Goal: Task Accomplishment & Management: Use online tool/utility

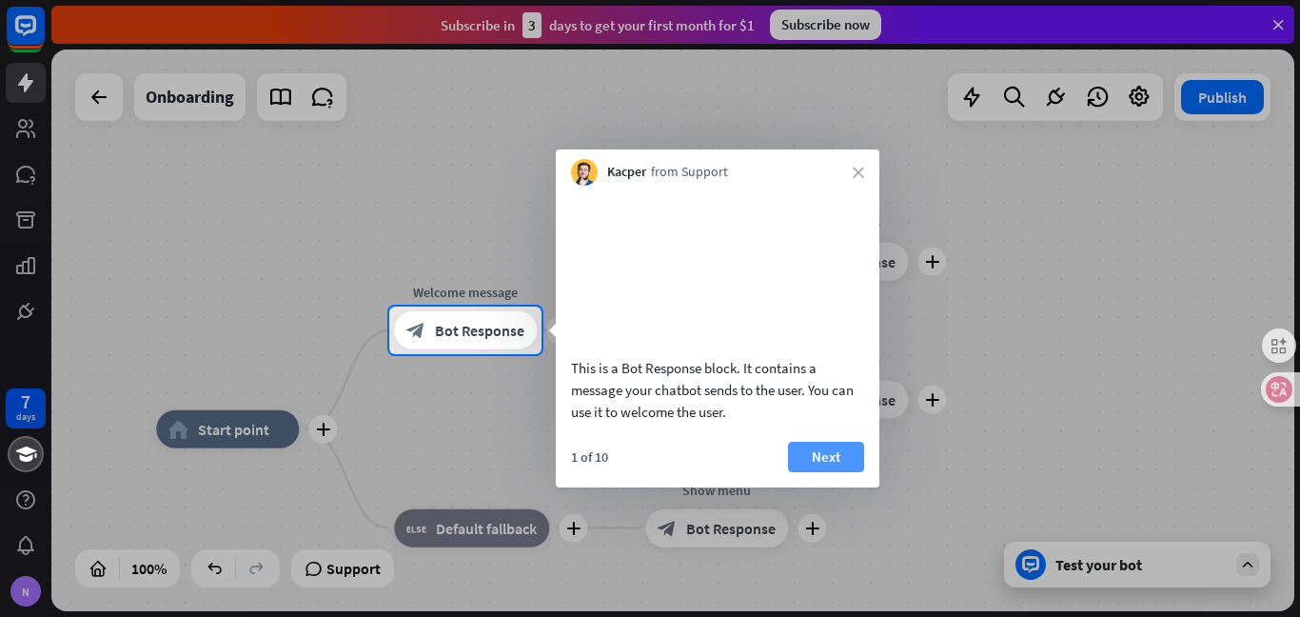
click at [821, 472] on button "Next" at bounding box center [826, 457] width 76 height 30
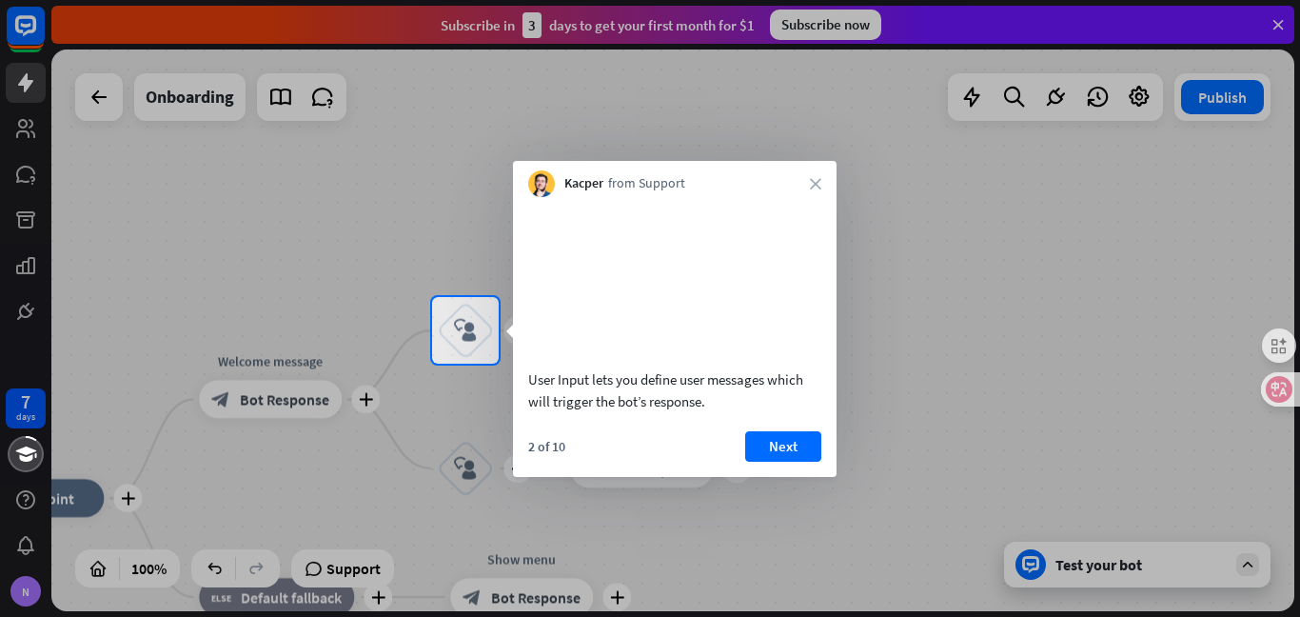
click at [858, 158] on div at bounding box center [650, 148] width 1300 height 297
click at [796, 79] on div at bounding box center [650, 148] width 1300 height 297
click at [816, 191] on div "Kacper from Support close" at bounding box center [675, 179] width 324 height 36
click at [817, 187] on icon "close" at bounding box center [815, 183] width 11 height 11
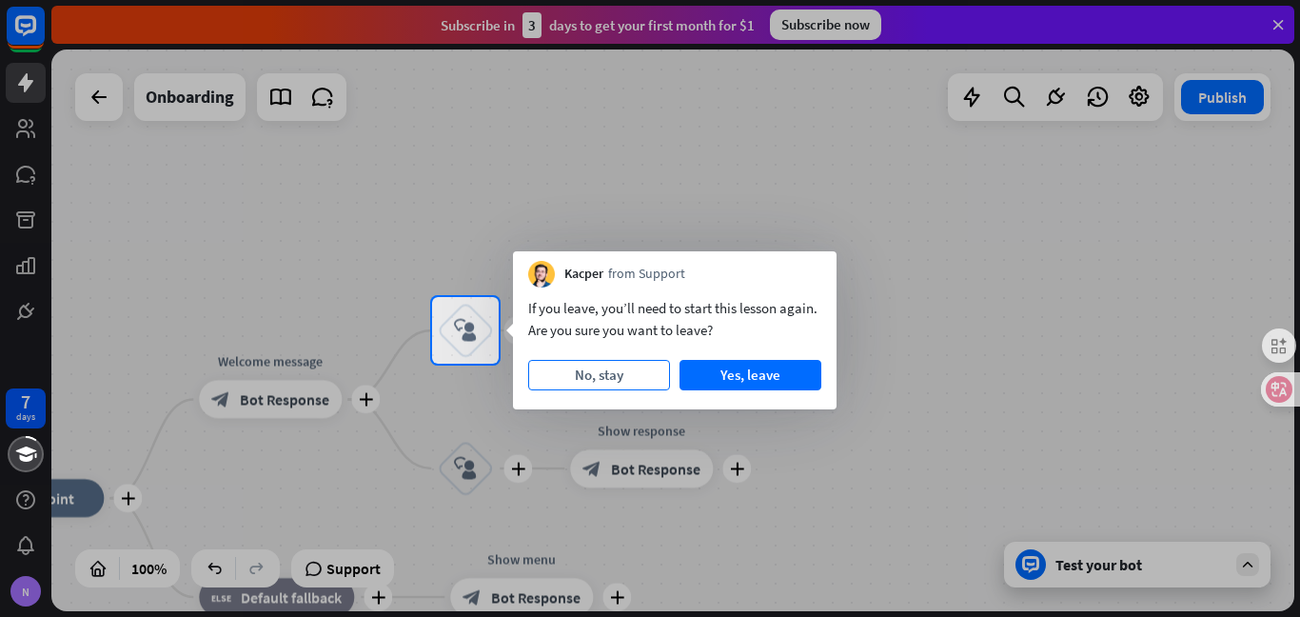
click at [604, 370] on button "No, stay" at bounding box center [599, 375] width 142 height 30
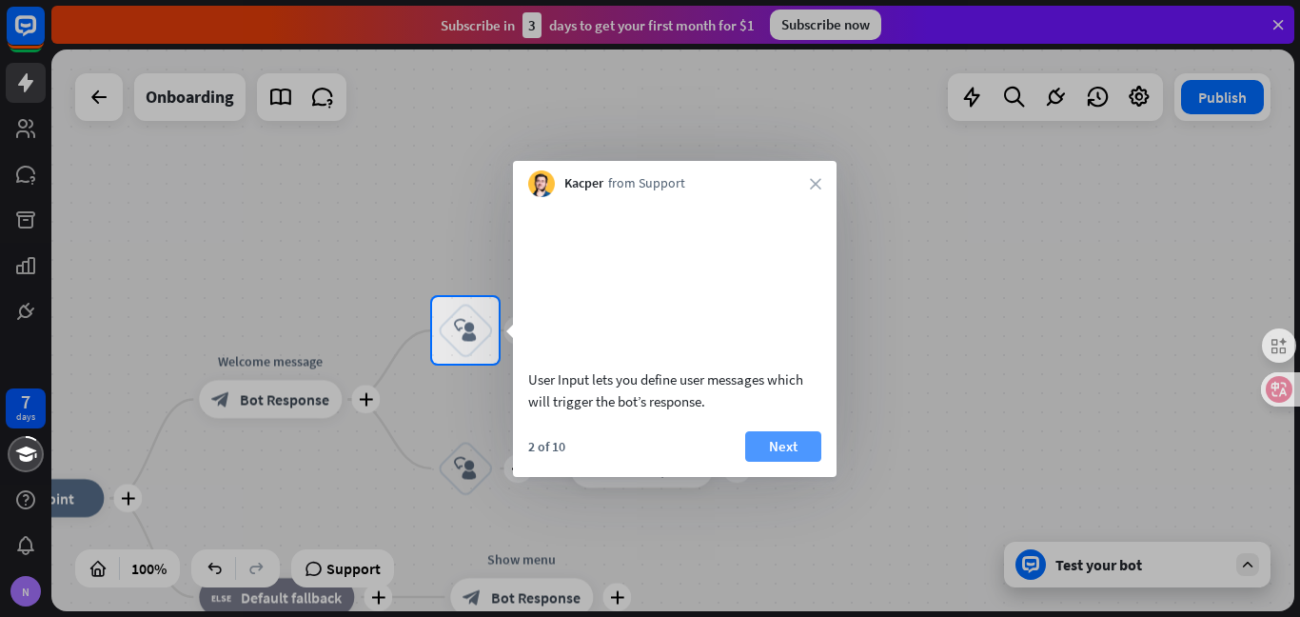
click at [798, 462] on button "Next" at bounding box center [783, 446] width 76 height 30
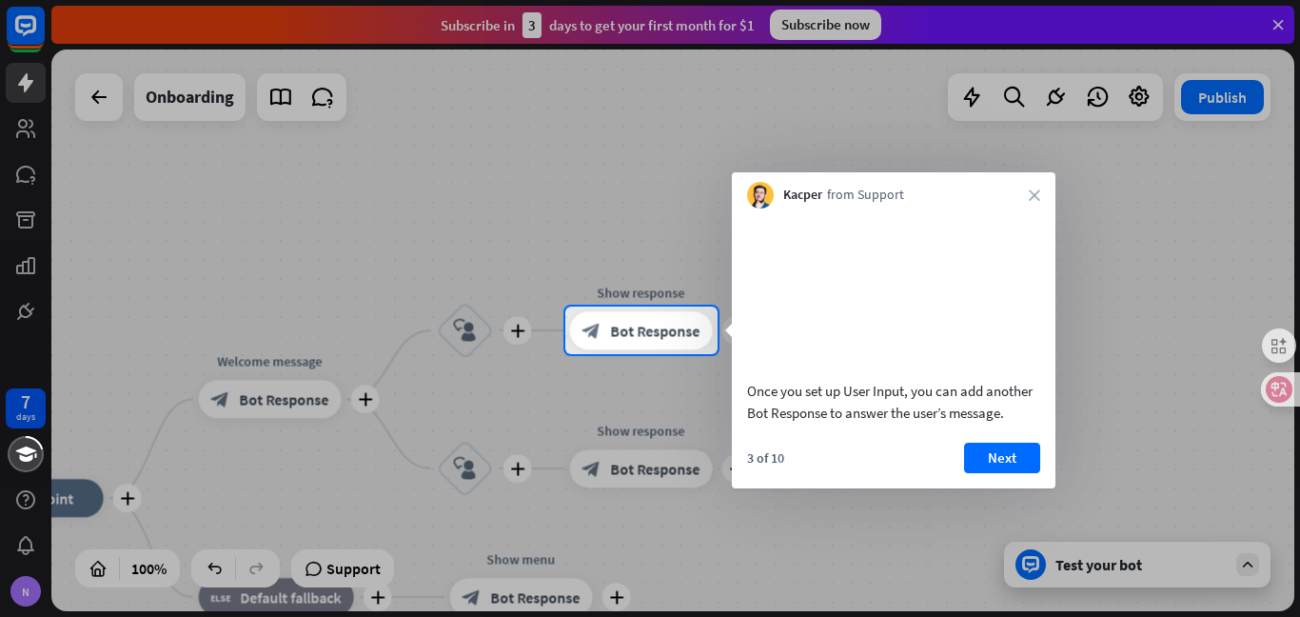
click at [798, 481] on body "7 days N close Product Help First steps Get started with ChatBot Help Center Fo…" at bounding box center [650, 308] width 1300 height 617
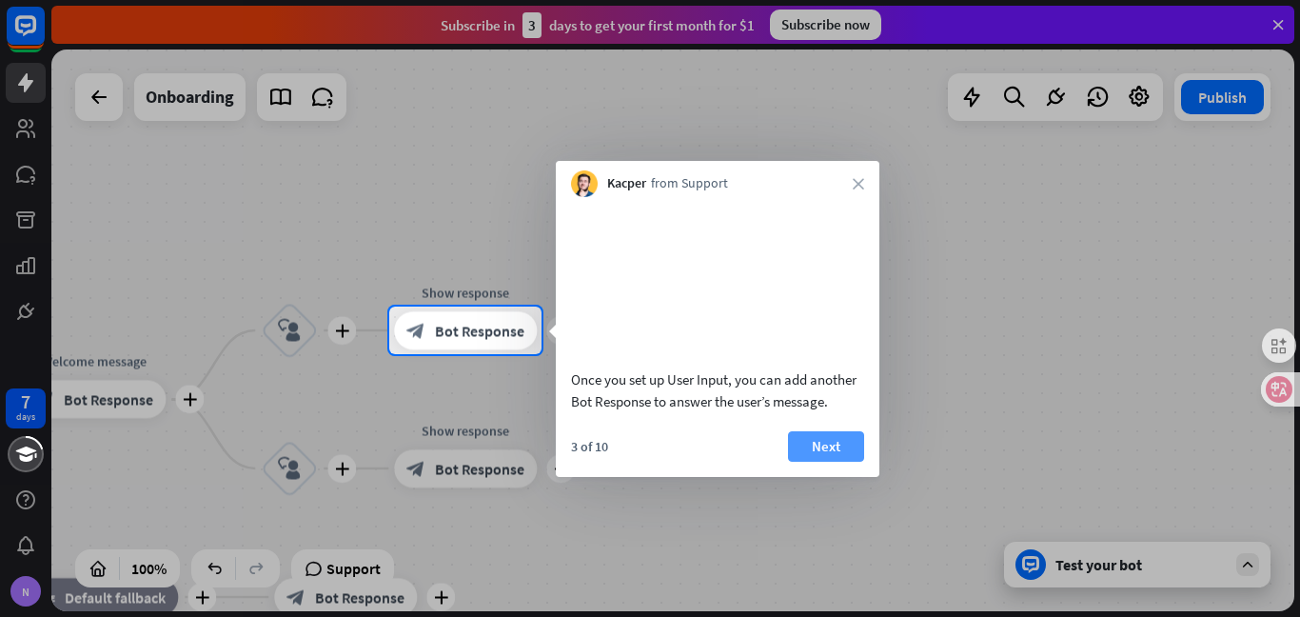
click at [818, 461] on button "Next" at bounding box center [826, 446] width 76 height 30
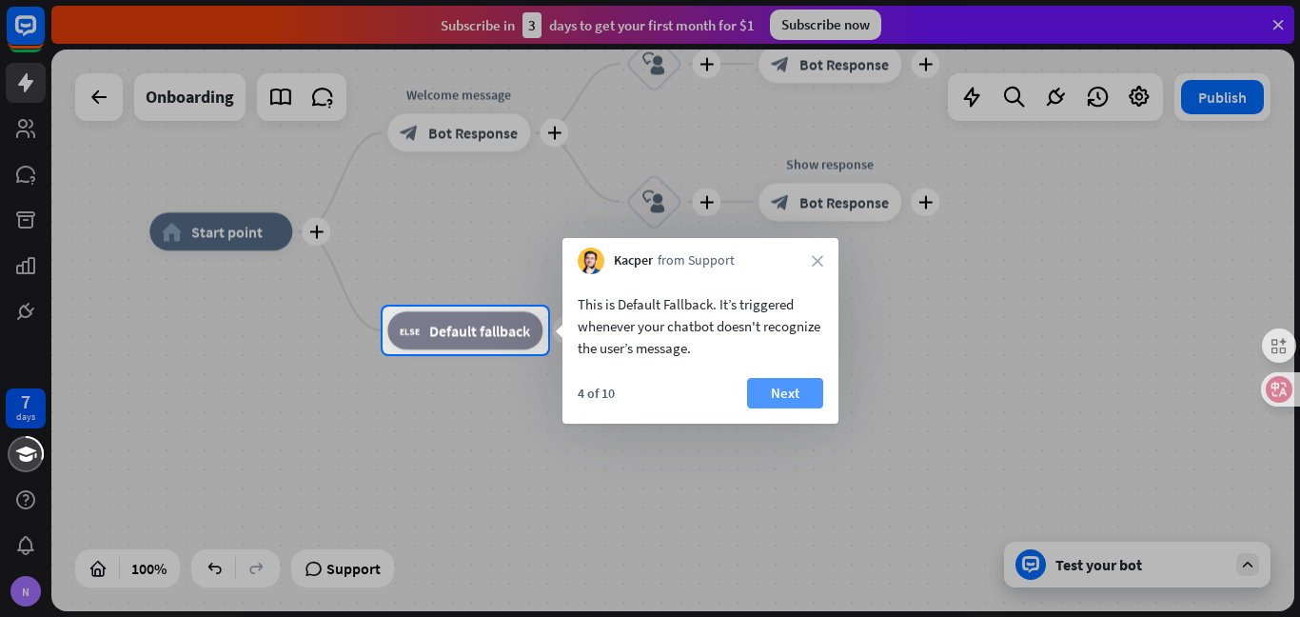
click at [791, 385] on button "Next" at bounding box center [785, 393] width 76 height 30
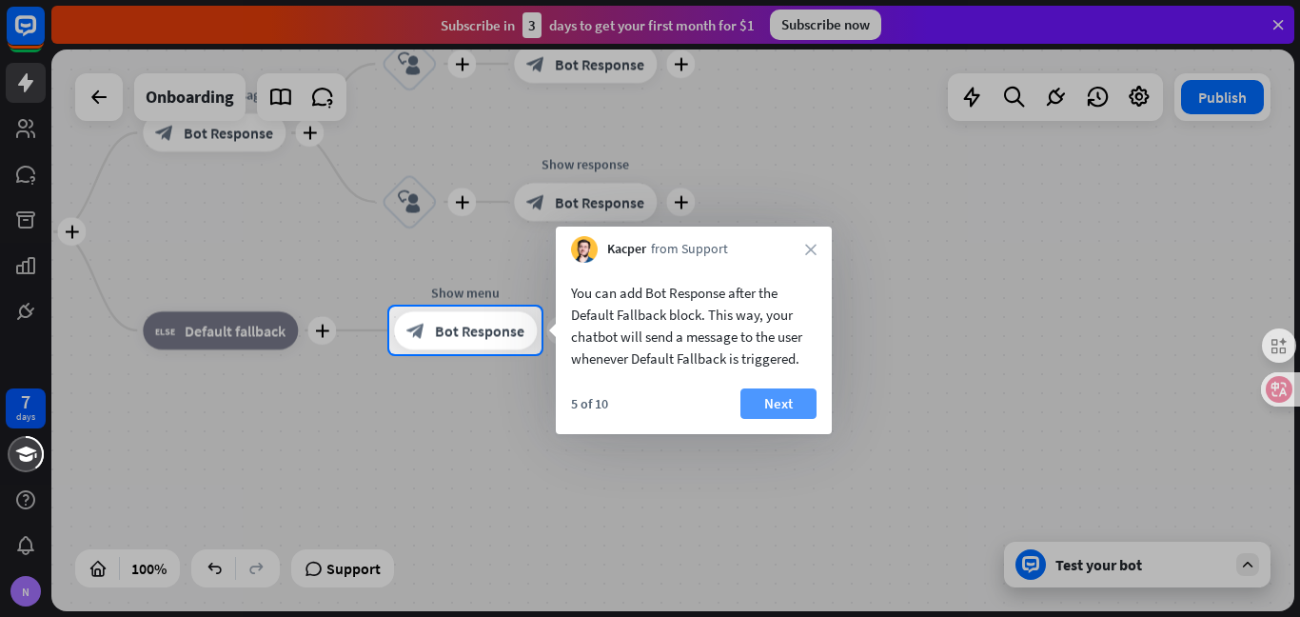
click at [801, 411] on button "Next" at bounding box center [779, 403] width 76 height 30
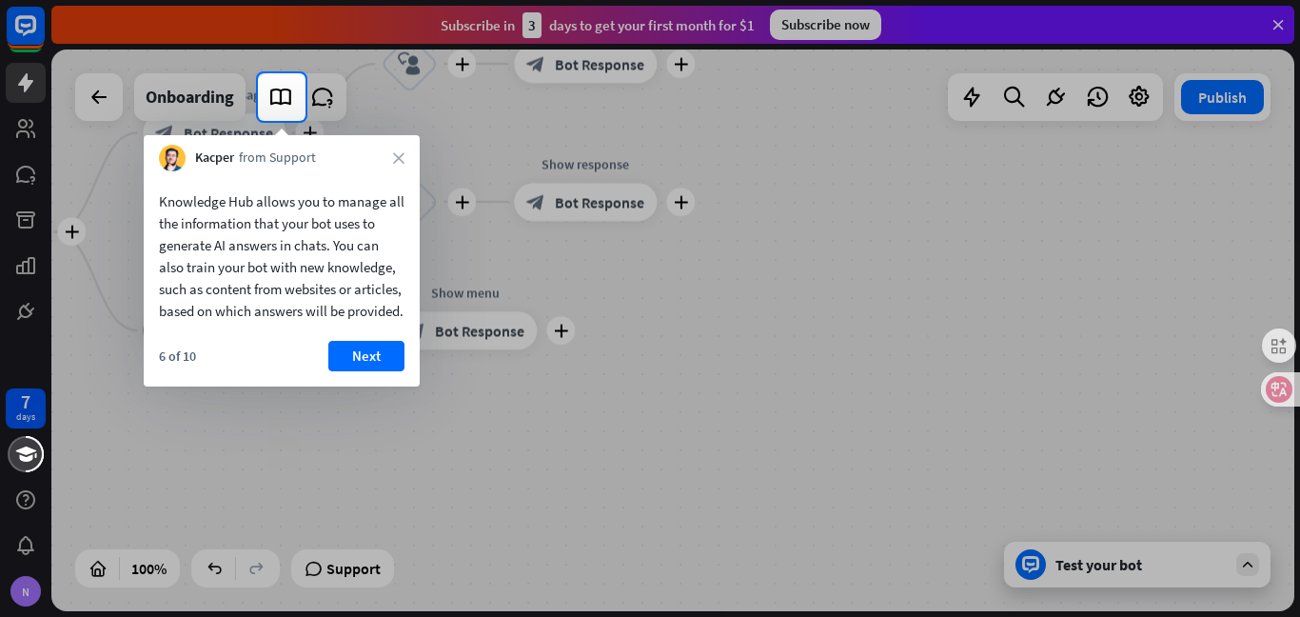
click at [390, 386] on div "6 of 10 Next" at bounding box center [282, 364] width 276 height 46
click at [379, 371] on button "Next" at bounding box center [366, 356] width 76 height 30
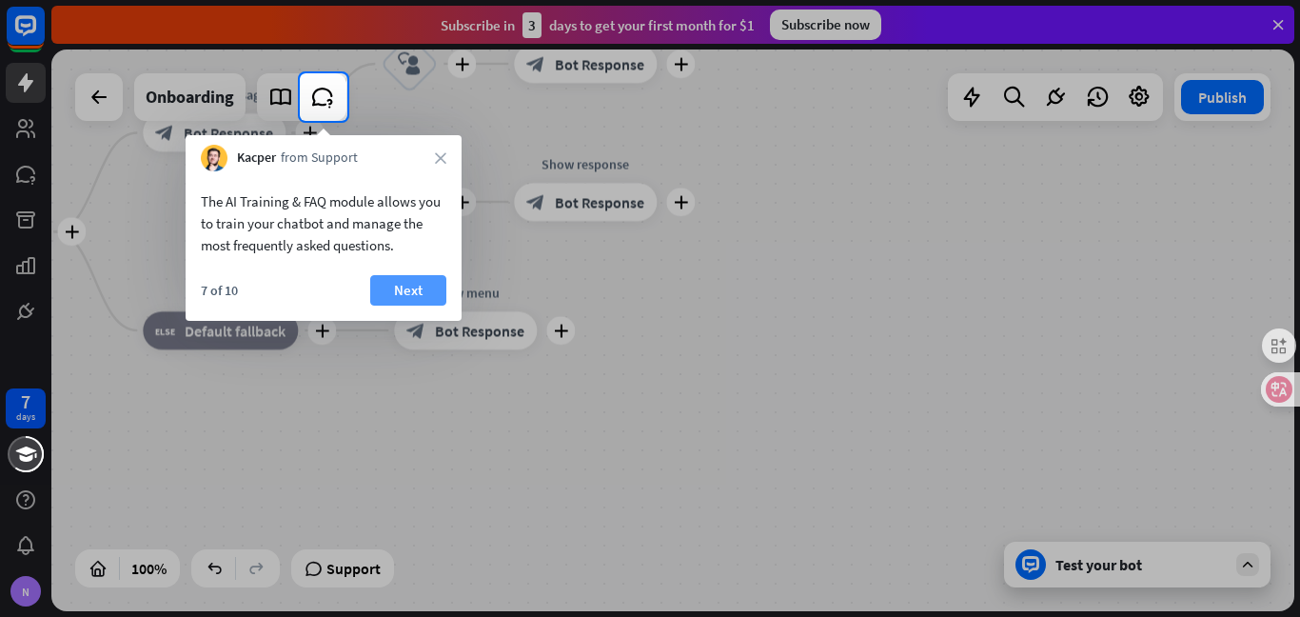
click at [410, 283] on button "Next" at bounding box center [408, 290] width 76 height 30
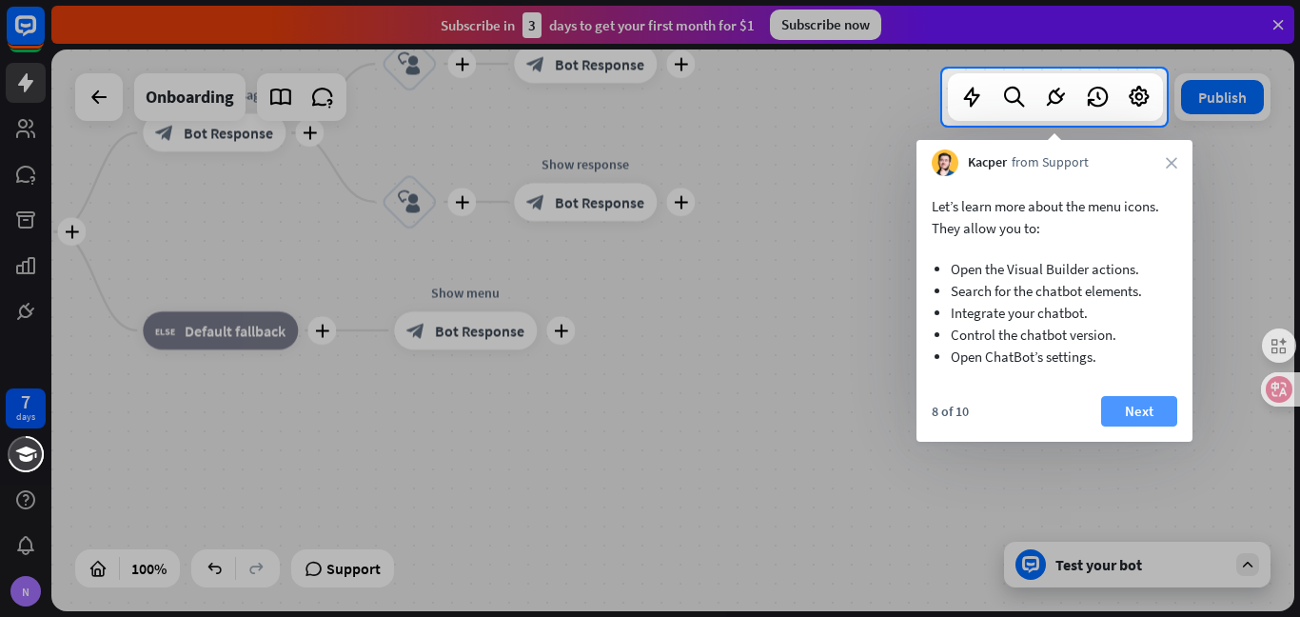
click at [1153, 416] on button "Next" at bounding box center [1139, 411] width 76 height 30
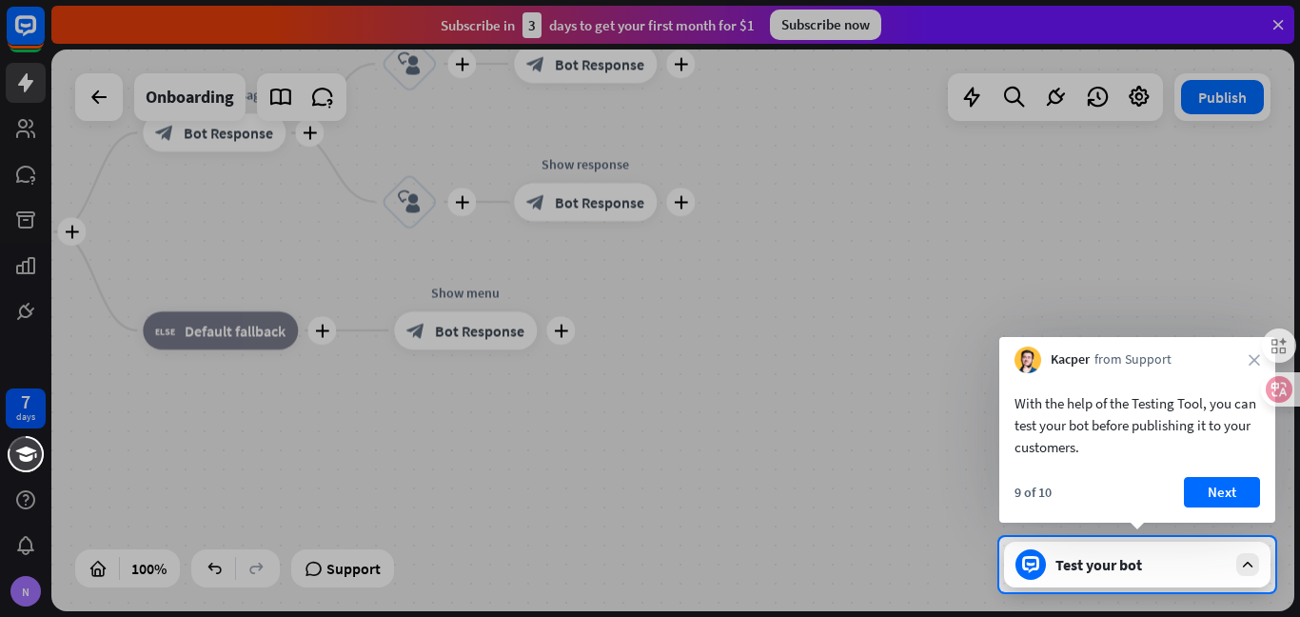
click at [1230, 512] on div "9 of 10 Next" at bounding box center [1138, 500] width 276 height 46
click at [1230, 491] on button "Next" at bounding box center [1222, 492] width 76 height 30
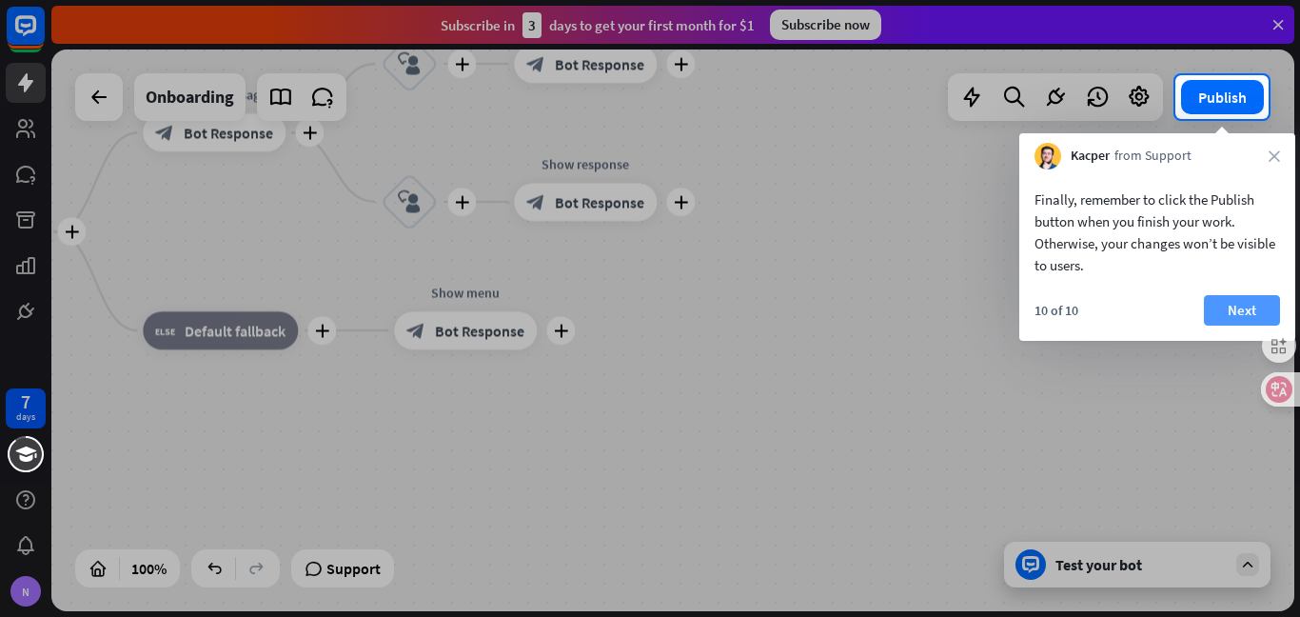
click at [1234, 298] on button "Next" at bounding box center [1242, 310] width 76 height 30
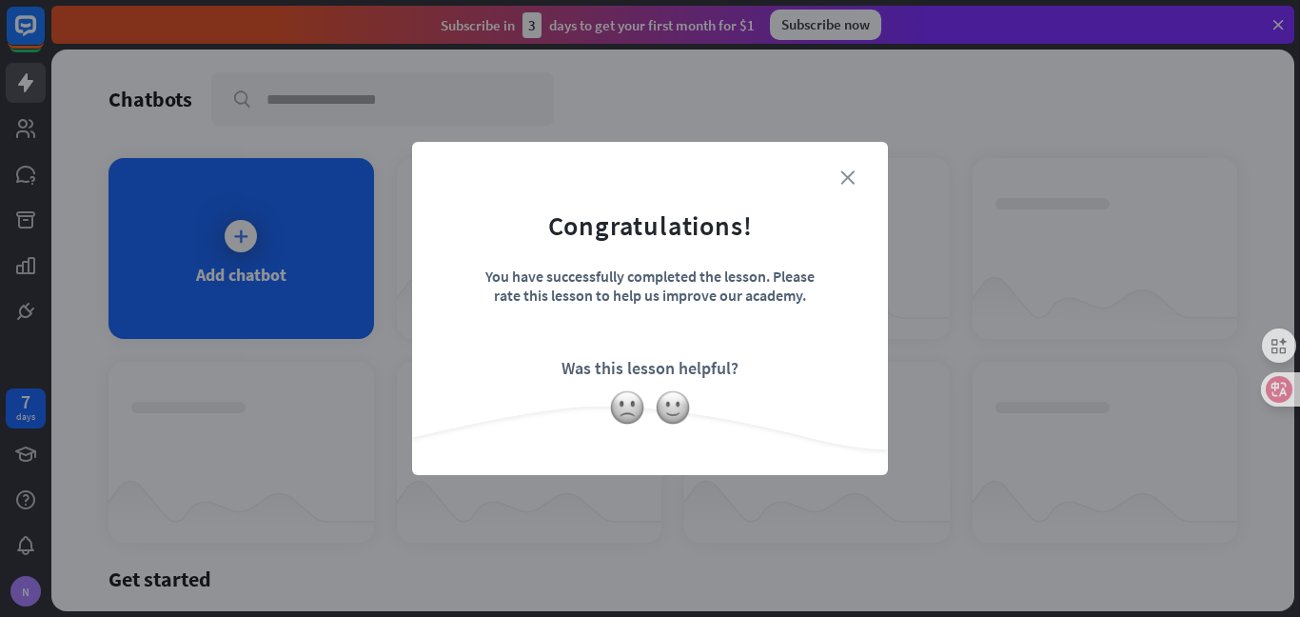
click at [854, 173] on icon "close" at bounding box center [848, 177] width 14 height 14
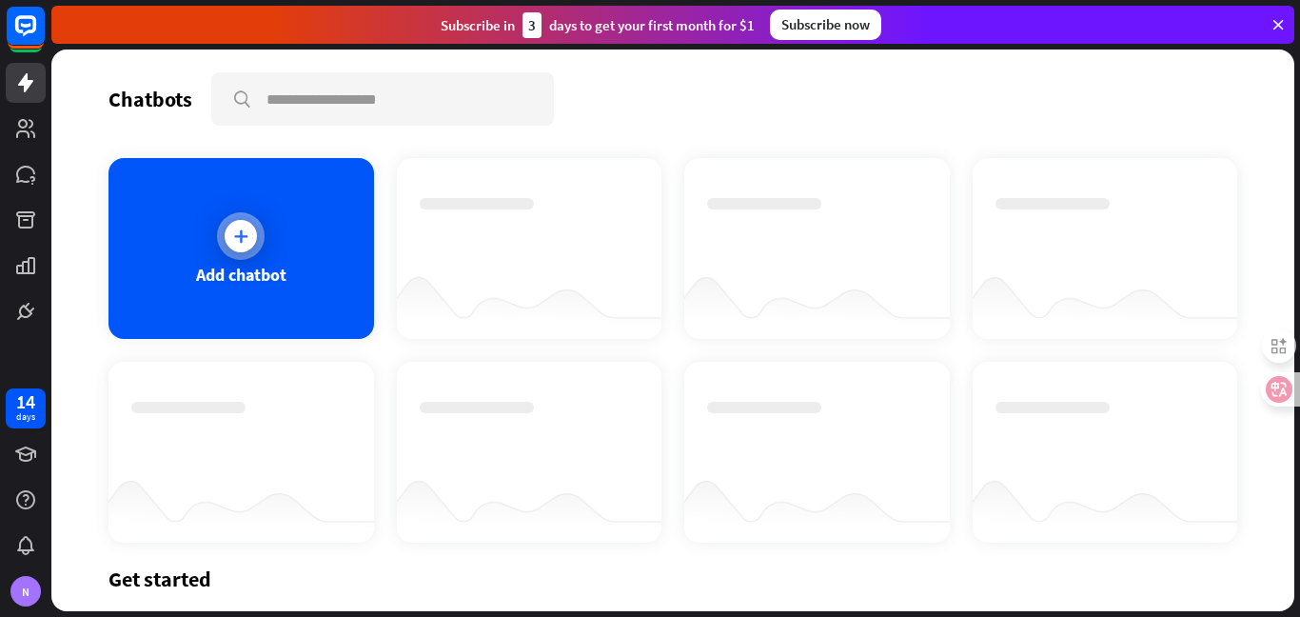
click at [255, 255] on div "Add chatbot" at bounding box center [242, 248] width 266 height 181
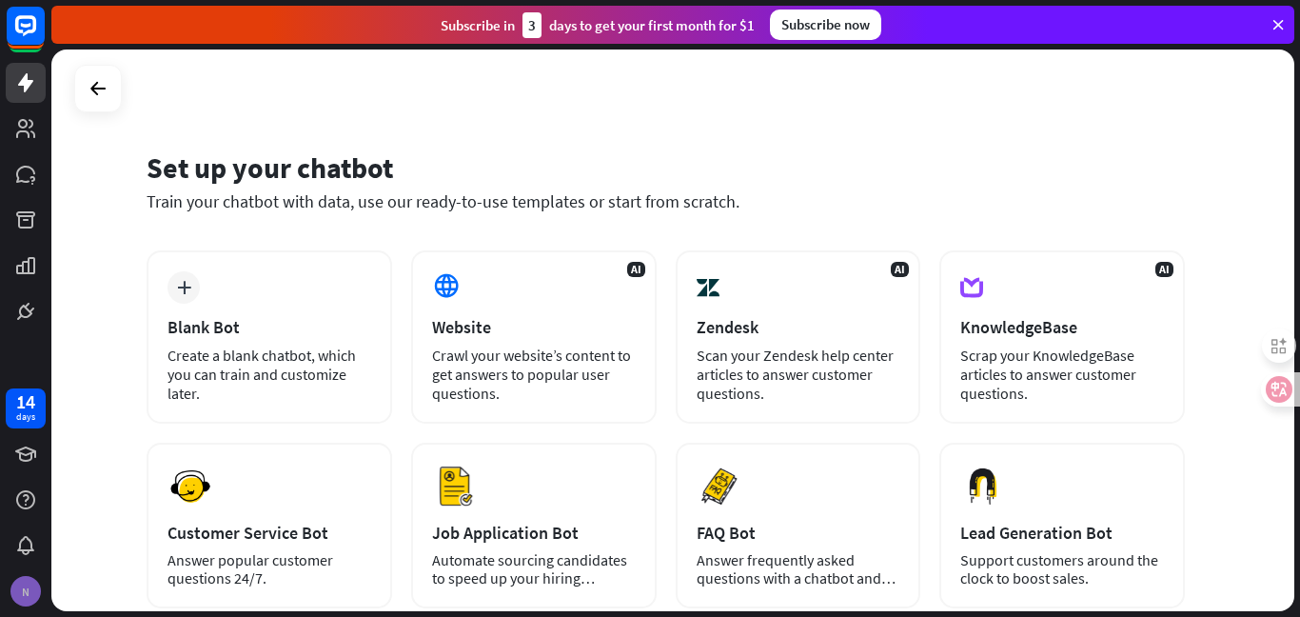
click at [41, 584] on div "N" at bounding box center [26, 591] width 40 height 40
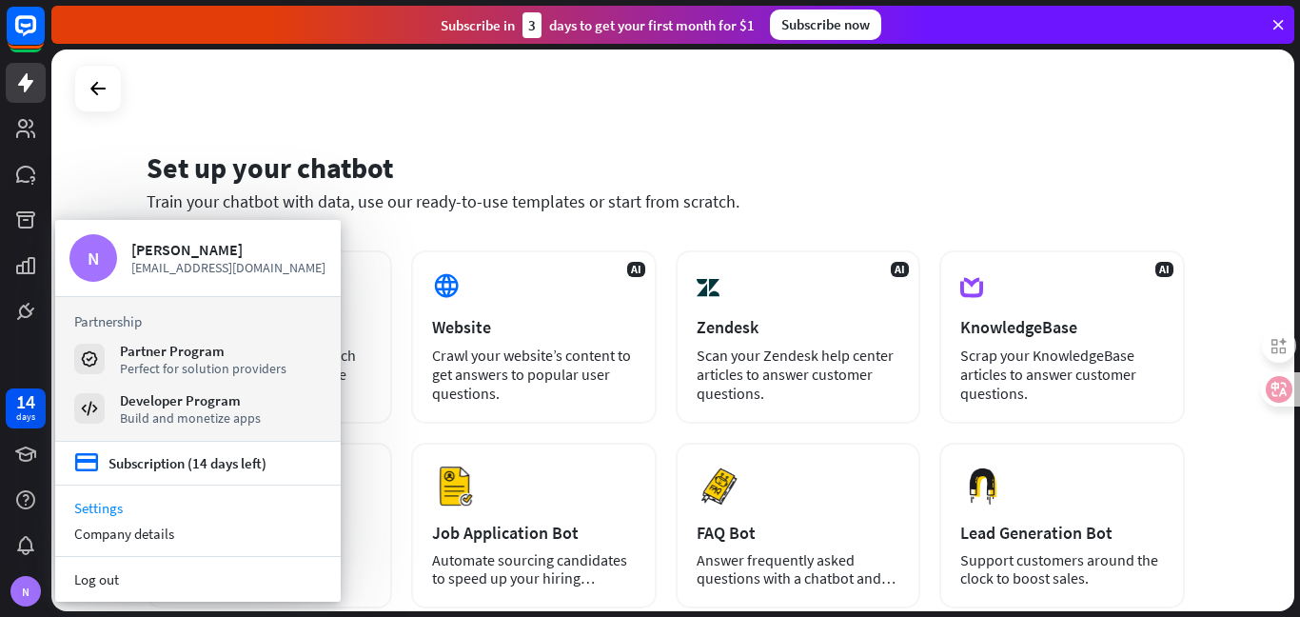
click at [98, 508] on link "Settings" at bounding box center [198, 508] width 286 height 26
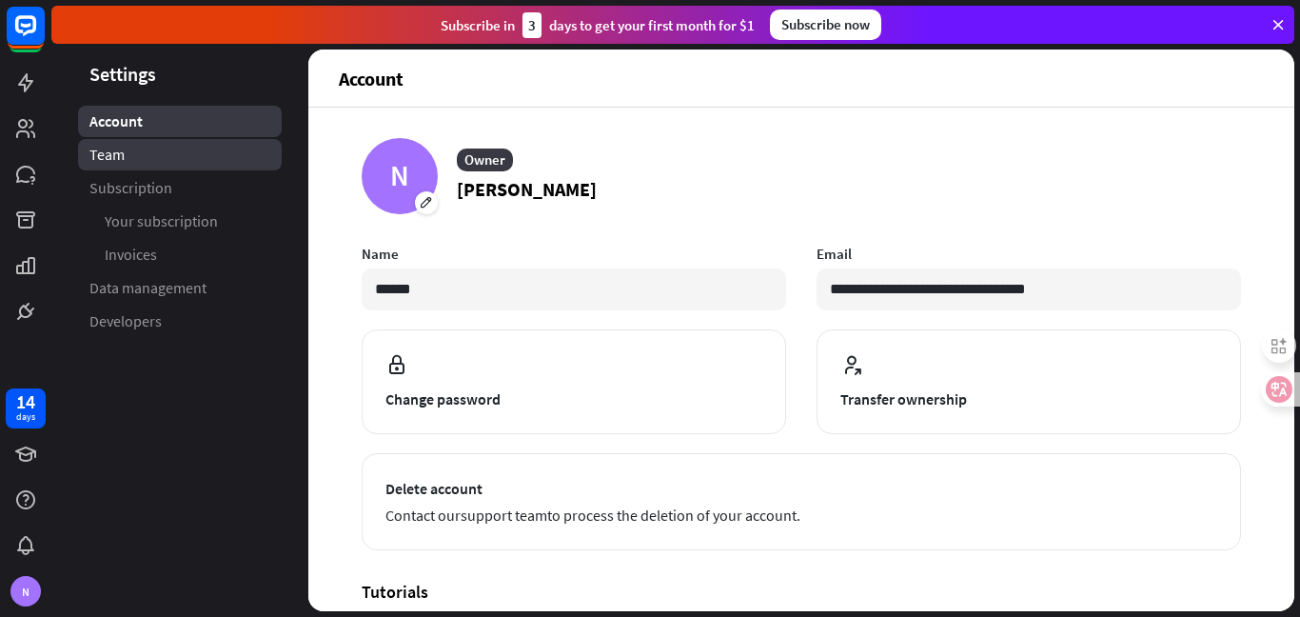
click at [132, 157] on link "Team" at bounding box center [180, 154] width 204 height 31
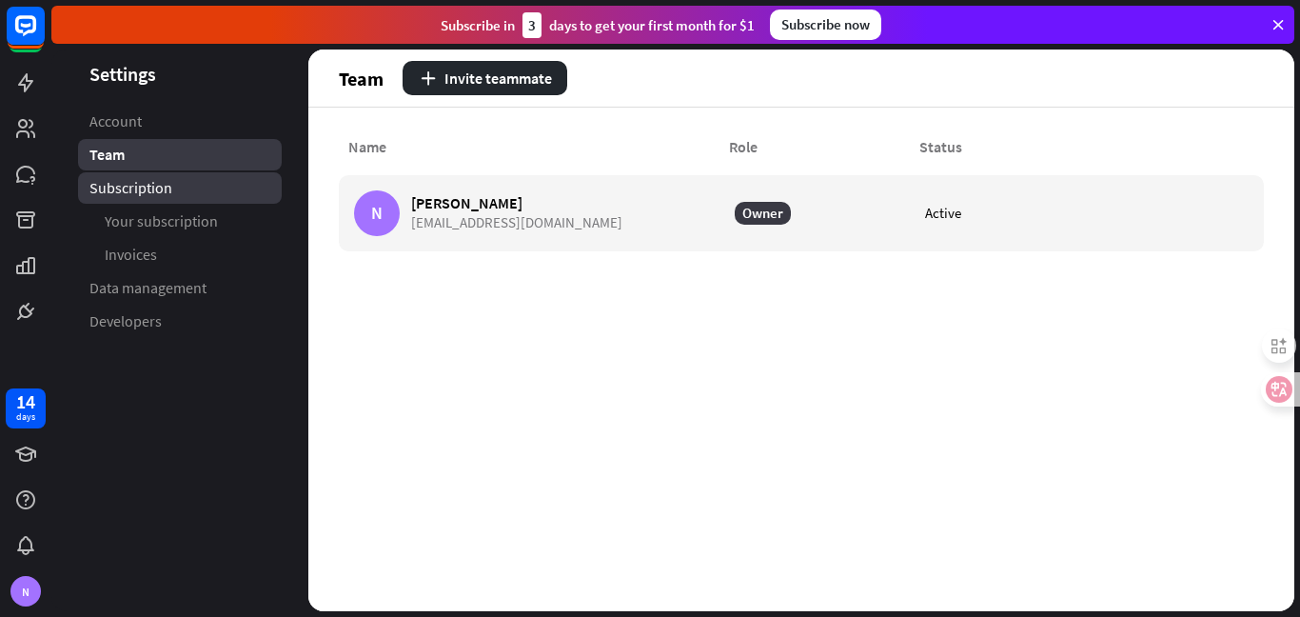
click at [155, 198] on link "Subscription" at bounding box center [180, 187] width 204 height 31
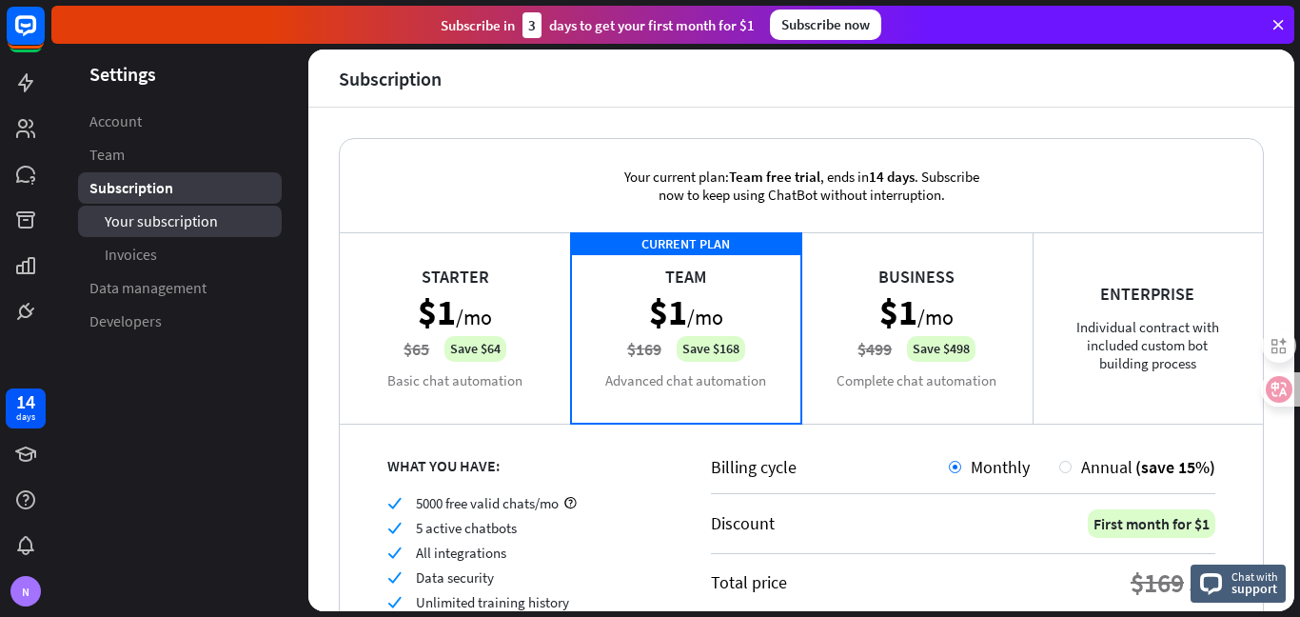
click at [175, 221] on span "Your subscription" at bounding box center [161, 221] width 113 height 20
click at [160, 224] on span "Your subscription" at bounding box center [162, 221] width 114 height 20
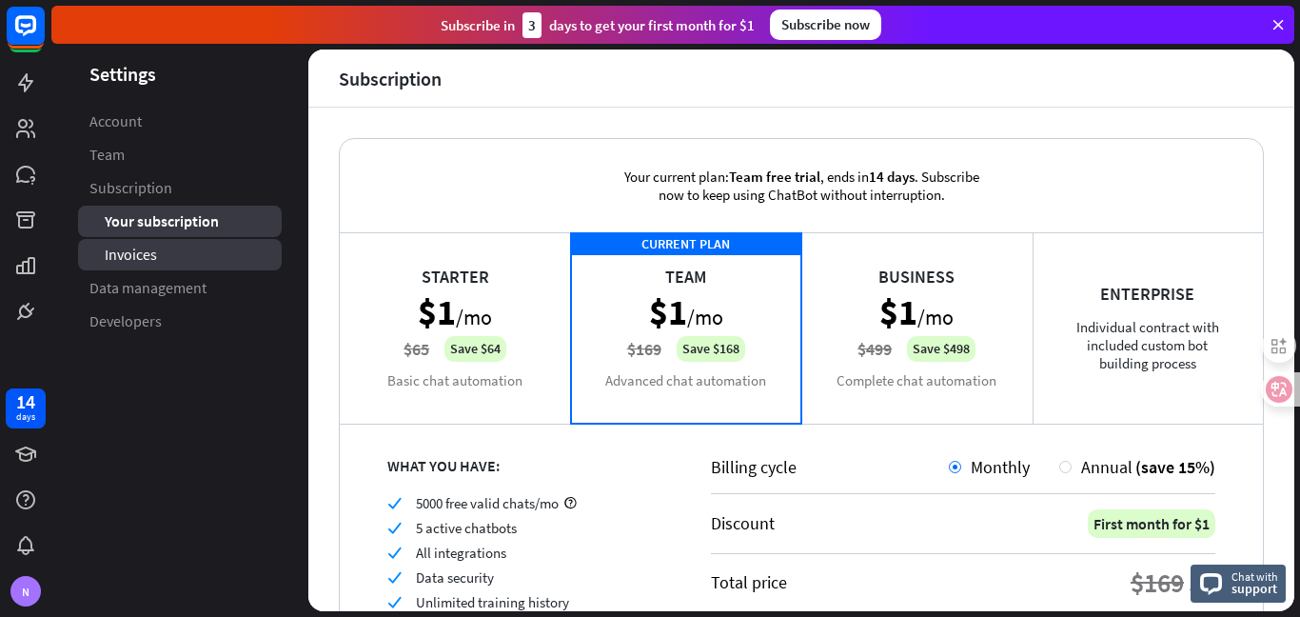
click at [152, 263] on span "Invoices" at bounding box center [131, 255] width 52 height 20
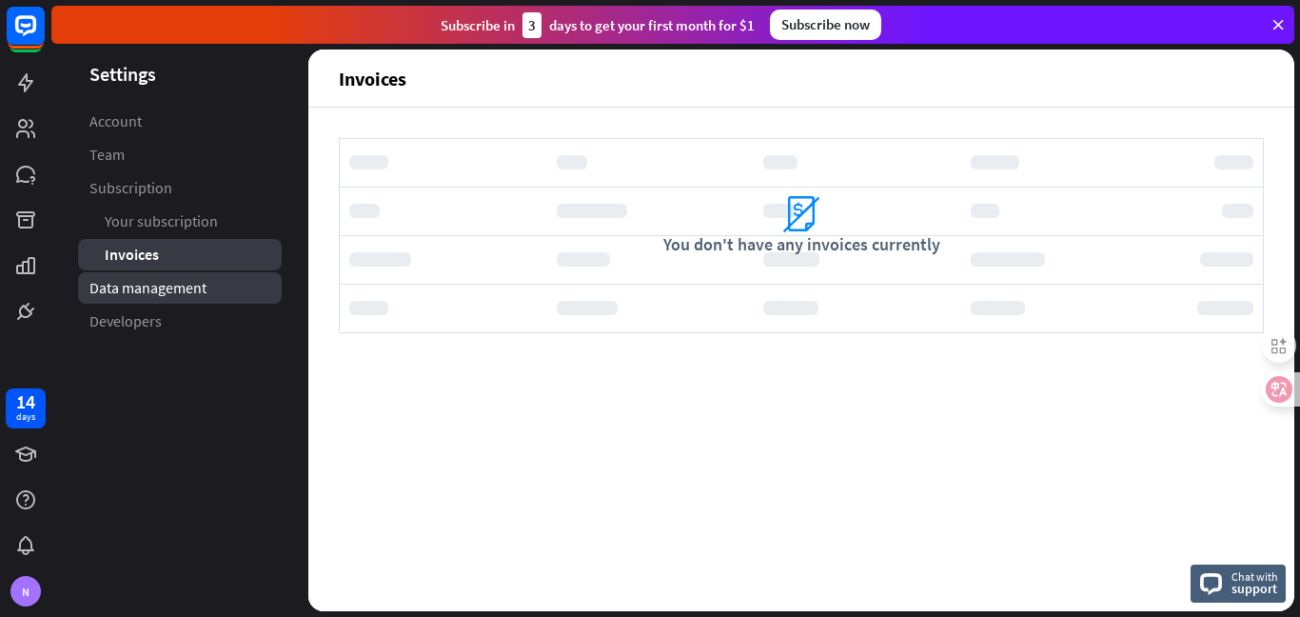
click at [158, 280] on span "Data management" at bounding box center [147, 288] width 117 height 20
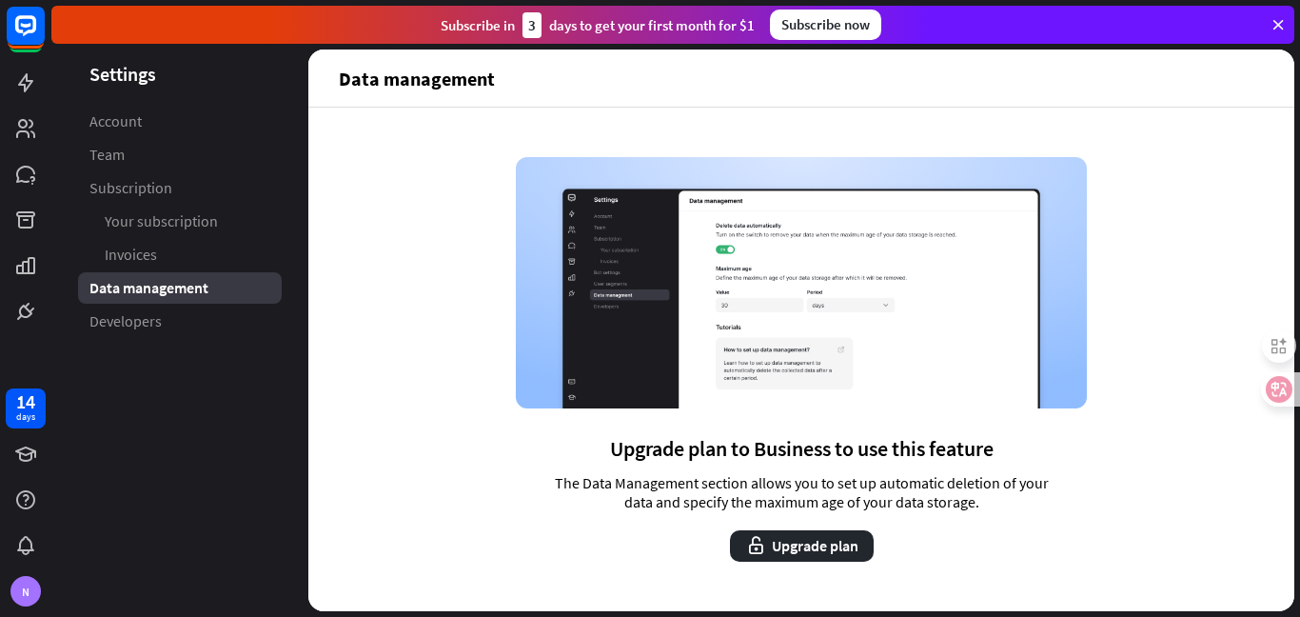
click at [155, 338] on aside "Settings Account Team Subscription Your subscription Invoices Data management D…" at bounding box center [179, 331] width 257 height 562
click at [21, 82] on icon at bounding box center [25, 82] width 15 height 19
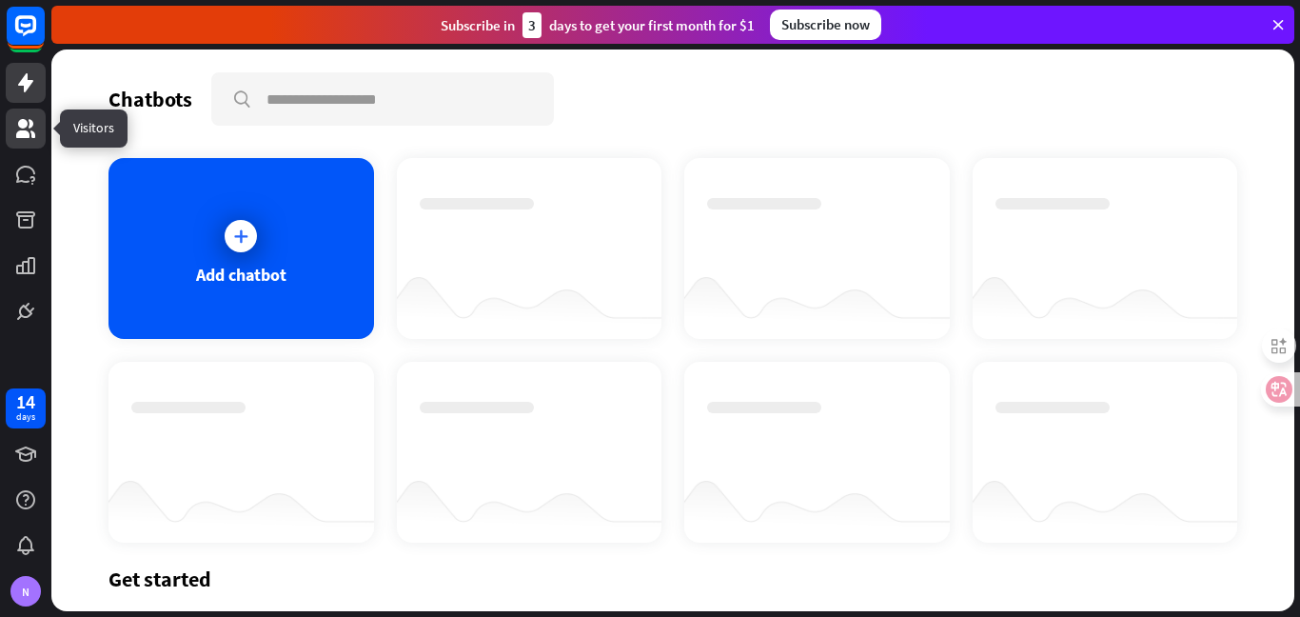
click at [40, 127] on link at bounding box center [26, 129] width 40 height 40
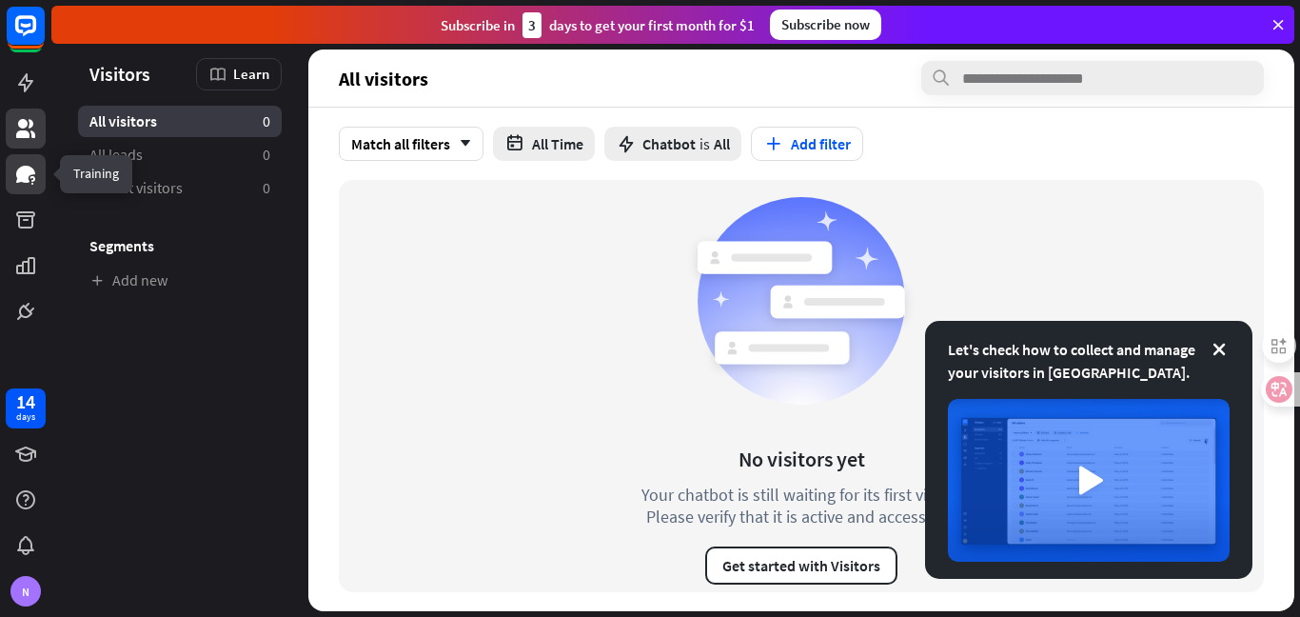
click at [25, 174] on icon at bounding box center [25, 174] width 19 height 17
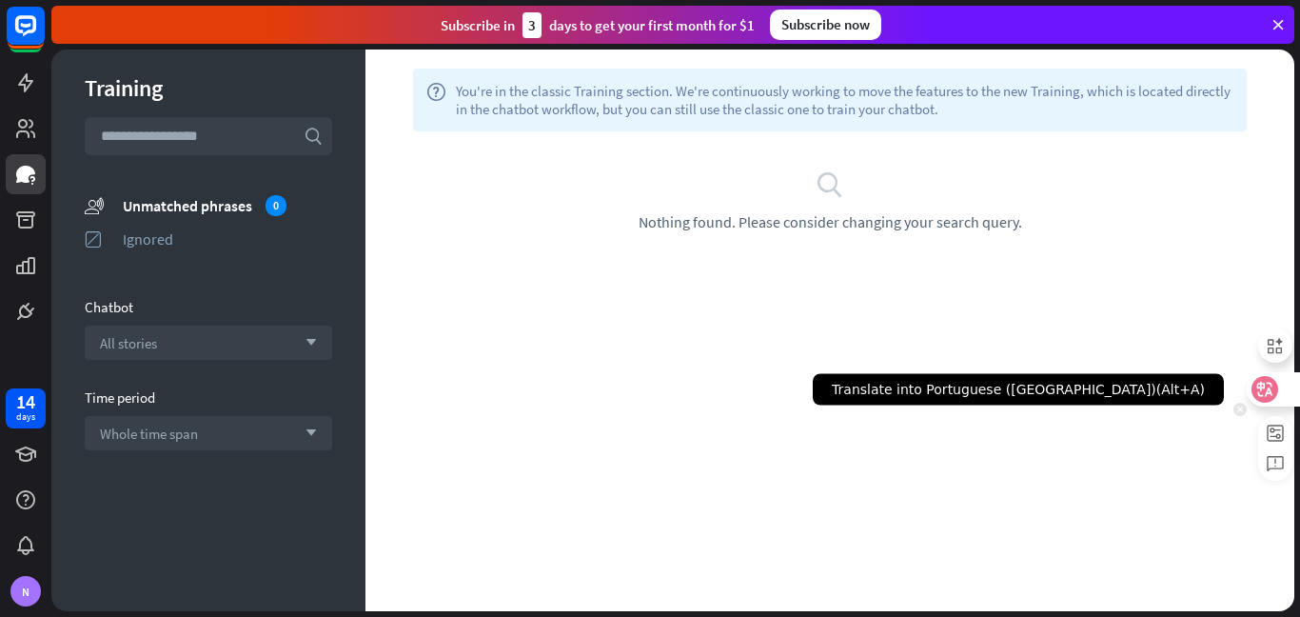
click at [1275, 396] on icon at bounding box center [1265, 389] width 27 height 27
click at [1274, 396] on icon at bounding box center [1266, 389] width 16 height 15
click at [1272, 396] on icon at bounding box center [1266, 389] width 16 height 15
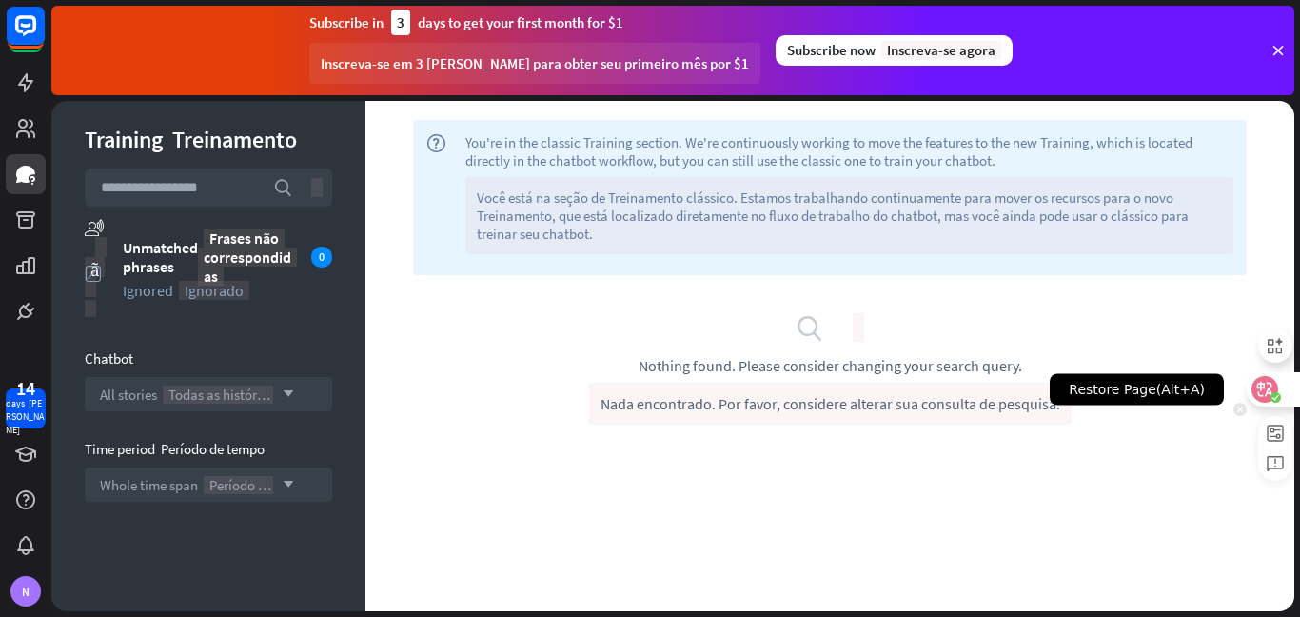
click at [1269, 384] on icon at bounding box center [1266, 389] width 16 height 15
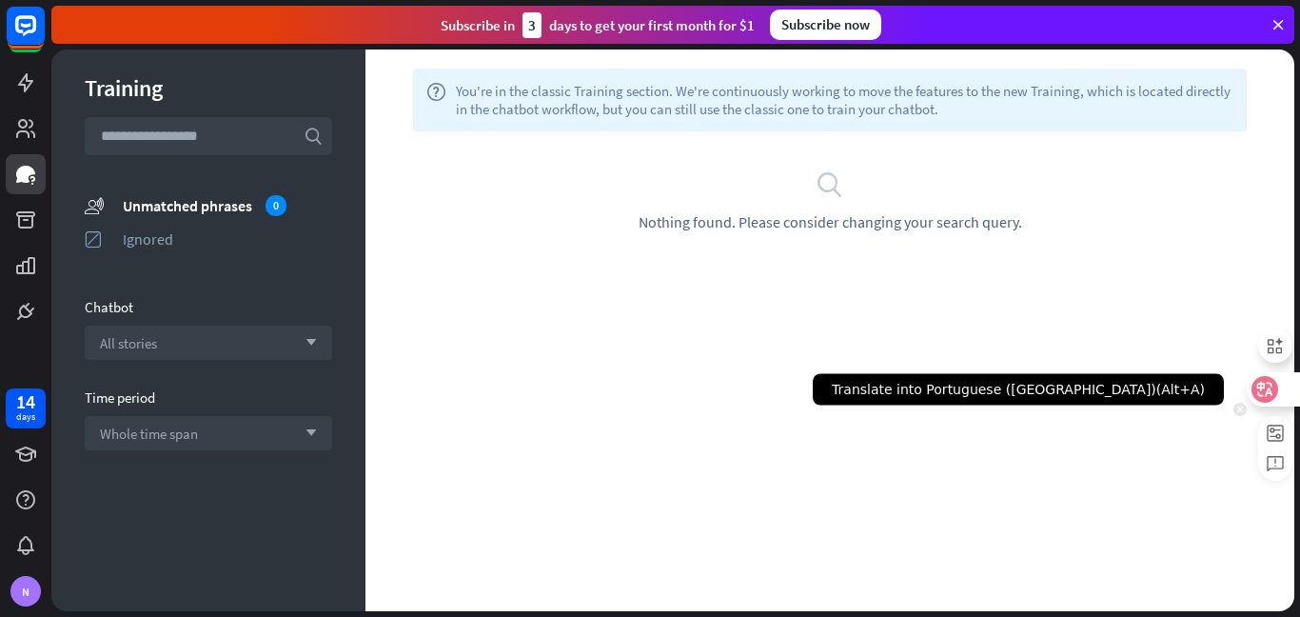
click at [1269, 384] on icon at bounding box center [1266, 389] width 16 height 15
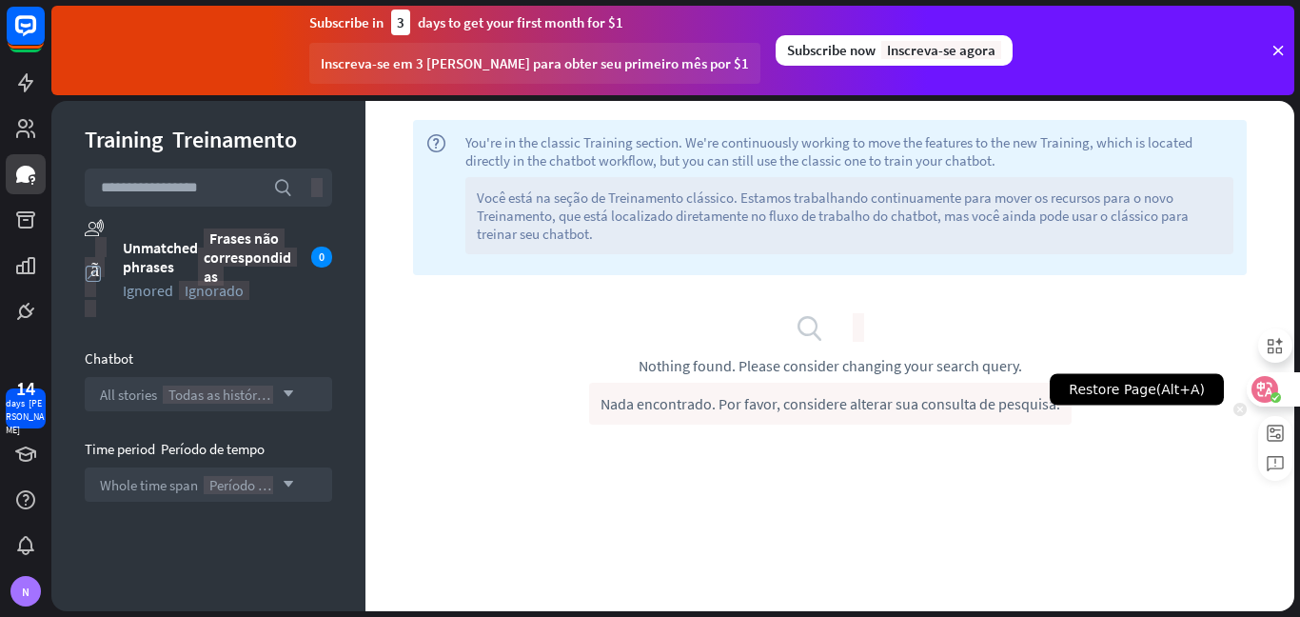
click at [1269, 384] on icon at bounding box center [1266, 389] width 16 height 15
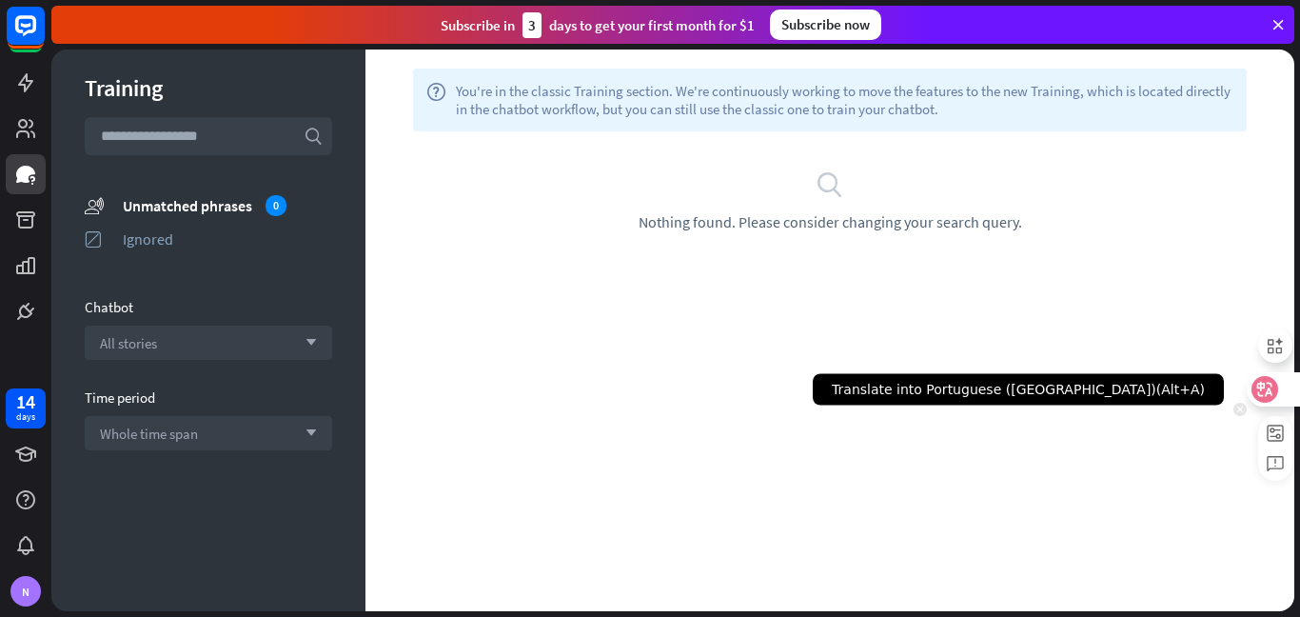
click at [1269, 384] on icon at bounding box center [1266, 389] width 16 height 15
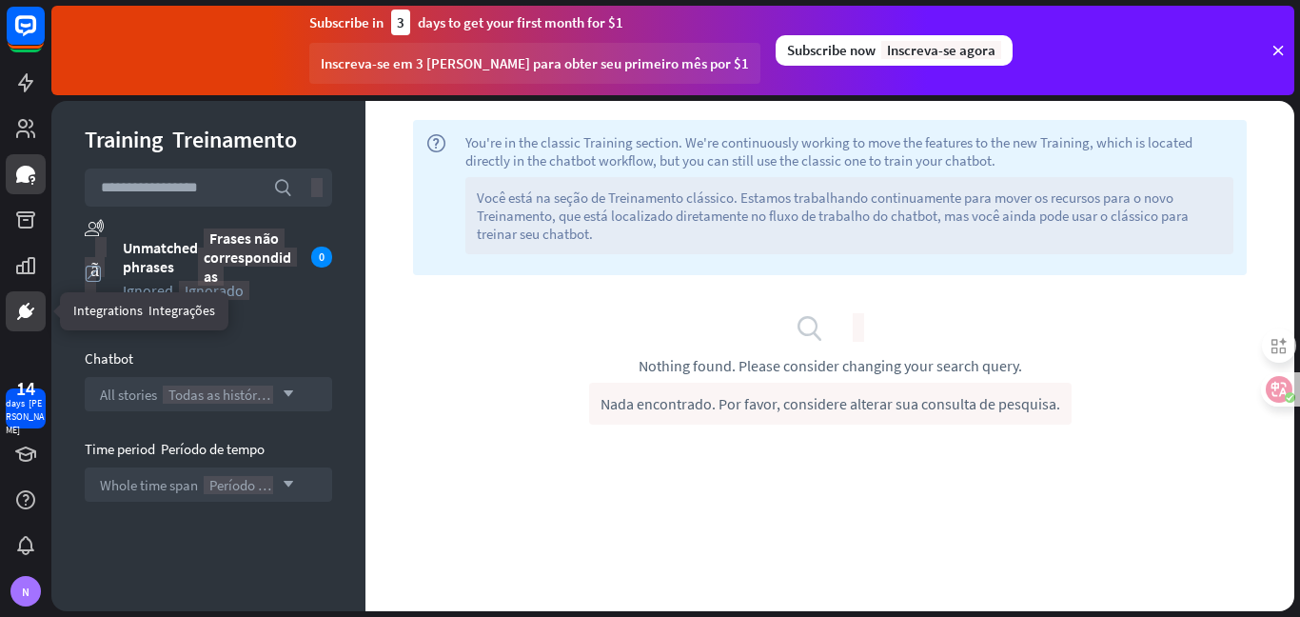
click at [30, 315] on icon at bounding box center [25, 311] width 13 height 13
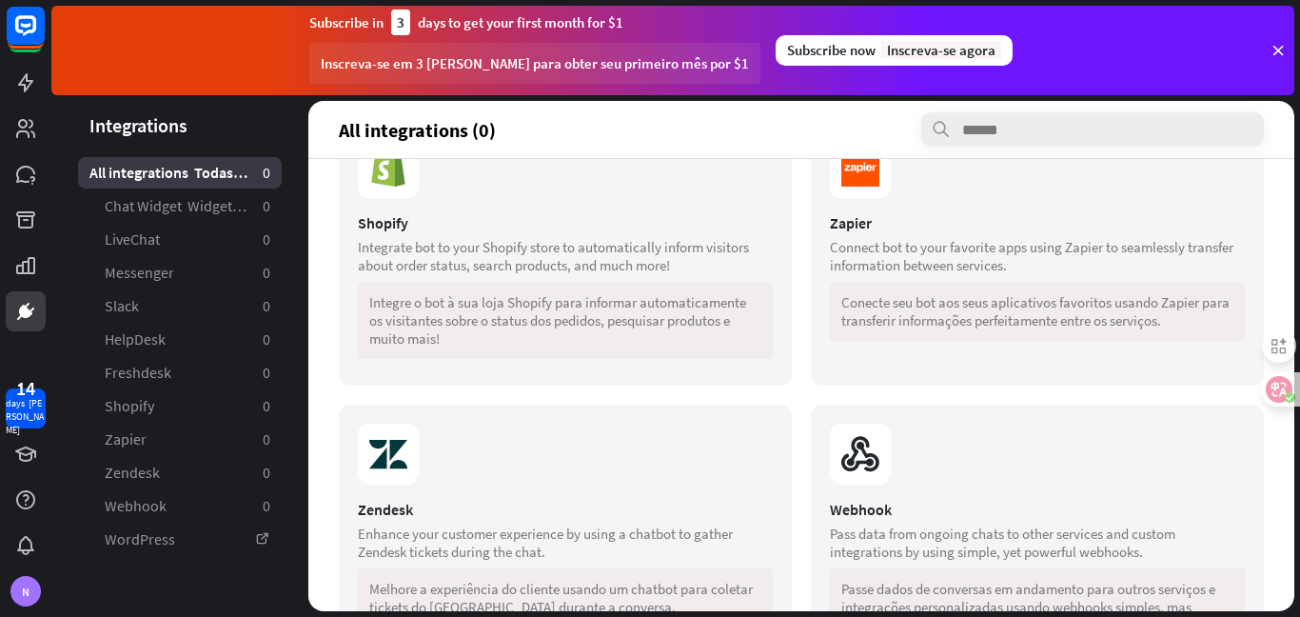
scroll to position [914, 0]
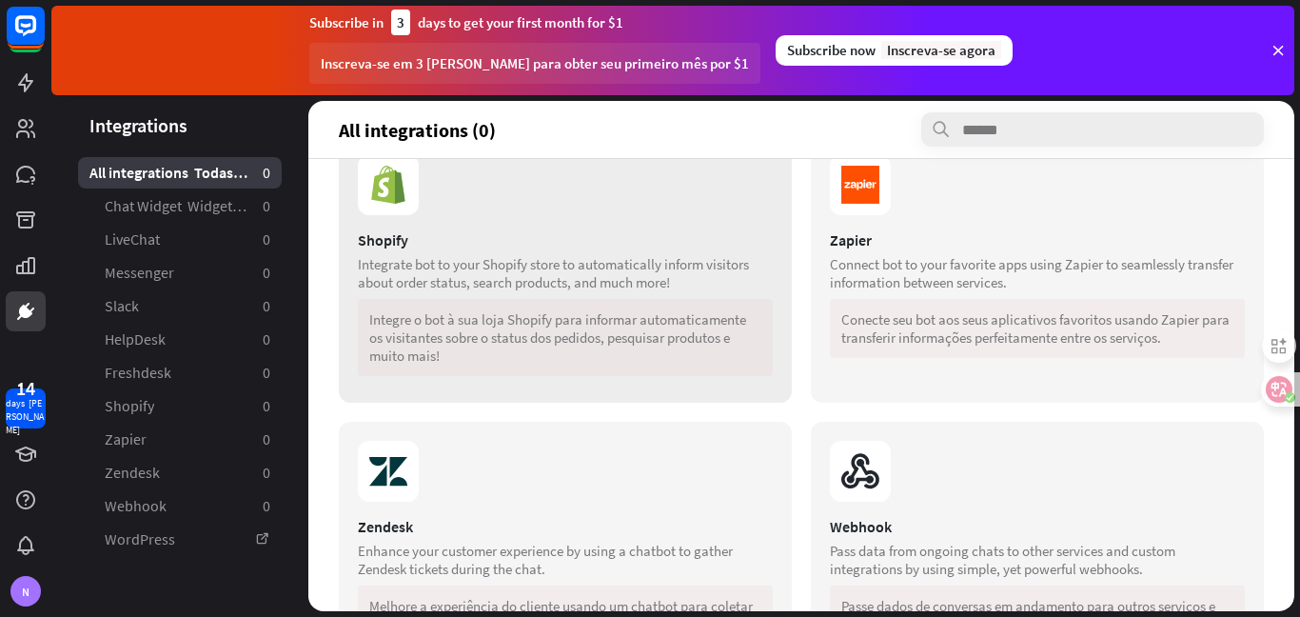
click at [723, 306] on font "Integre o bot à sua loja Shopify para informar automaticamente os visitantes so…" at bounding box center [565, 337] width 415 height 77
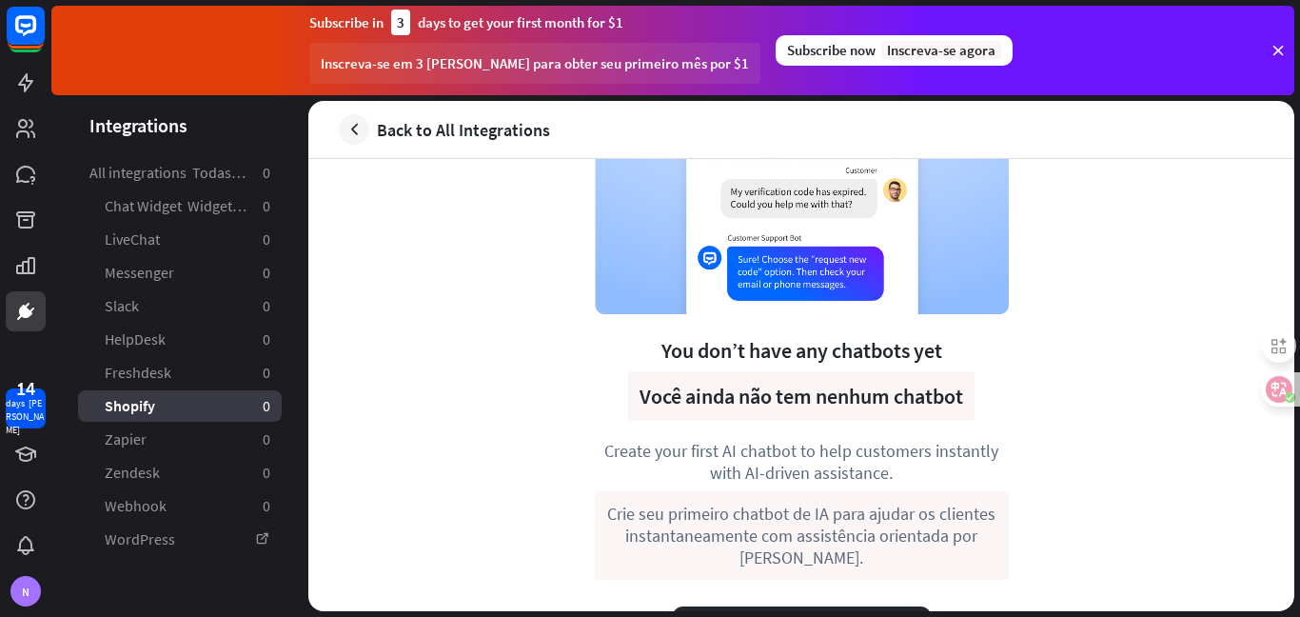
scroll to position [132, 0]
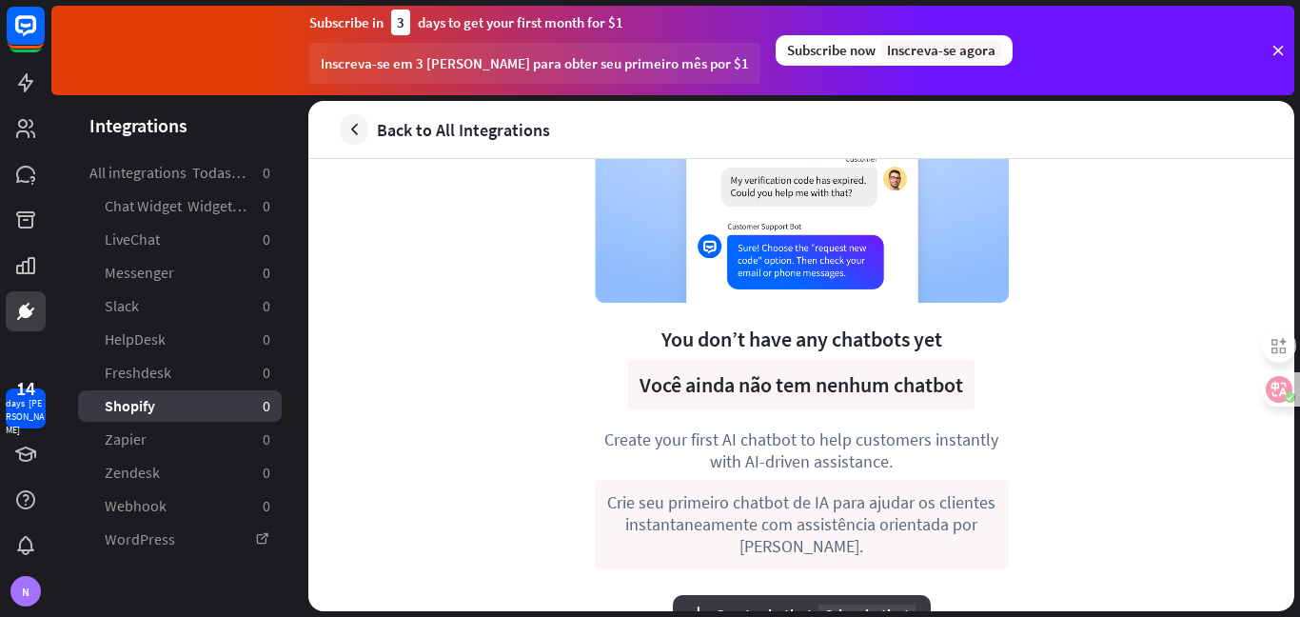
click at [866, 604] on font "Criar chatbot" at bounding box center [867, 613] width 97 height 19
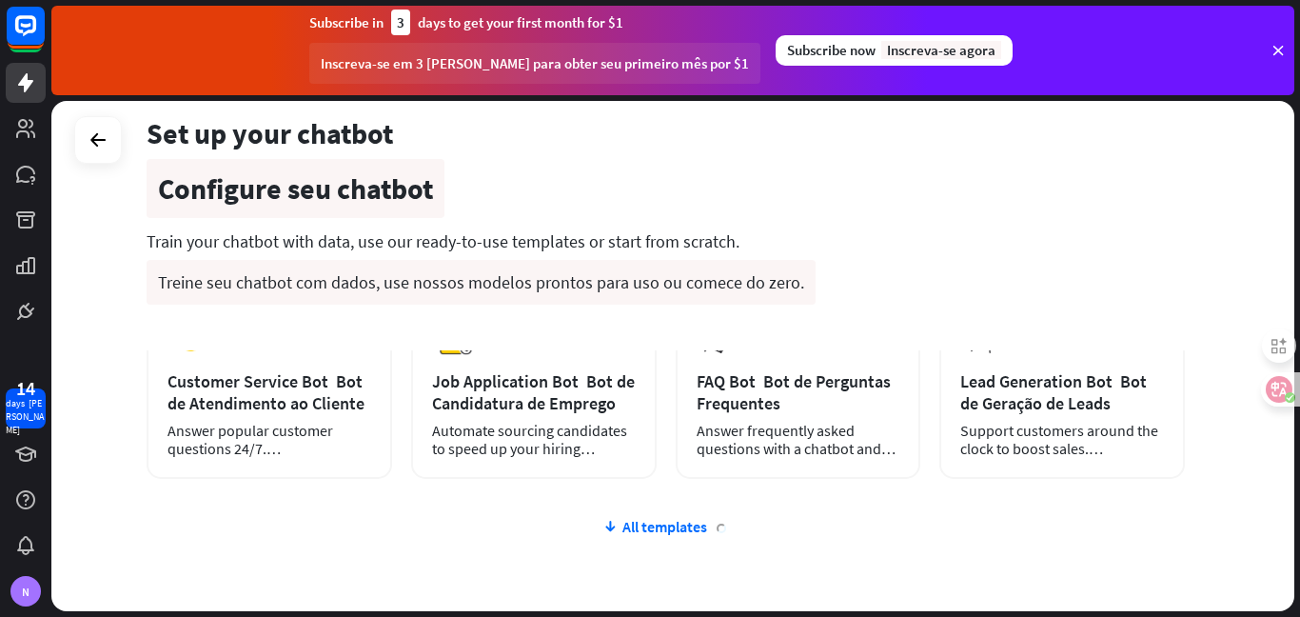
scroll to position [569, 0]
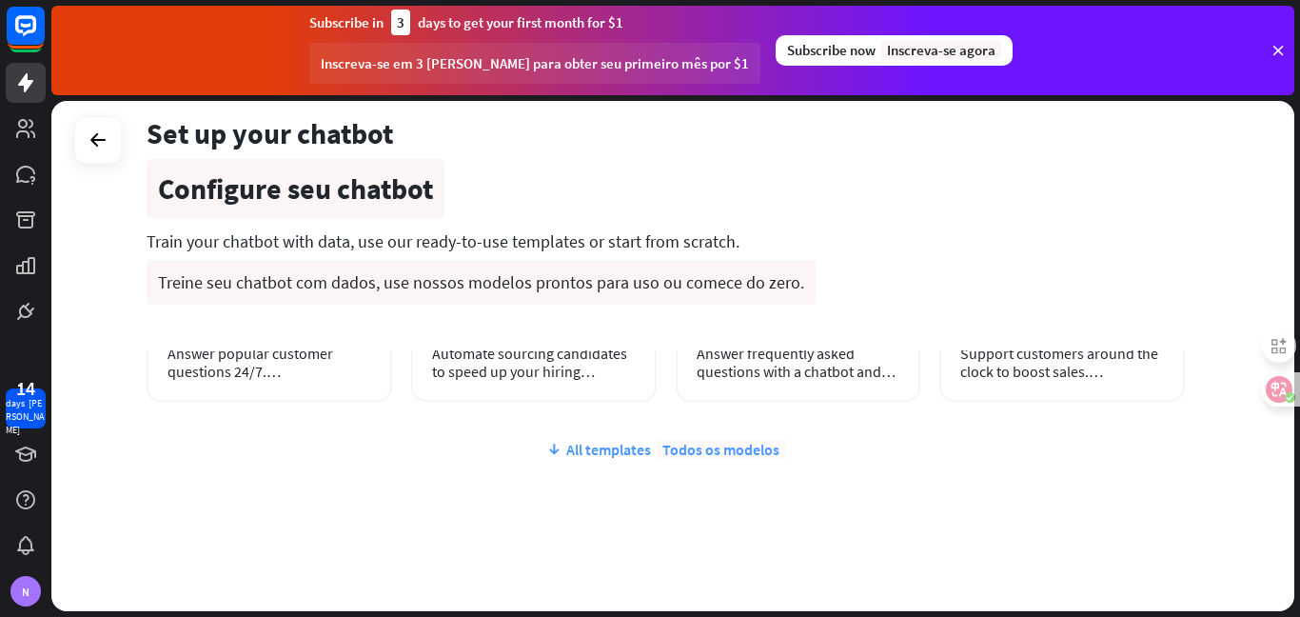
click at [587, 440] on div "All templates Todos os modelos" at bounding box center [666, 449] width 1039 height 19
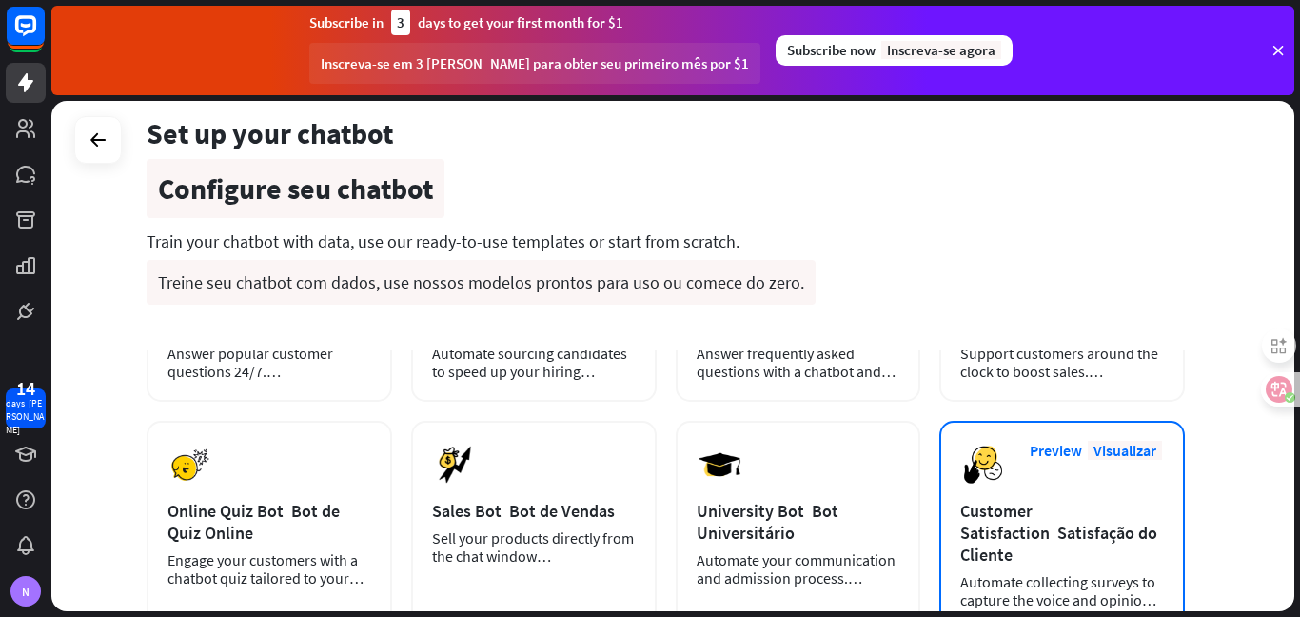
click at [1020, 573] on div "Automate collecting surveys to capture the voice and opinions of your customers…" at bounding box center [1063, 591] width 204 height 36
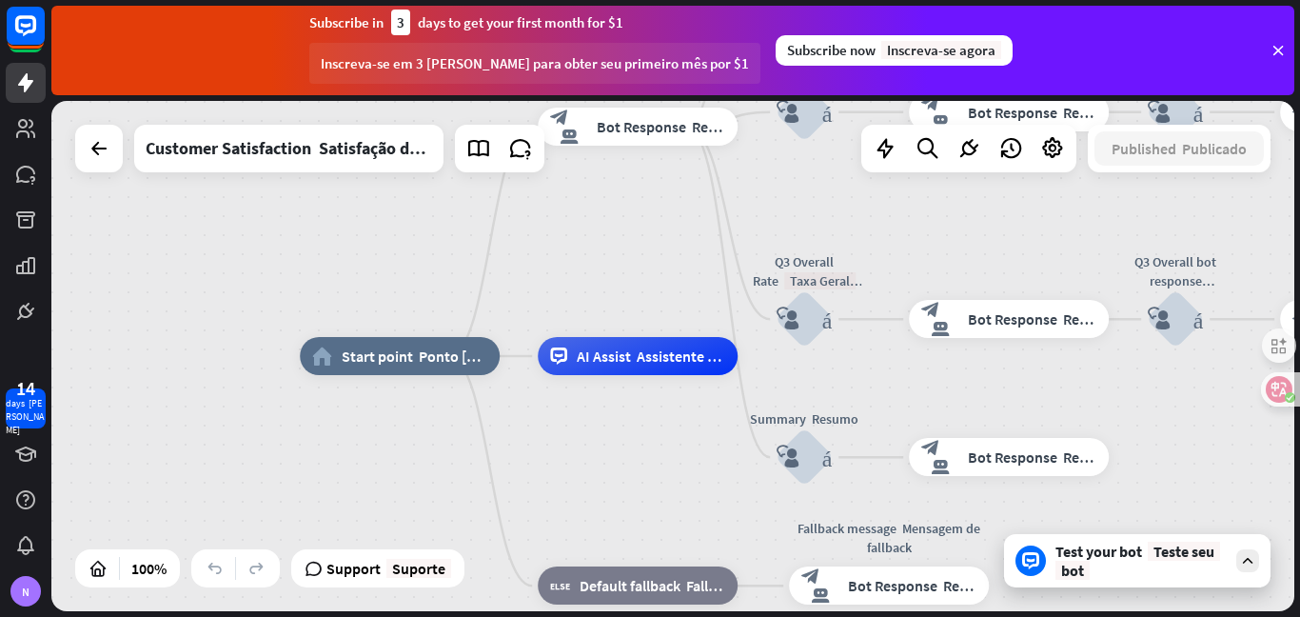
click at [1278, 49] on icon at bounding box center [1278, 50] width 17 height 17
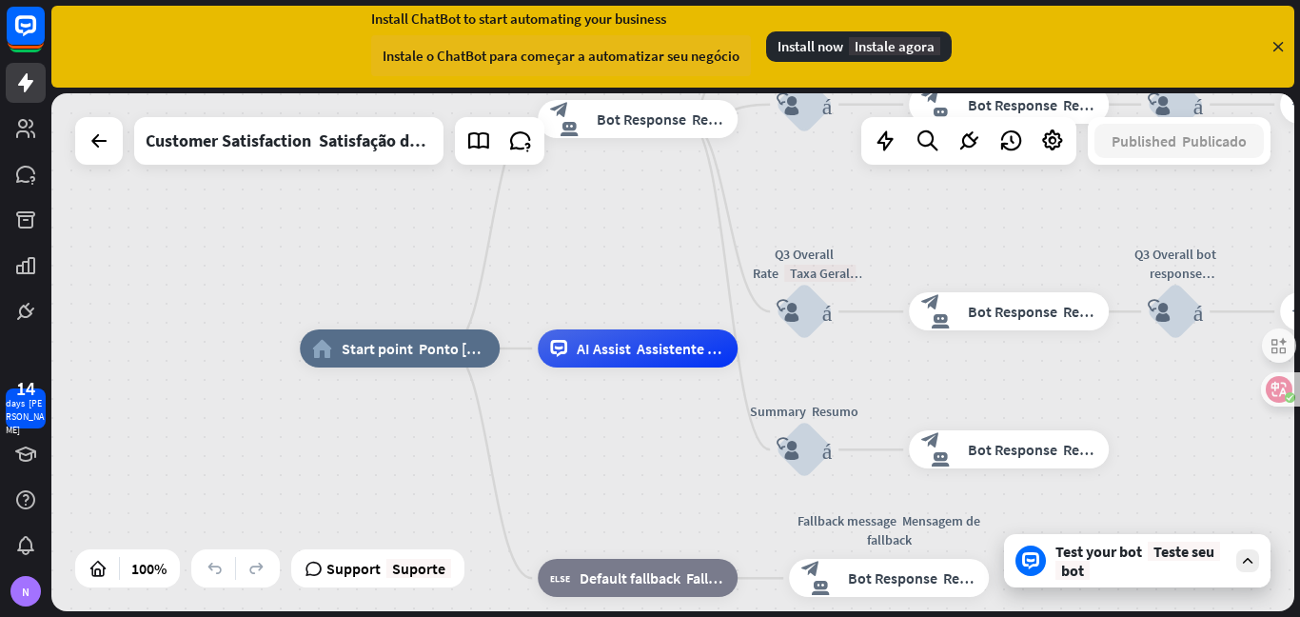
click at [910, 53] on font "Instale agora" at bounding box center [894, 46] width 91 height 18
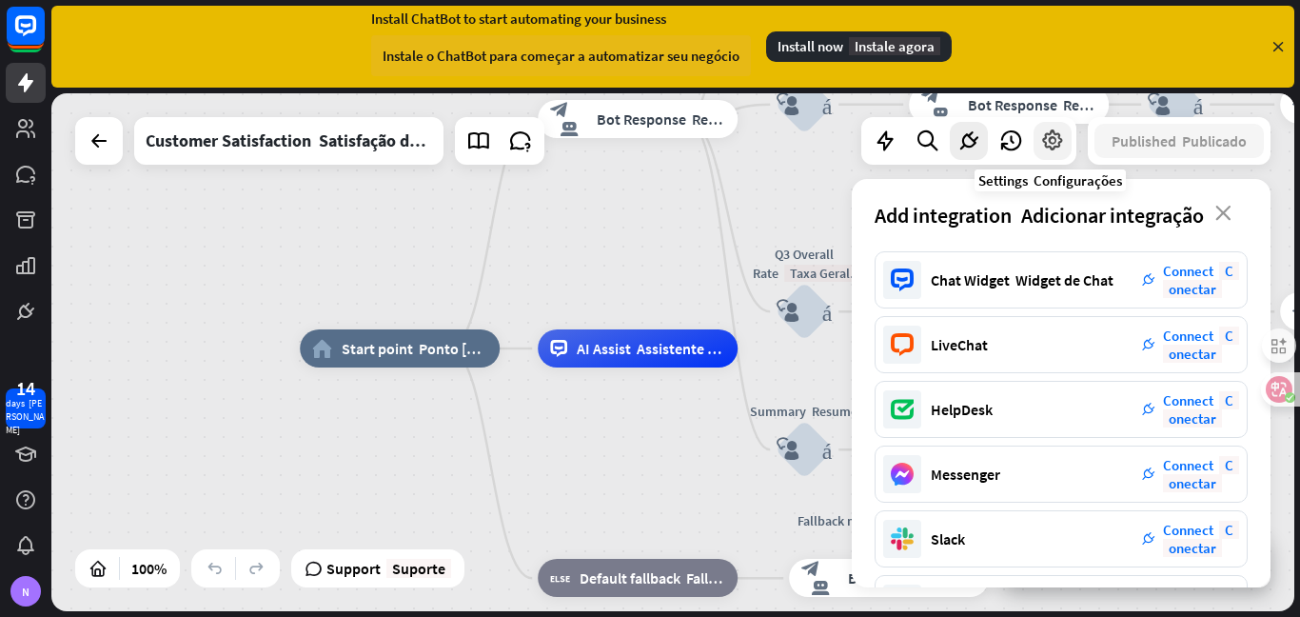
click at [1042, 137] on icon at bounding box center [1052, 141] width 25 height 25
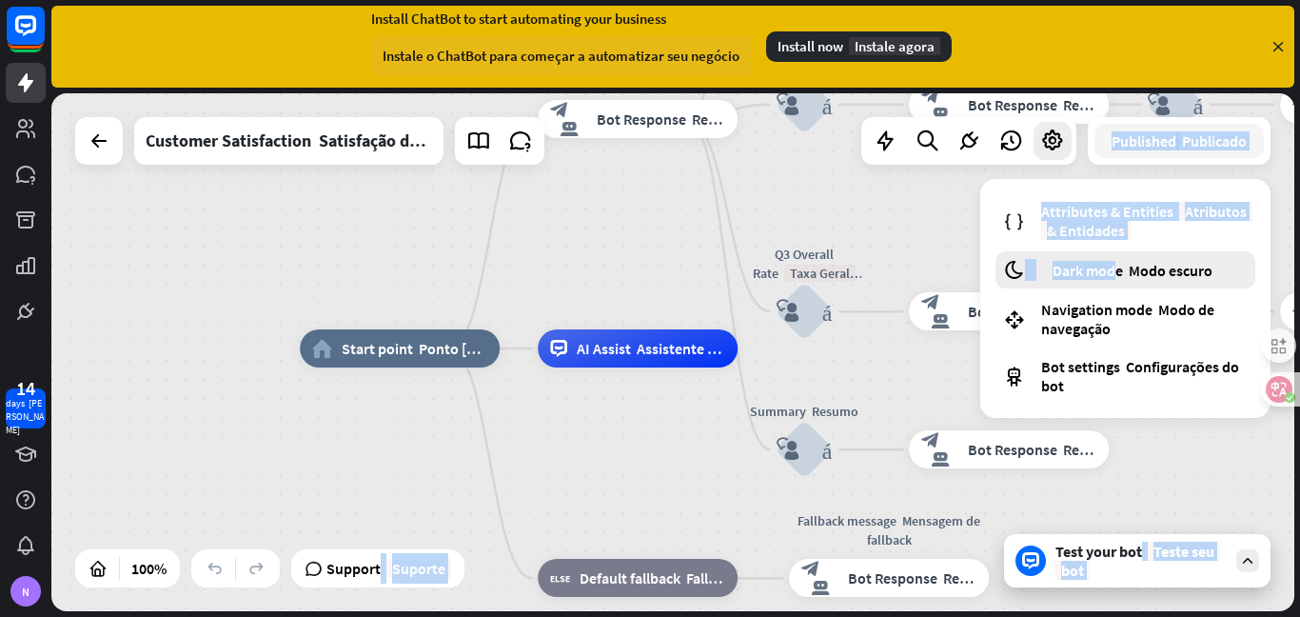
drag, startPoint x: 1042, startPoint y: 137, endPoint x: 1116, endPoint y: 269, distance: 151.3
click at [1116, 269] on div "Customer Satisfaction Satisfação do Cliente Published Publicado 100% Support Su…" at bounding box center [672, 352] width 1243 height 518
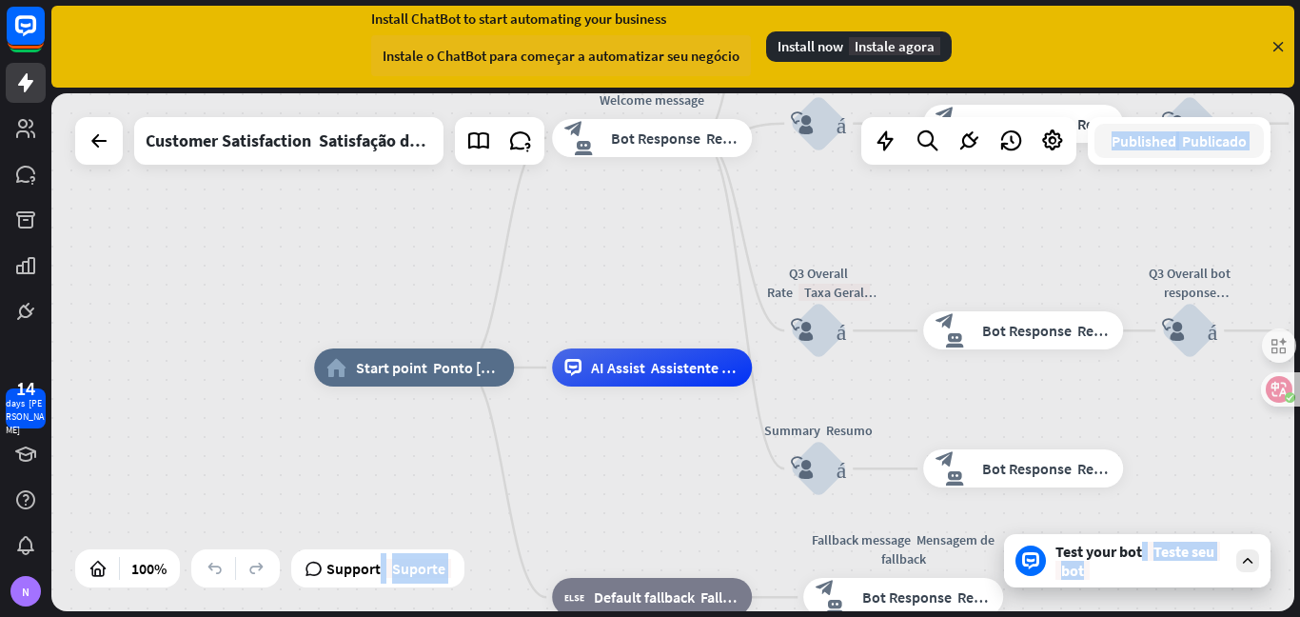
drag, startPoint x: 1073, startPoint y: 234, endPoint x: 1087, endPoint y: 253, distance: 23.8
click at [1087, 253] on body "14 days [PERSON_NAME] N close Product Help First steps Get started with ChatBot…" at bounding box center [650, 308] width 1300 height 617
click at [492, 327] on icon "more_horiz" at bounding box center [492, 325] width 15 height 14
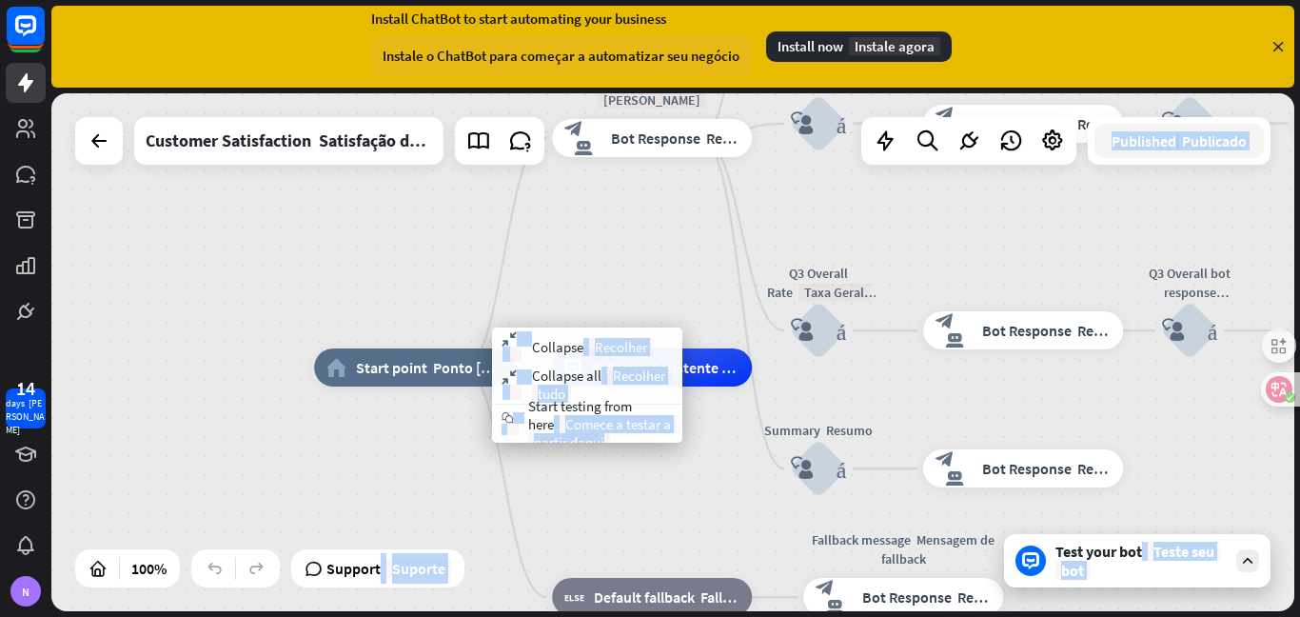
click at [375, 272] on div "home_2 Start point Ponto [PERSON_NAME] Welcome message Mensagem [PERSON_NAME] b…" at bounding box center [672, 352] width 1243 height 518
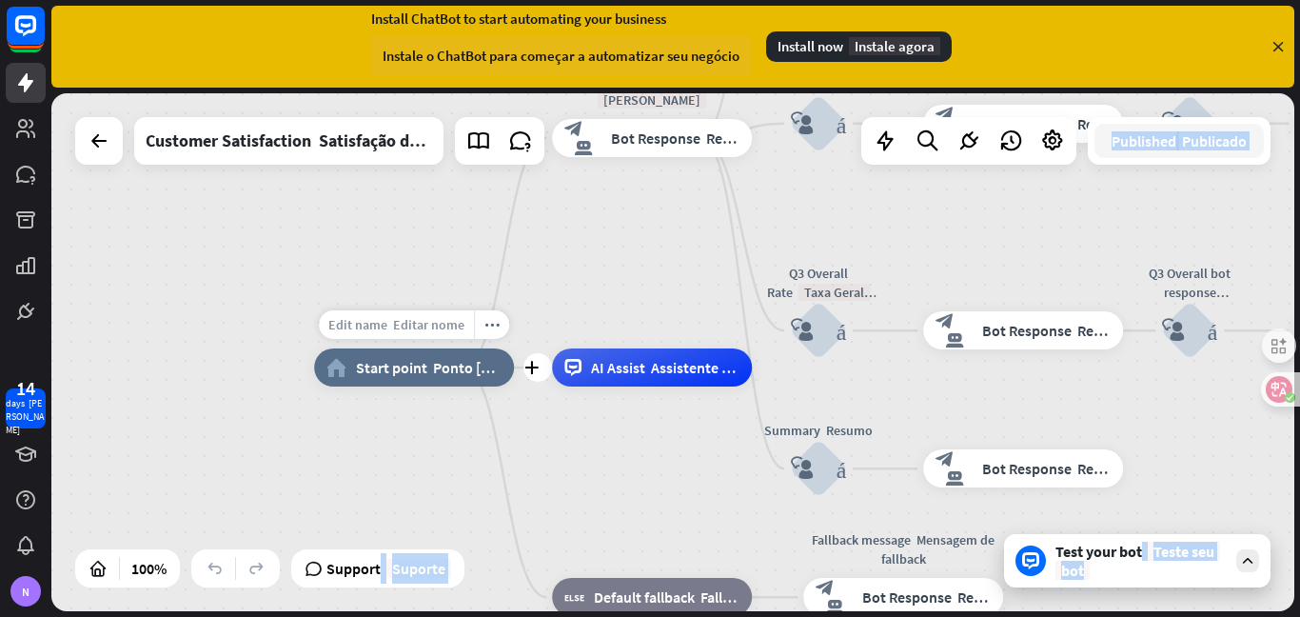
click at [381, 320] on span "Edit name Editar nome" at bounding box center [396, 324] width 136 height 17
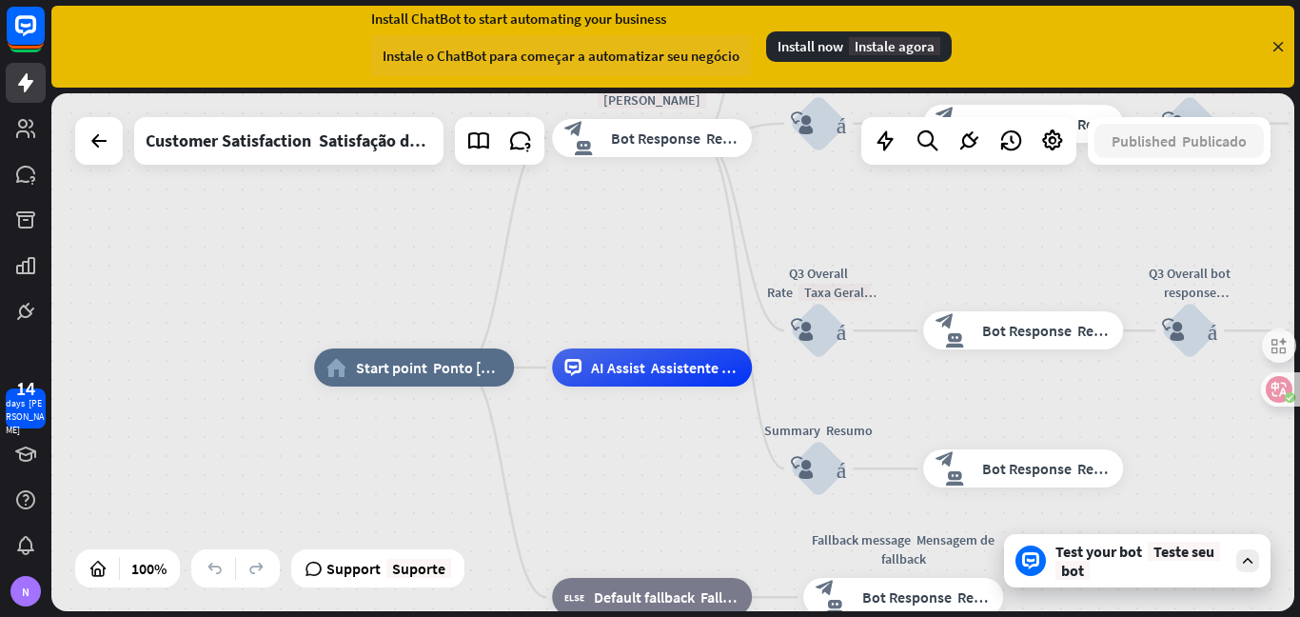
click at [116, 326] on div "home_2 Start point Ponto [PERSON_NAME] Welcome message Mensagem [PERSON_NAME] b…" at bounding box center [672, 352] width 1243 height 518
click at [752, 382] on div "Edit name Editar nome more_horiz plus mais AI Assist Assistente de IA" at bounding box center [652, 367] width 200 height 38
click at [768, 369] on icon "plus mais" at bounding box center [777, 367] width 28 height 13
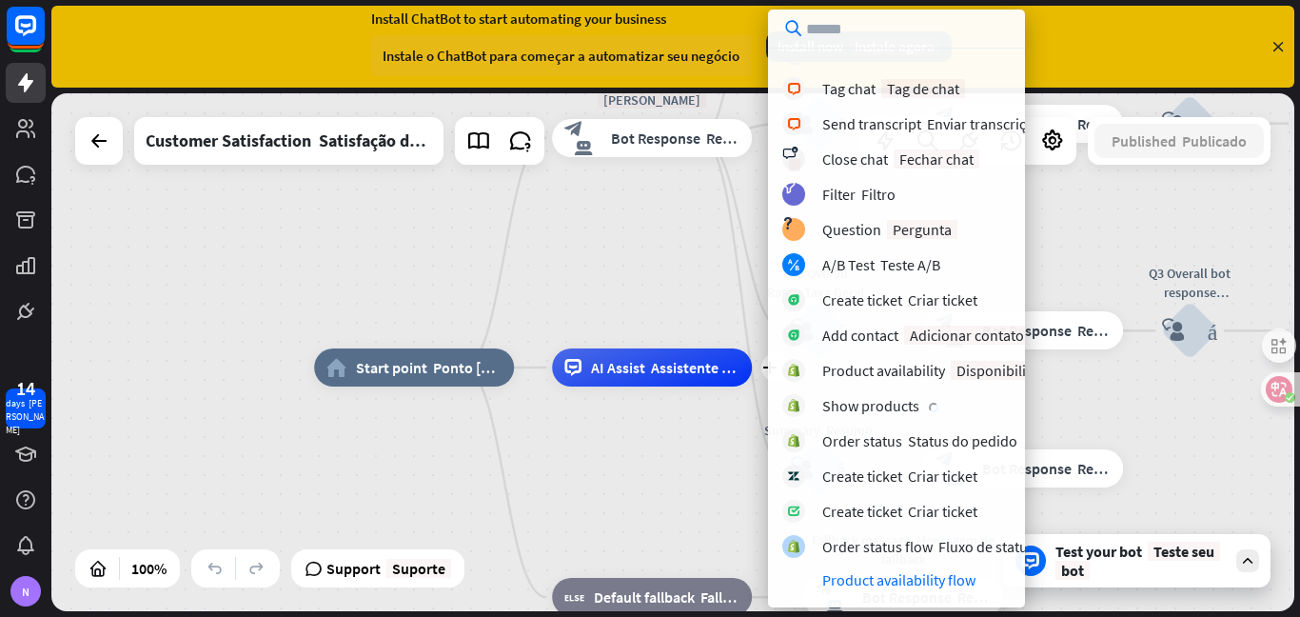
scroll to position [462, 0]
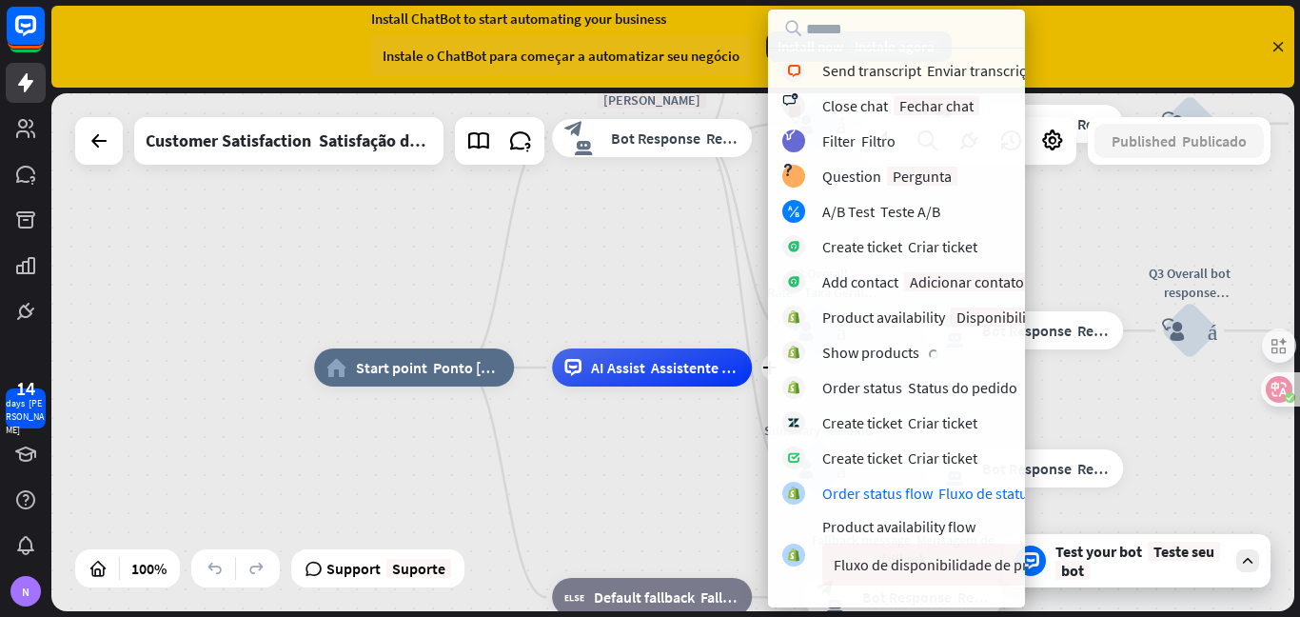
click at [529, 265] on div "home_2 Start point Ponto [PERSON_NAME] Welcome message Mensagem [PERSON_NAME] b…" at bounding box center [672, 352] width 1243 height 518
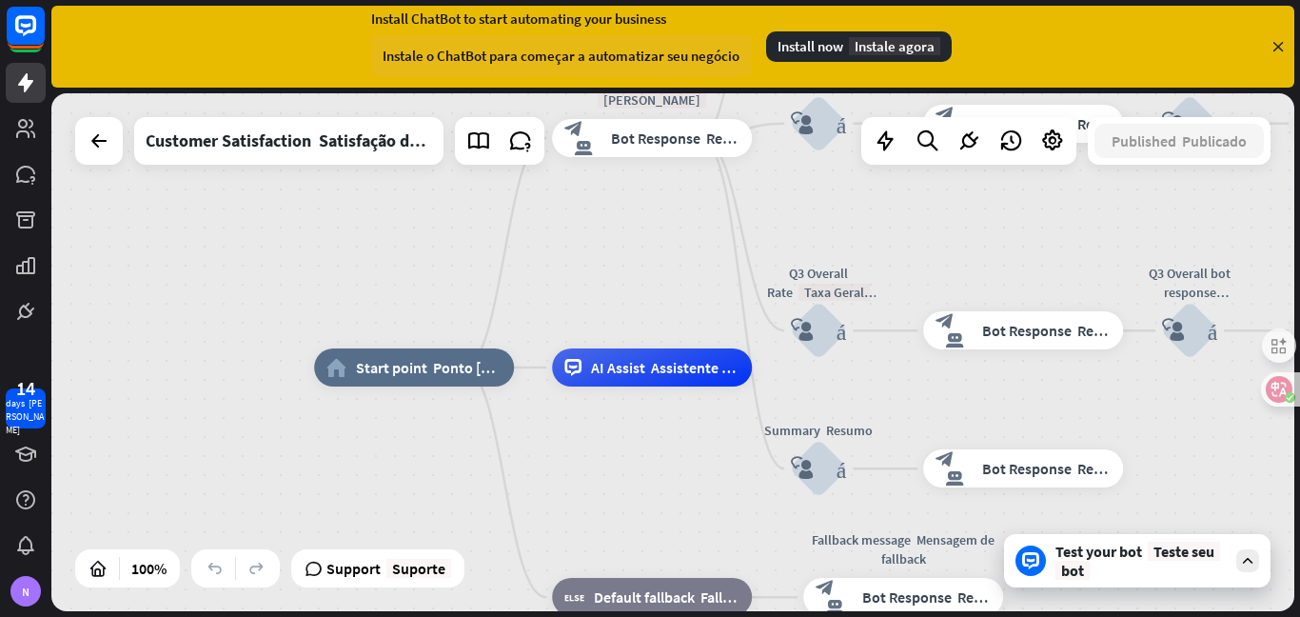
click at [1251, 562] on icon at bounding box center [1247, 560] width 17 height 17
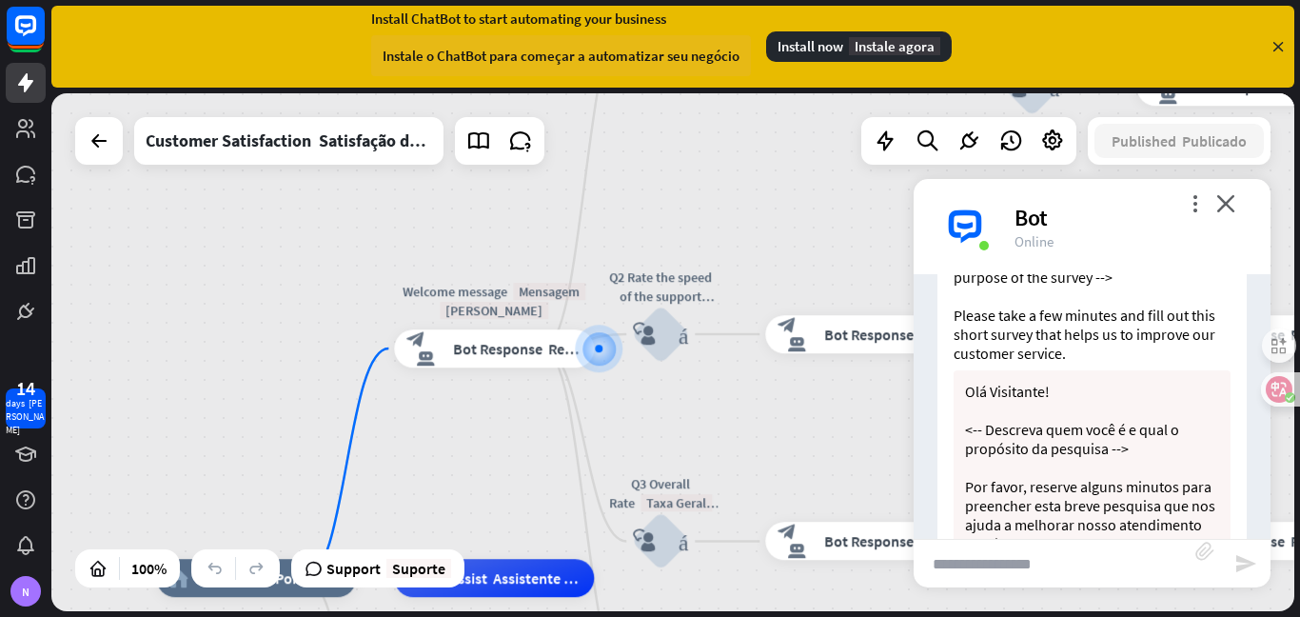
scroll to position [490, 0]
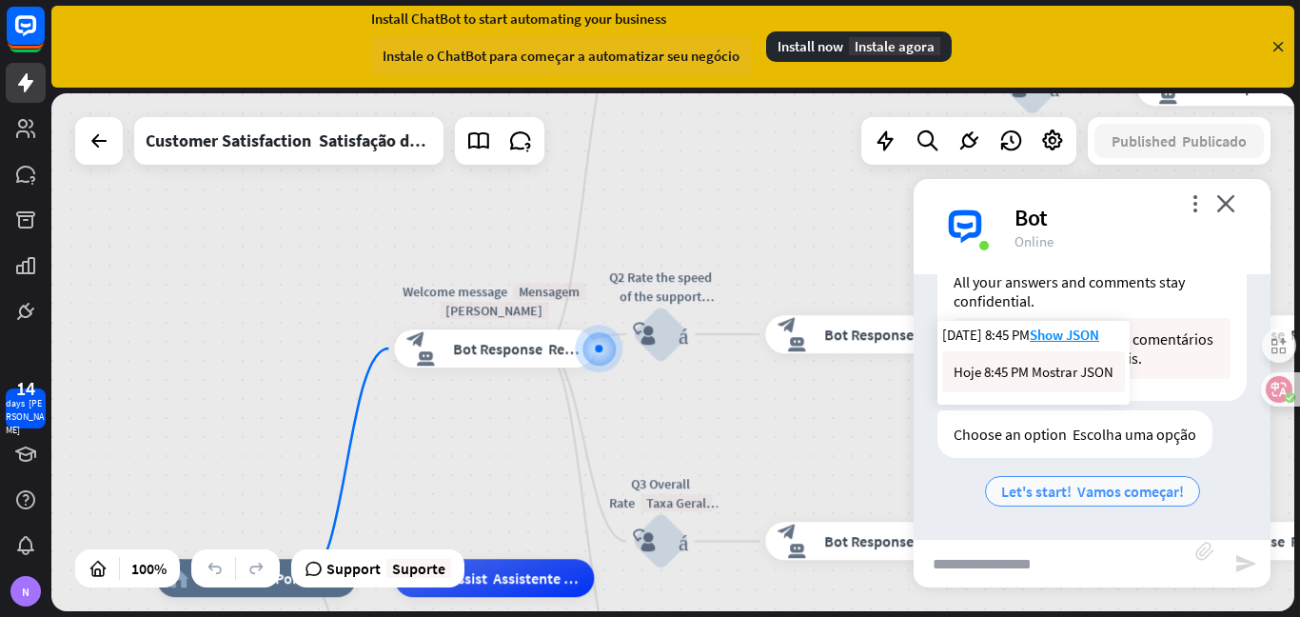
click at [1122, 500] on font "Vamos começar!" at bounding box center [1131, 491] width 107 height 19
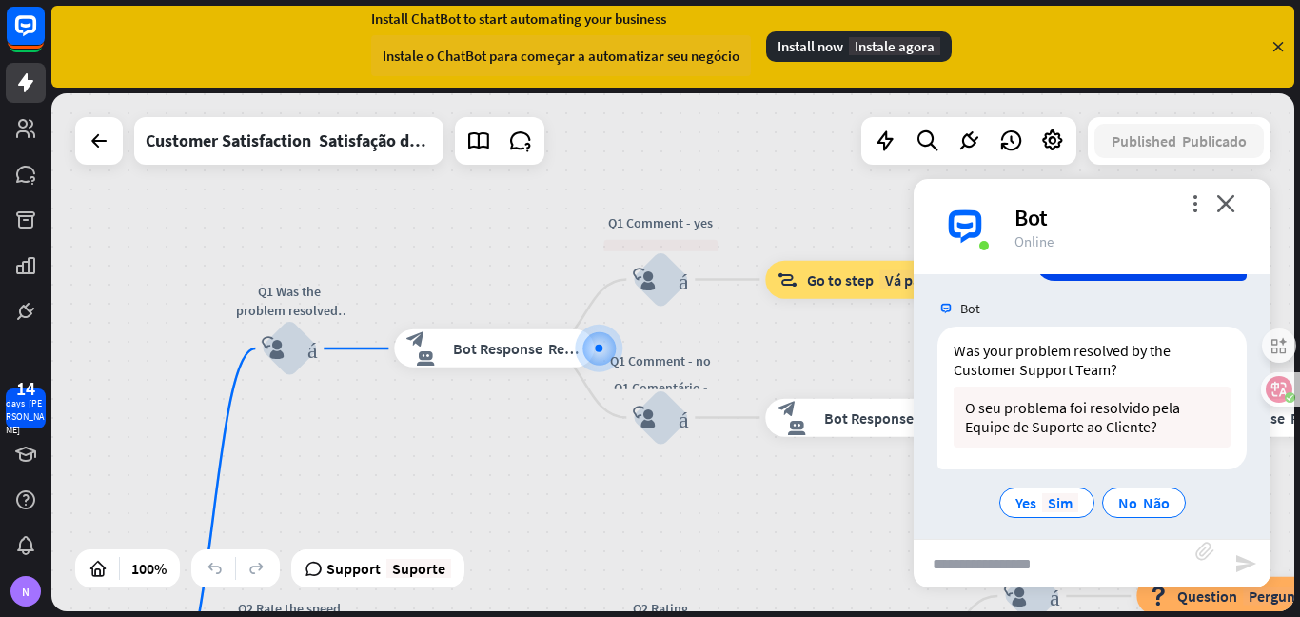
scroll to position [772, 0]
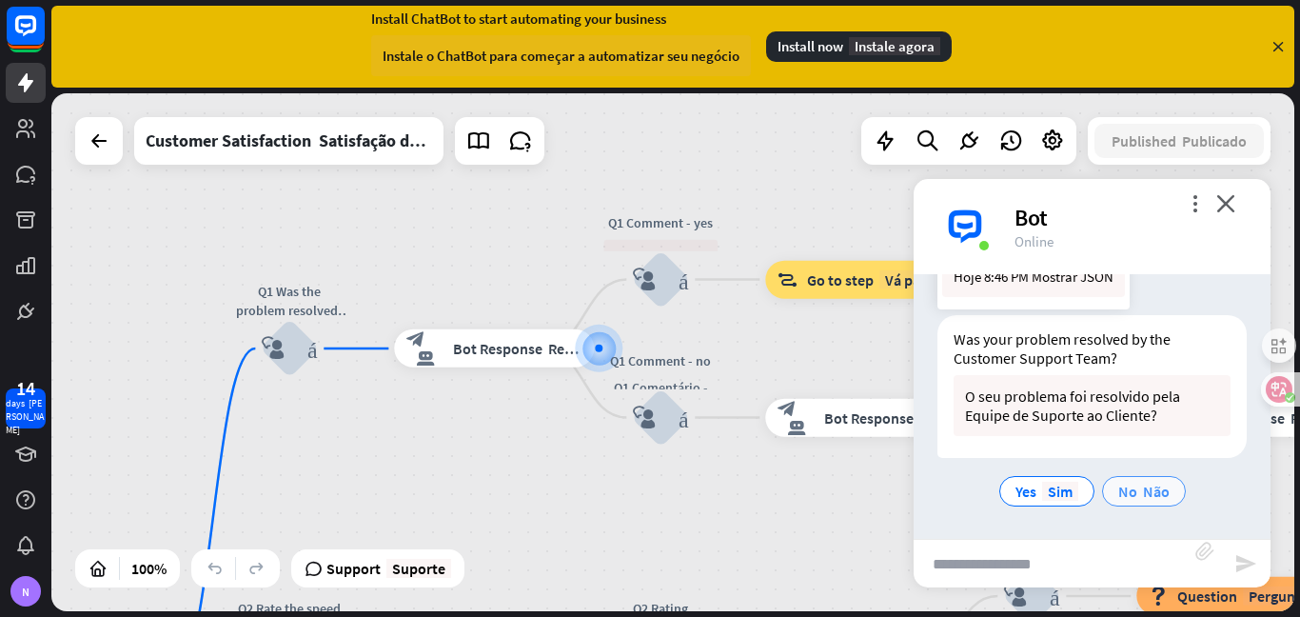
click at [1153, 483] on font "Não" at bounding box center [1156, 491] width 27 height 19
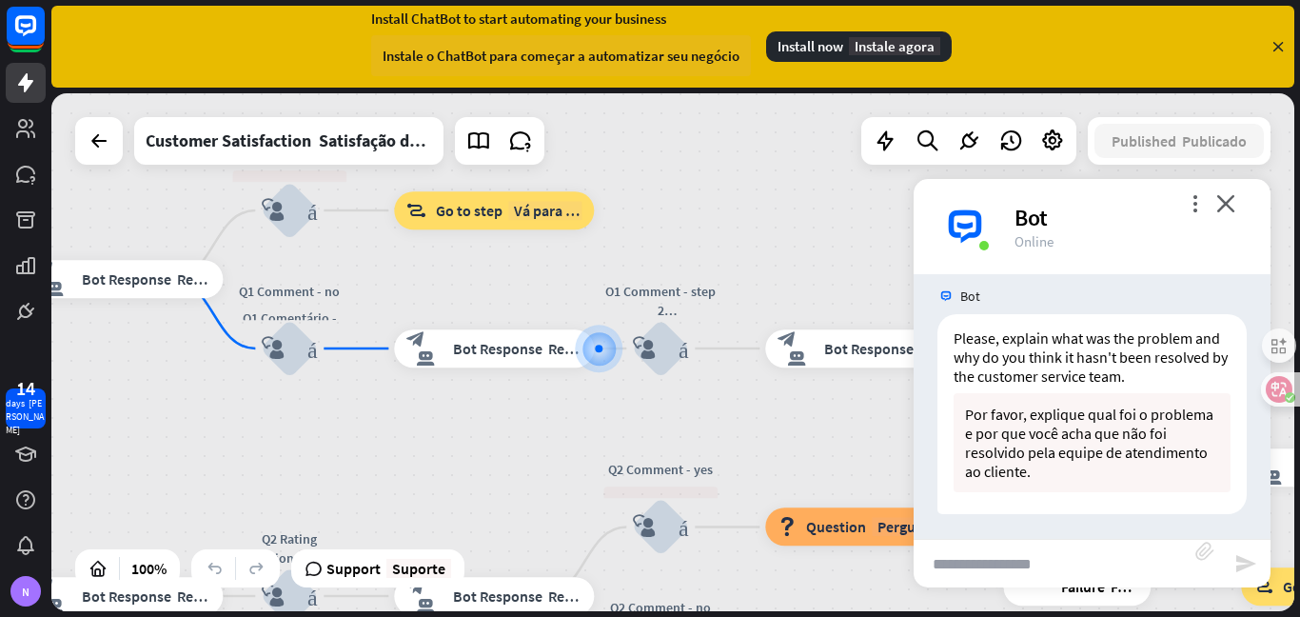
scroll to position [1059, 0]
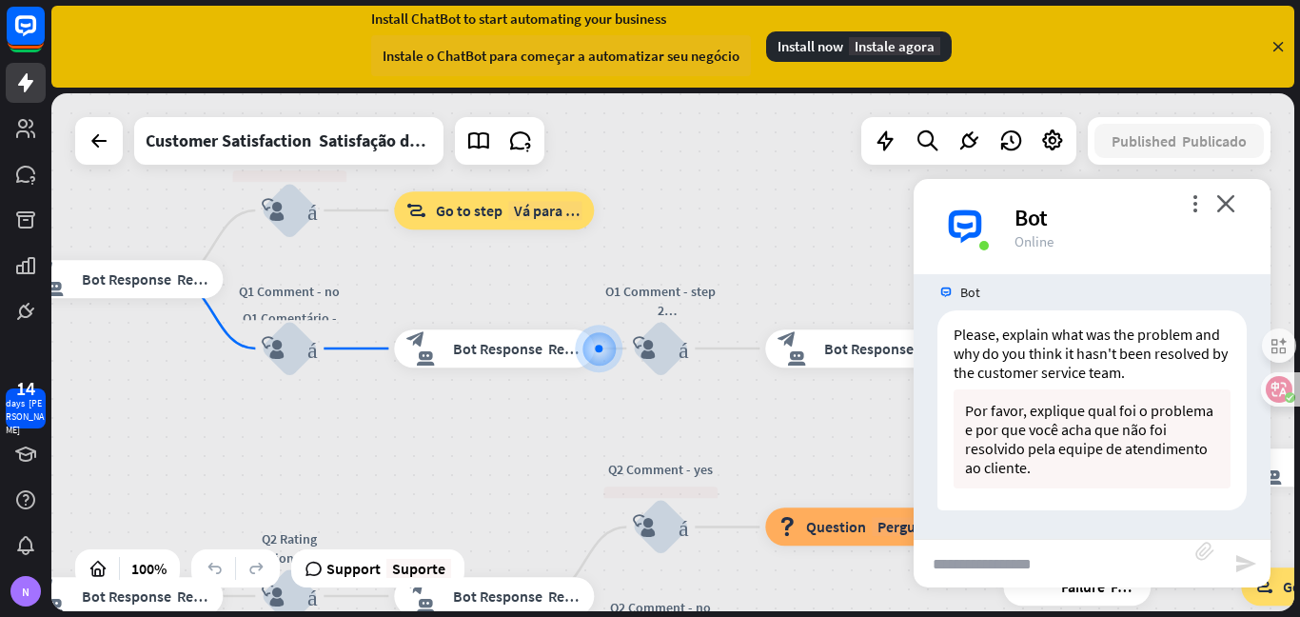
click at [1100, 557] on input "text" at bounding box center [1055, 564] width 282 height 48
type input "**********"
click at [1248, 557] on icon "send" at bounding box center [1246, 563] width 23 height 23
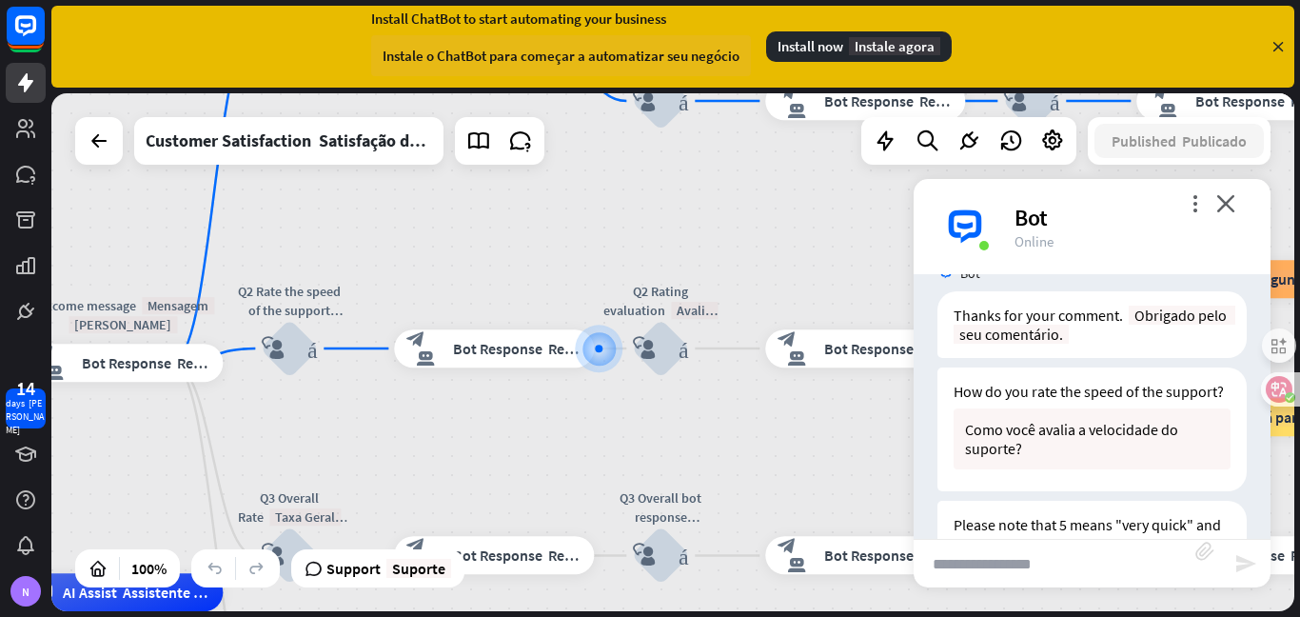
scroll to position [1545, 0]
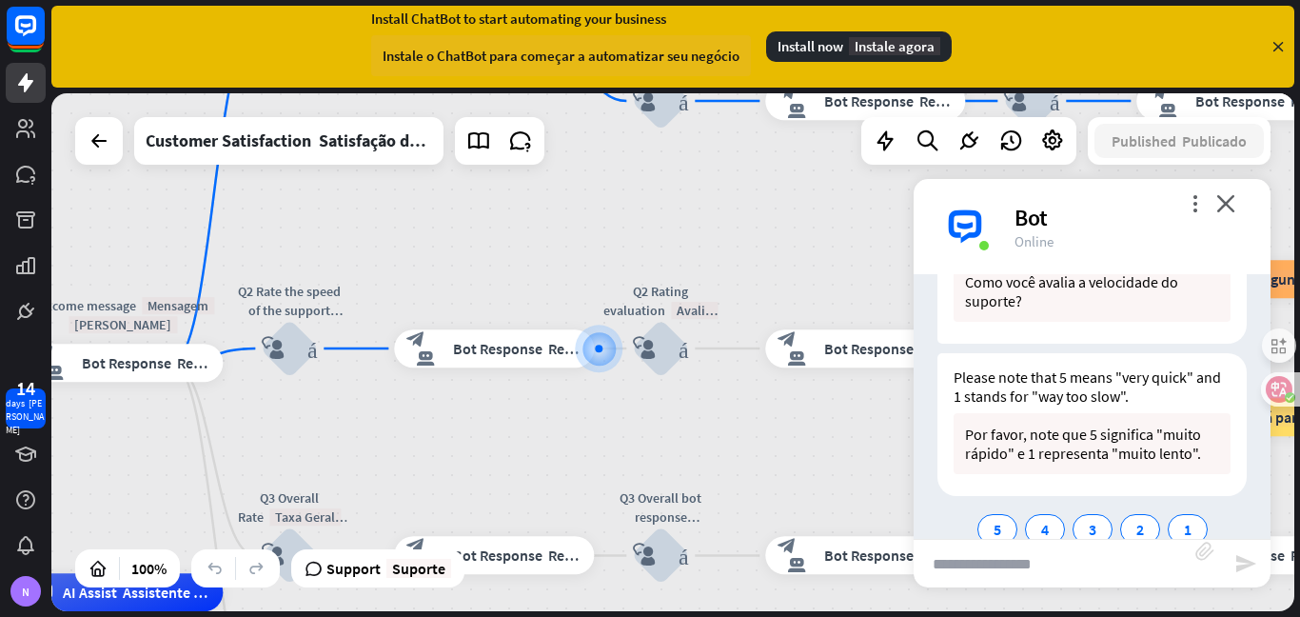
click at [1172, 550] on input "text" at bounding box center [1055, 564] width 282 height 48
type input "*****"
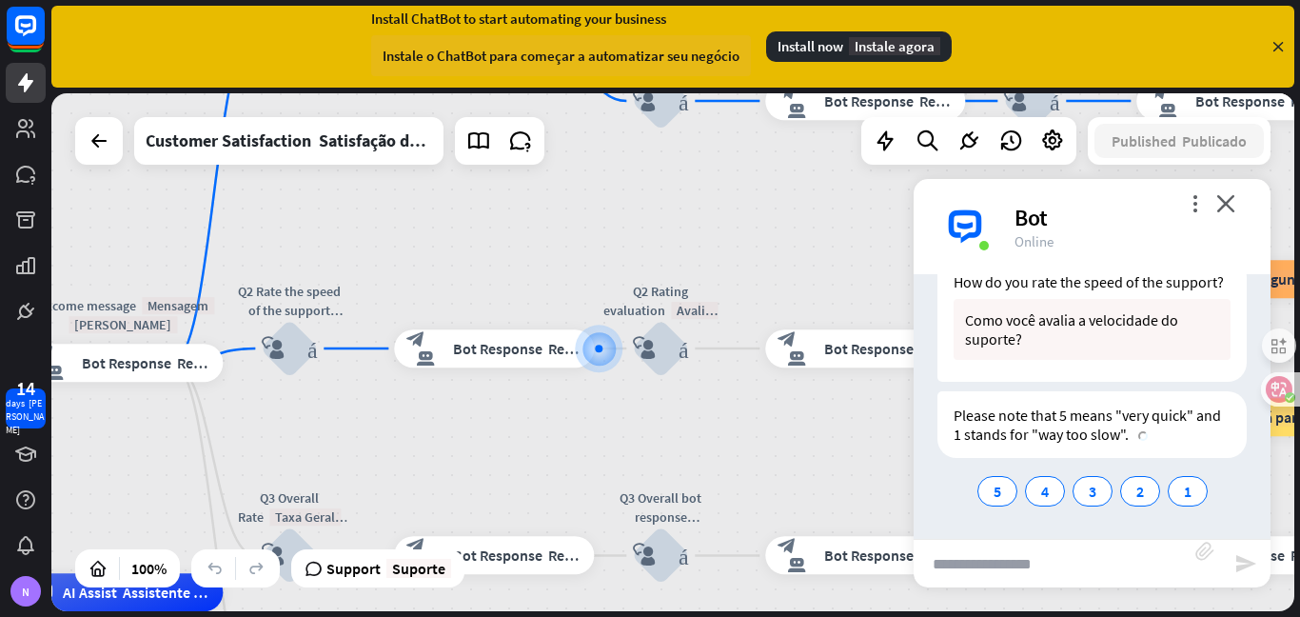
scroll to position [2055, 0]
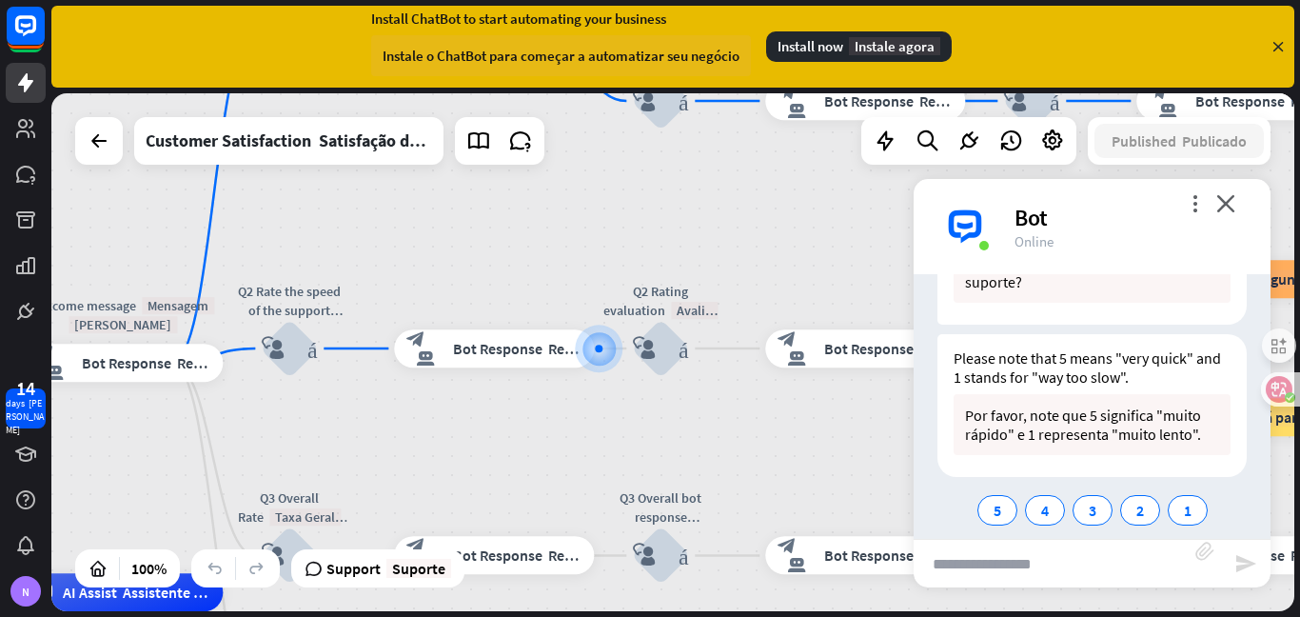
click at [1102, 571] on input "text" at bounding box center [1055, 564] width 282 height 48
type input "*"
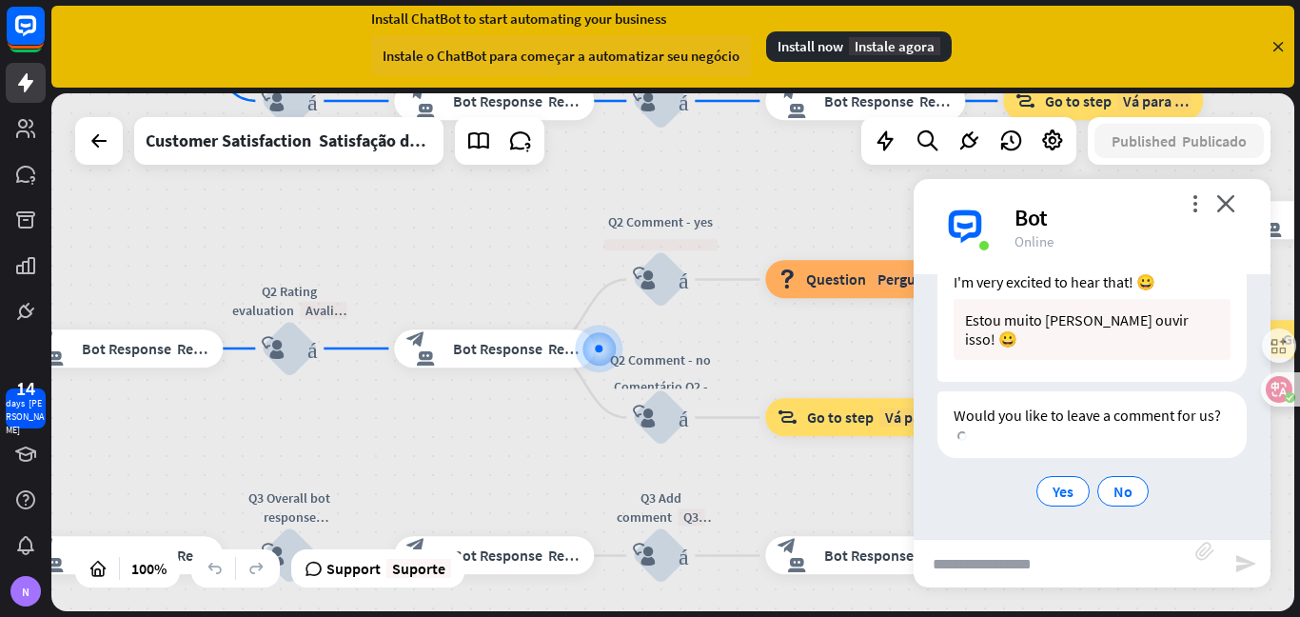
scroll to position [2451, 0]
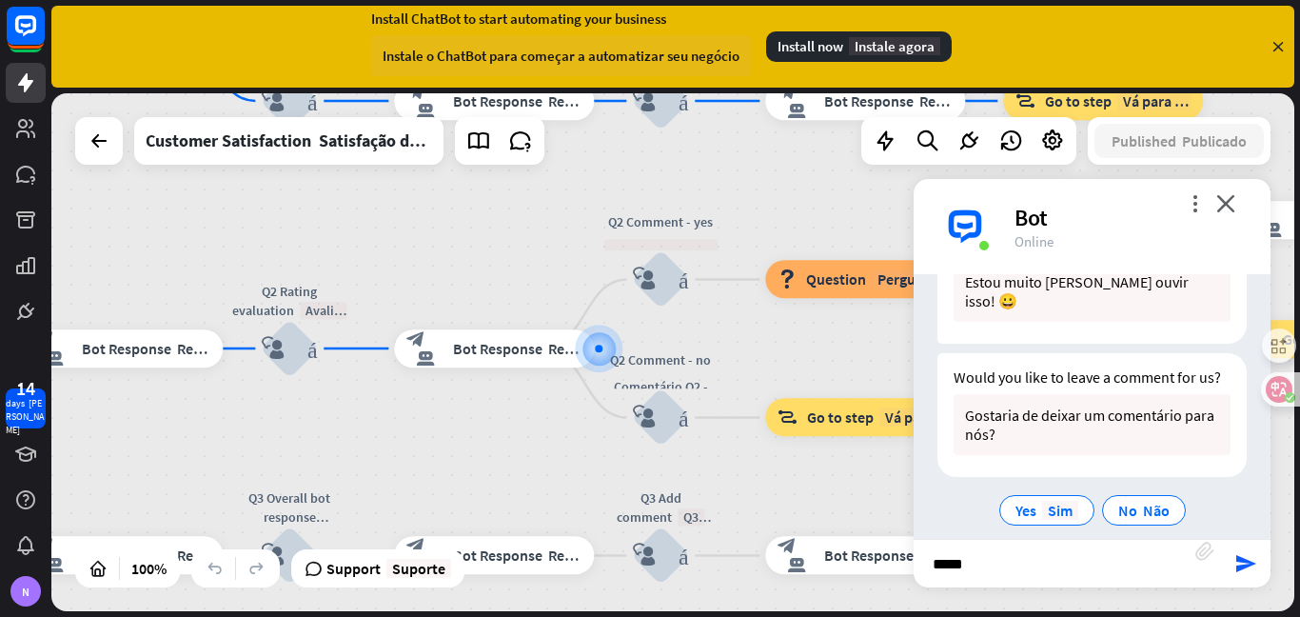
type input "******"
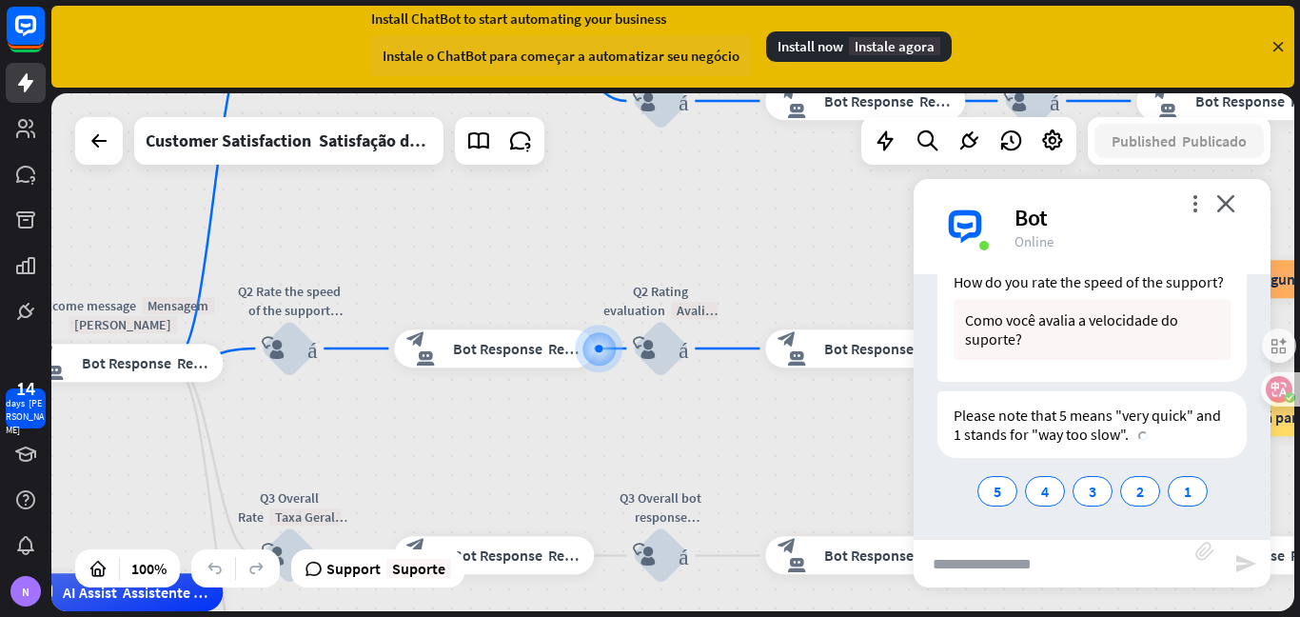
scroll to position [2962, 0]
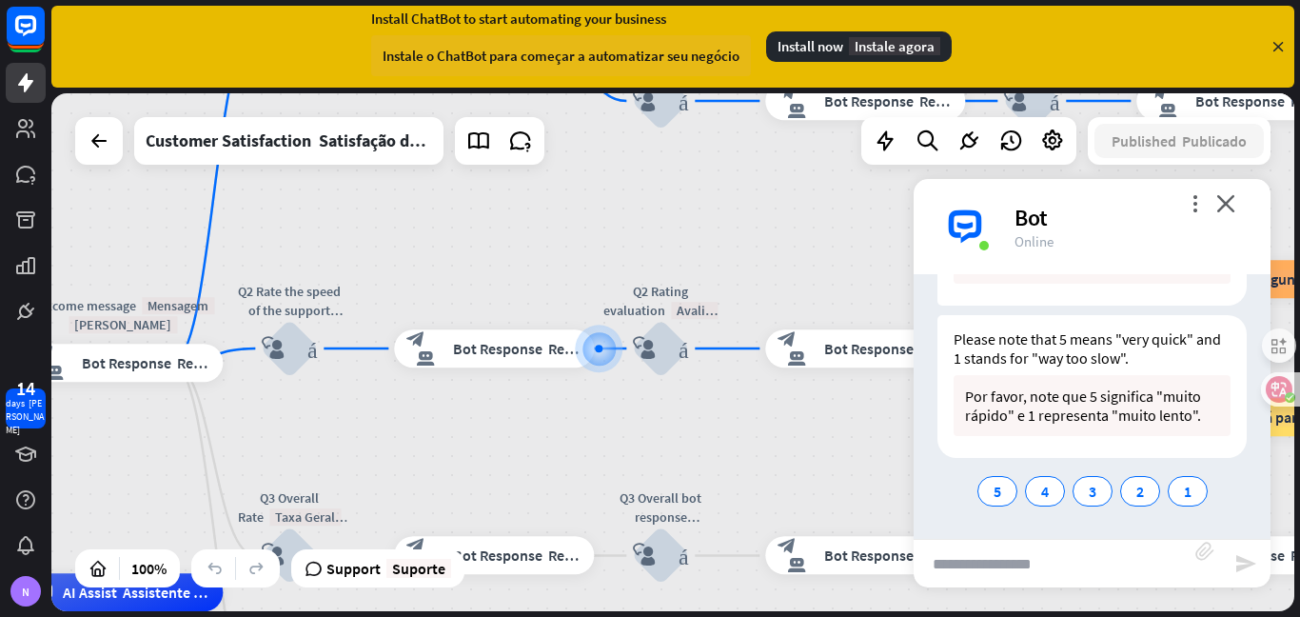
type input "*"
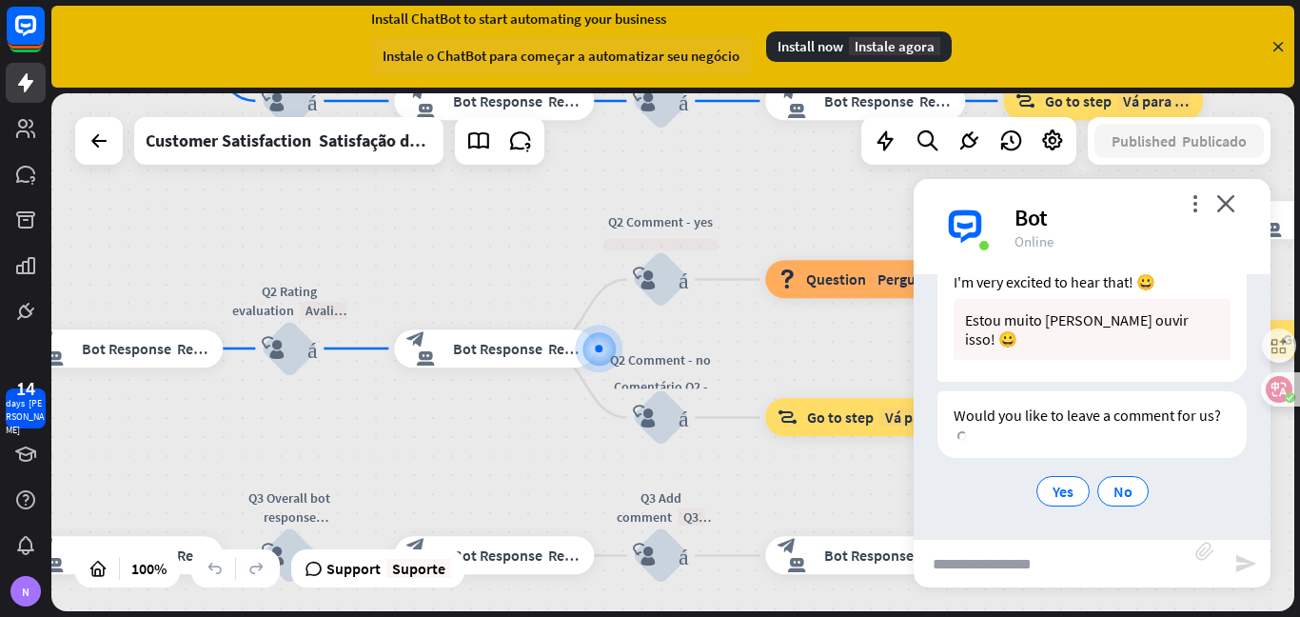
scroll to position [3358, 0]
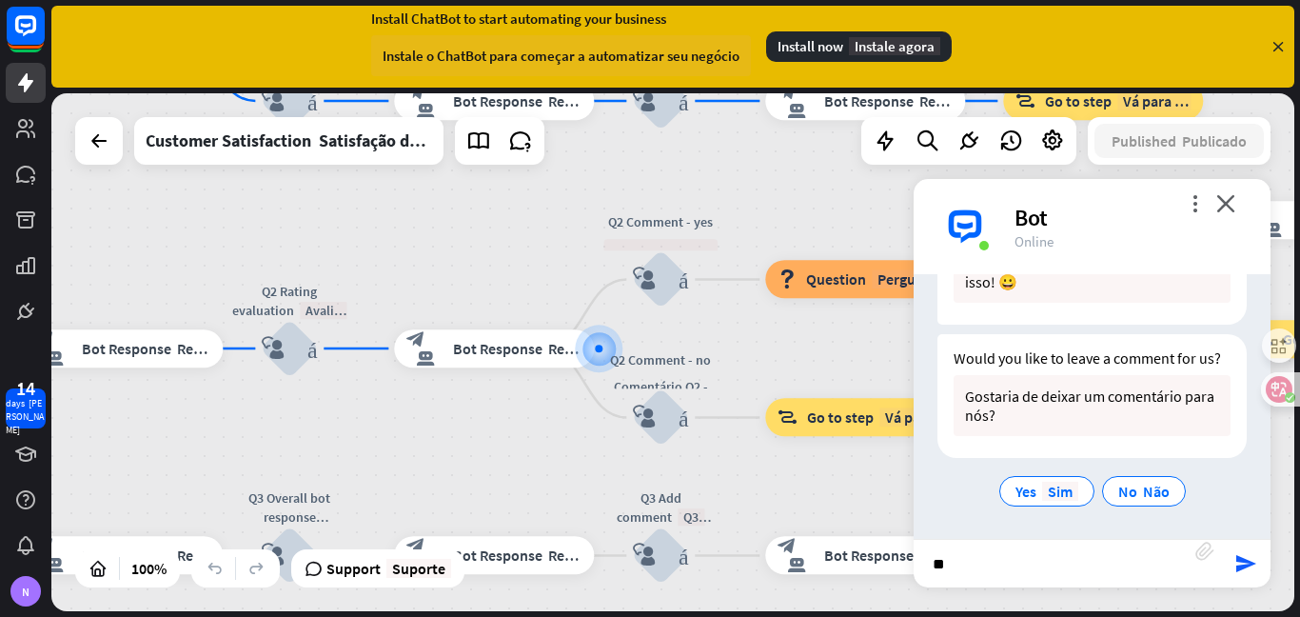
type input "***"
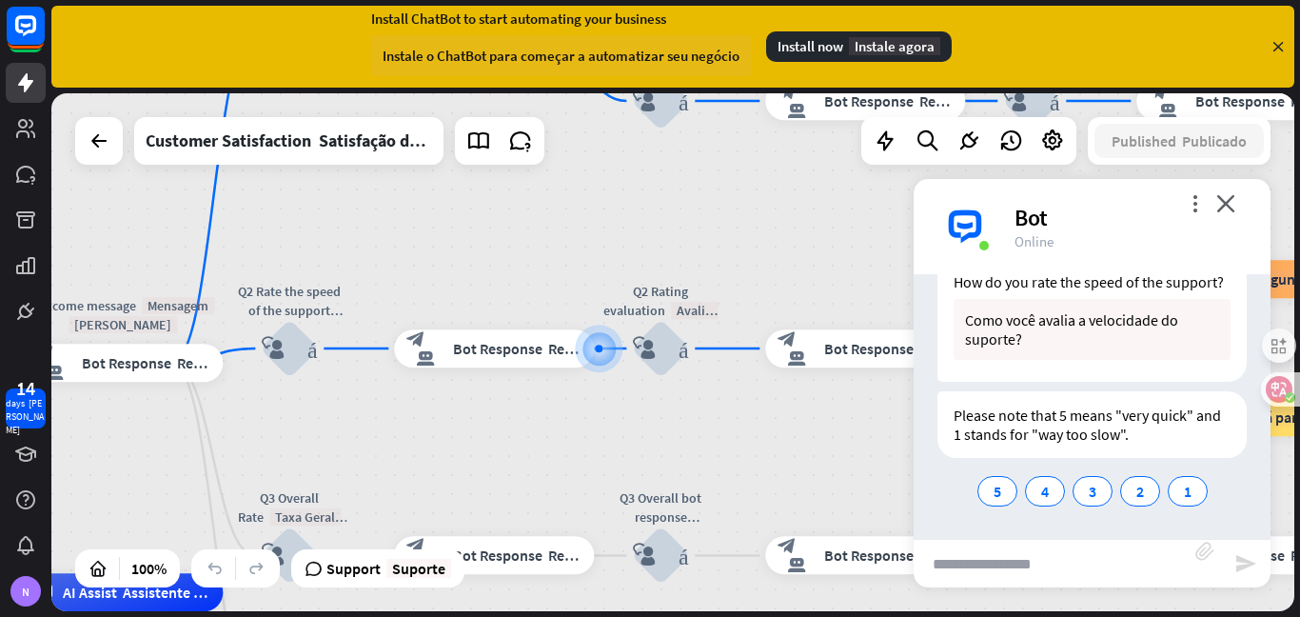
scroll to position [3917, 0]
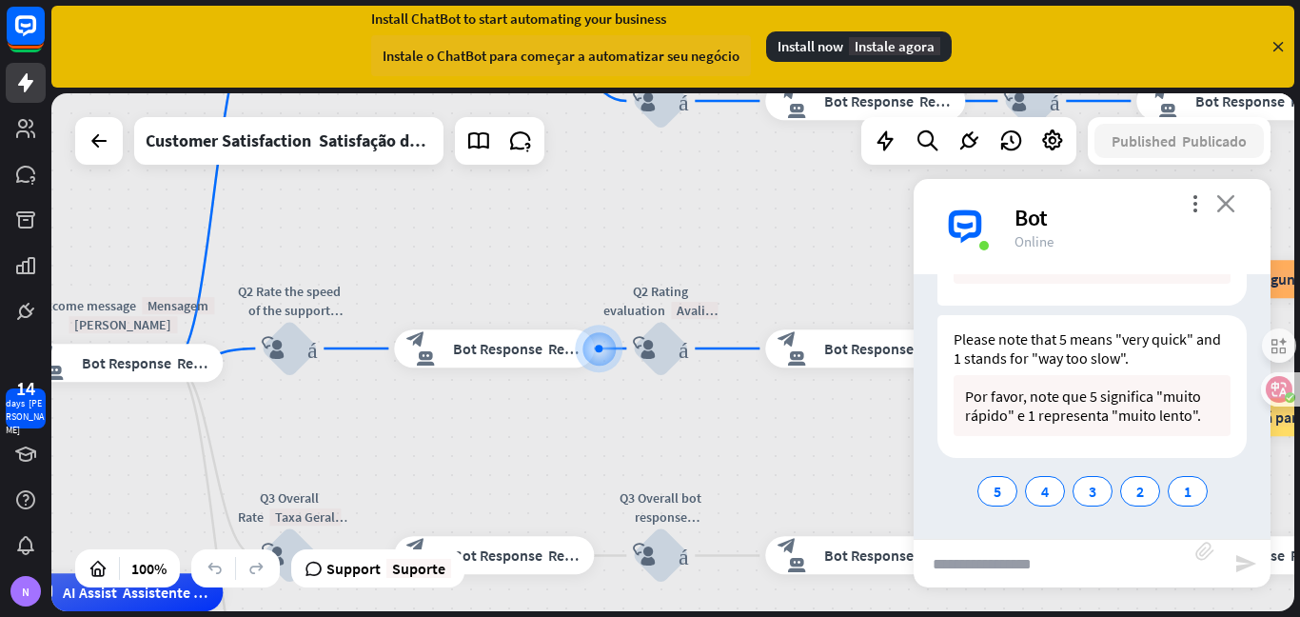
click at [1217, 202] on icon "close fechar" at bounding box center [1236, 203] width 38 height 18
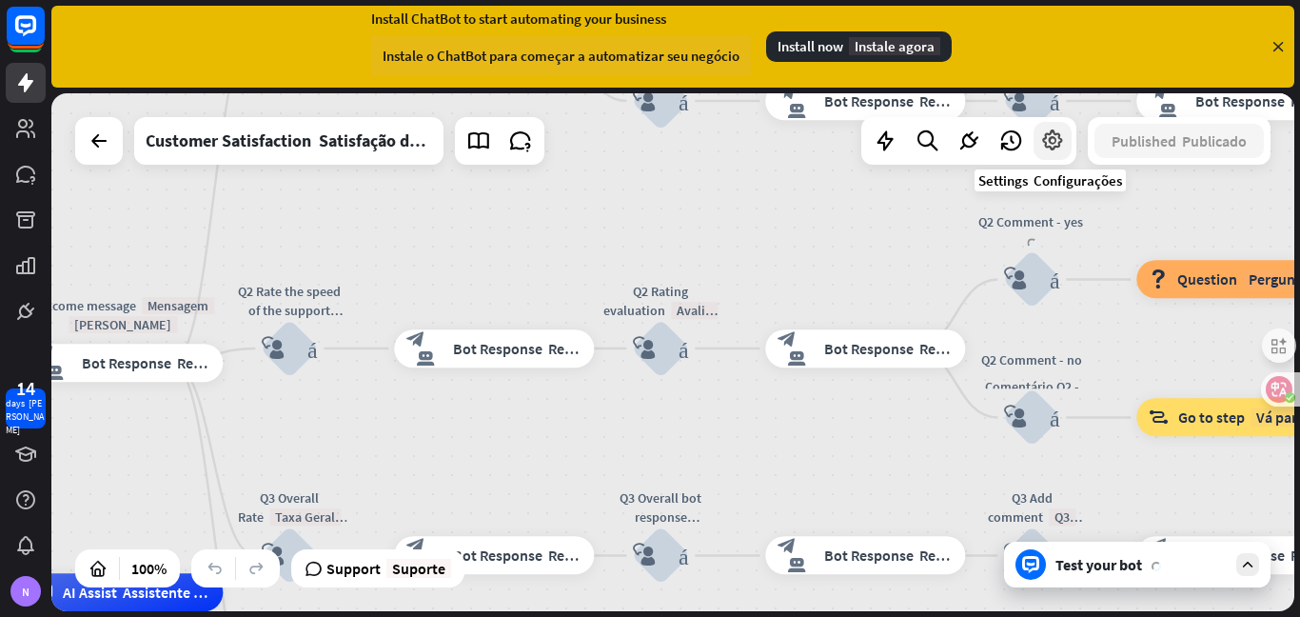
click at [1040, 147] on icon at bounding box center [1052, 141] width 25 height 25
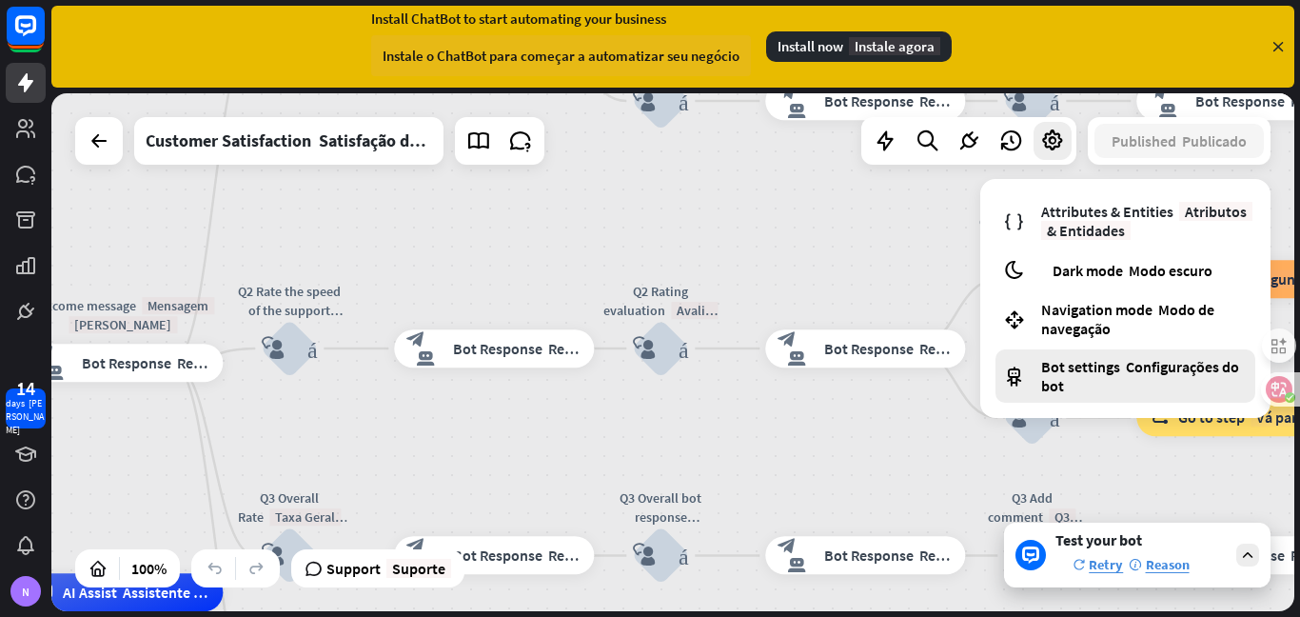
click at [1180, 362] on font "Configurações do bot" at bounding box center [1140, 376] width 198 height 38
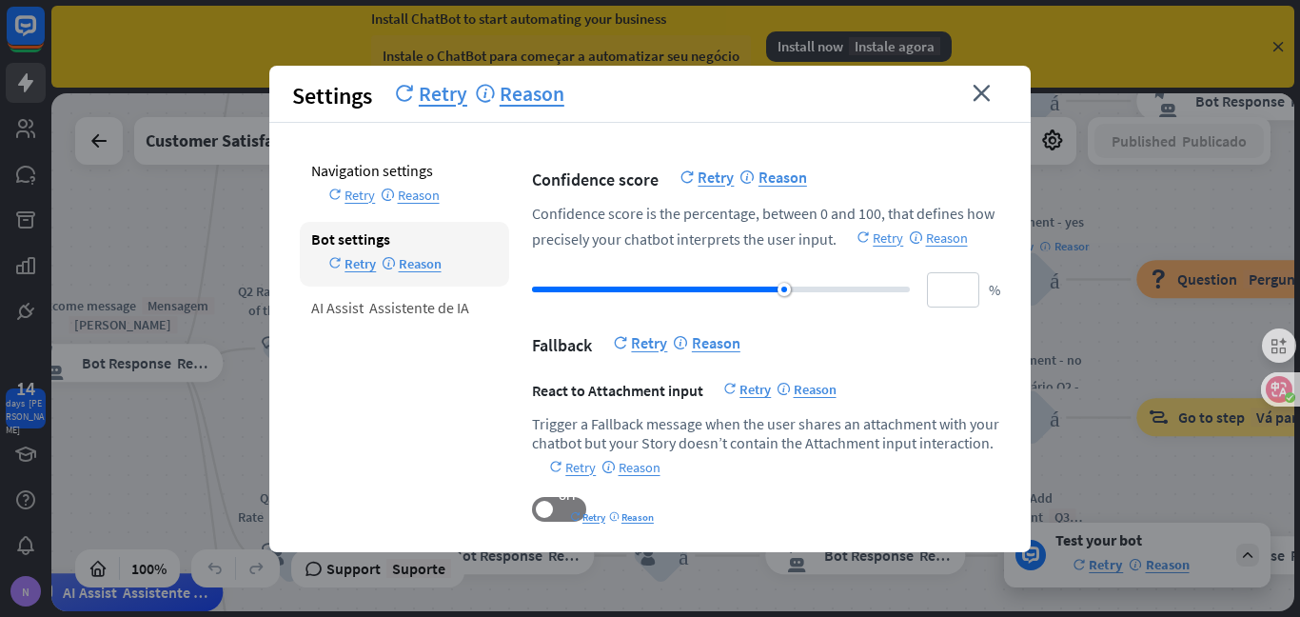
click at [431, 268] on font "Reason" at bounding box center [411, 263] width 59 height 19
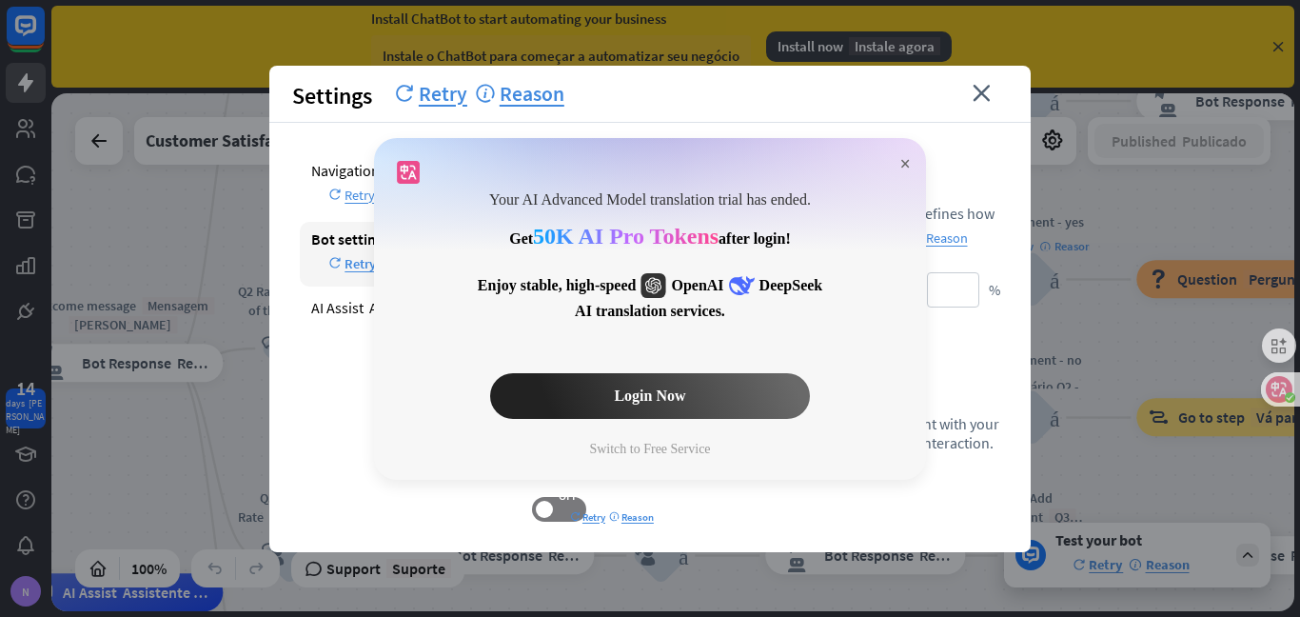
click at [905, 163] on span "×" at bounding box center [906, 164] width 10 height 22
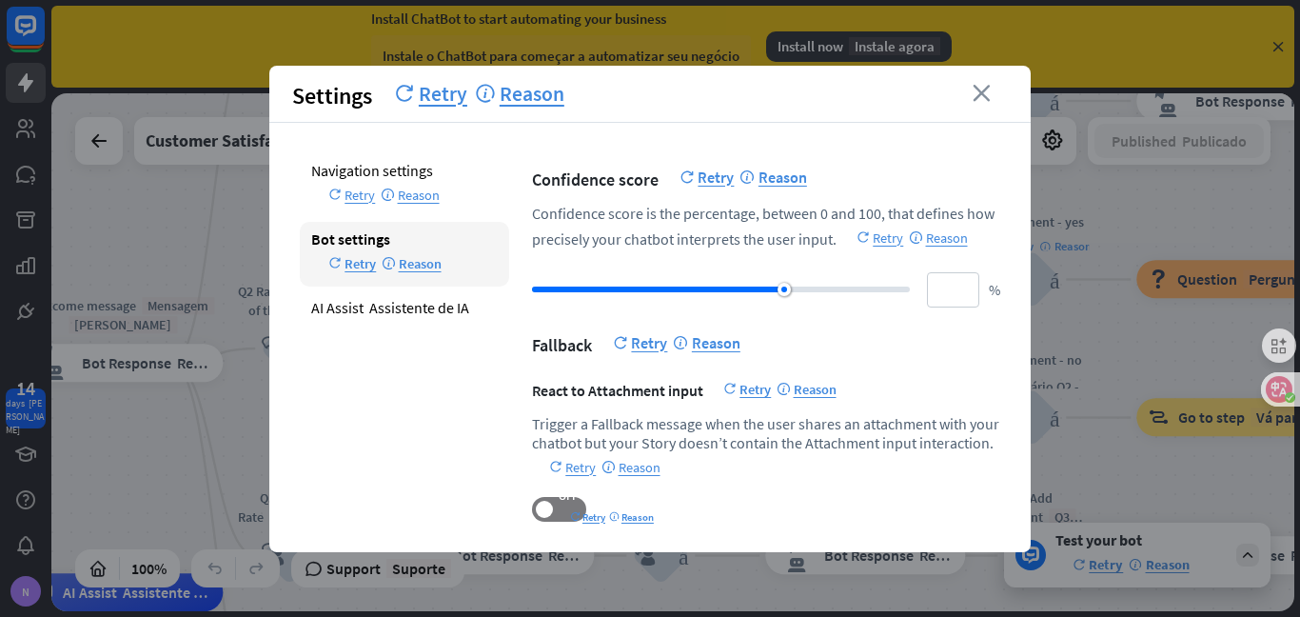
click at [981, 91] on icon "close fechar" at bounding box center [990, 93] width 35 height 17
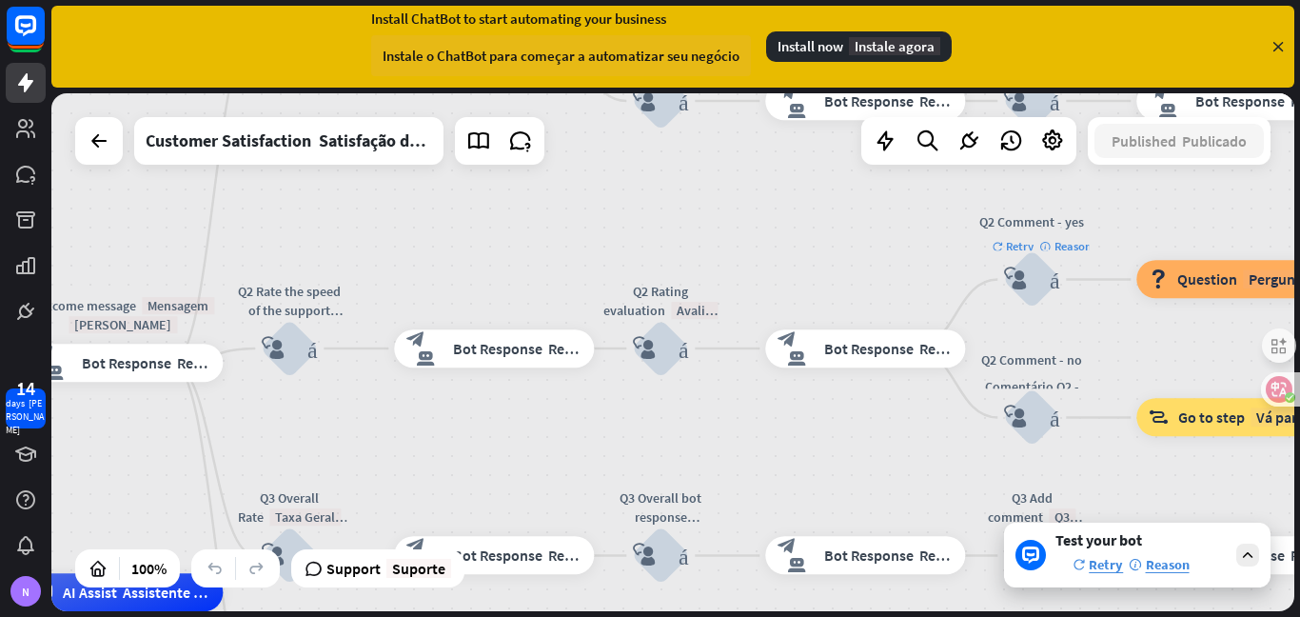
click at [905, 43] on font "Instale agora" at bounding box center [894, 46] width 91 height 18
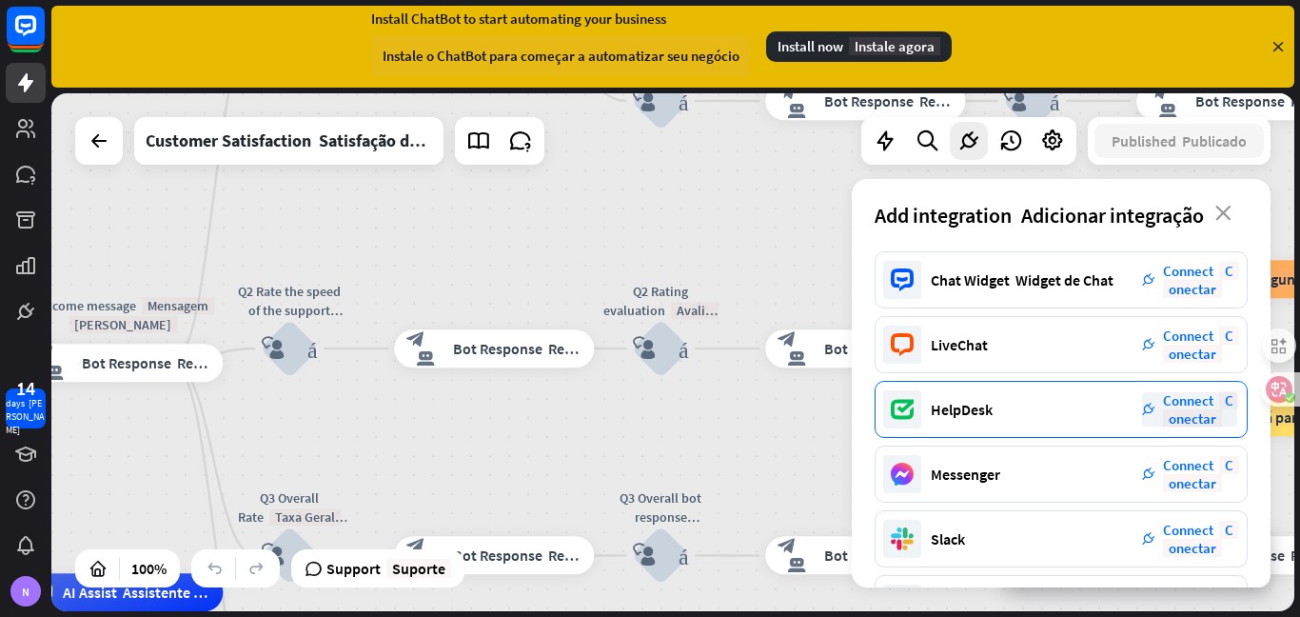
click at [1203, 413] on font "Conectar" at bounding box center [1201, 409] width 76 height 36
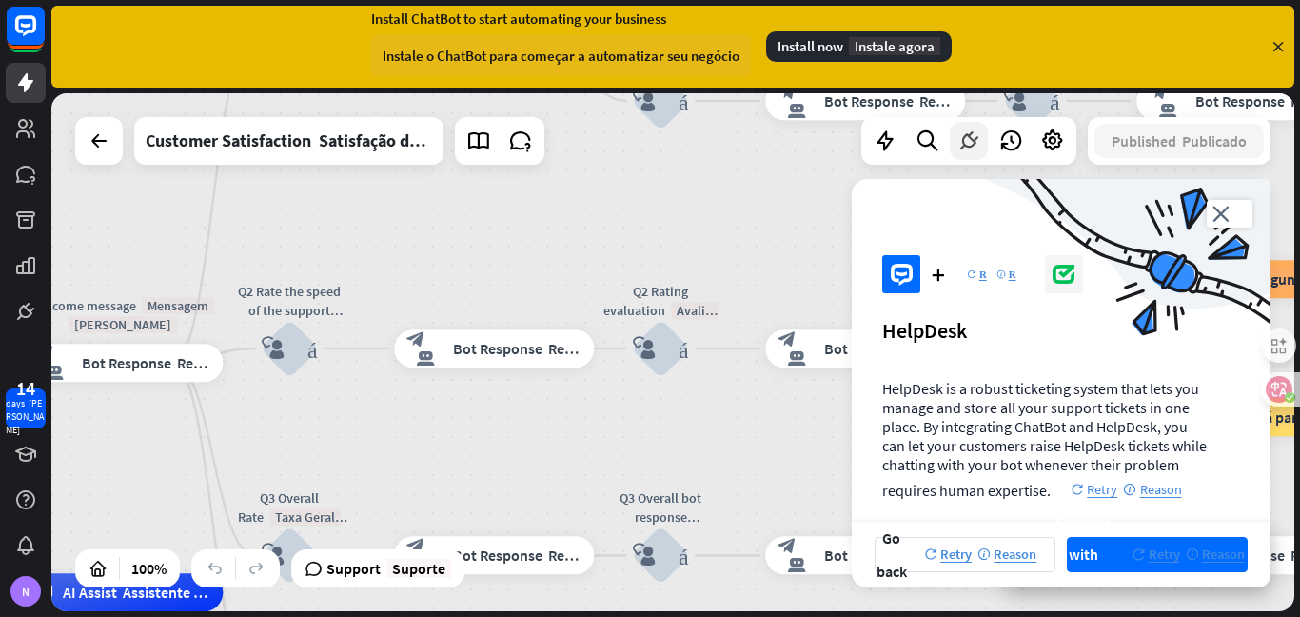
click at [957, 144] on icon at bounding box center [969, 141] width 25 height 25
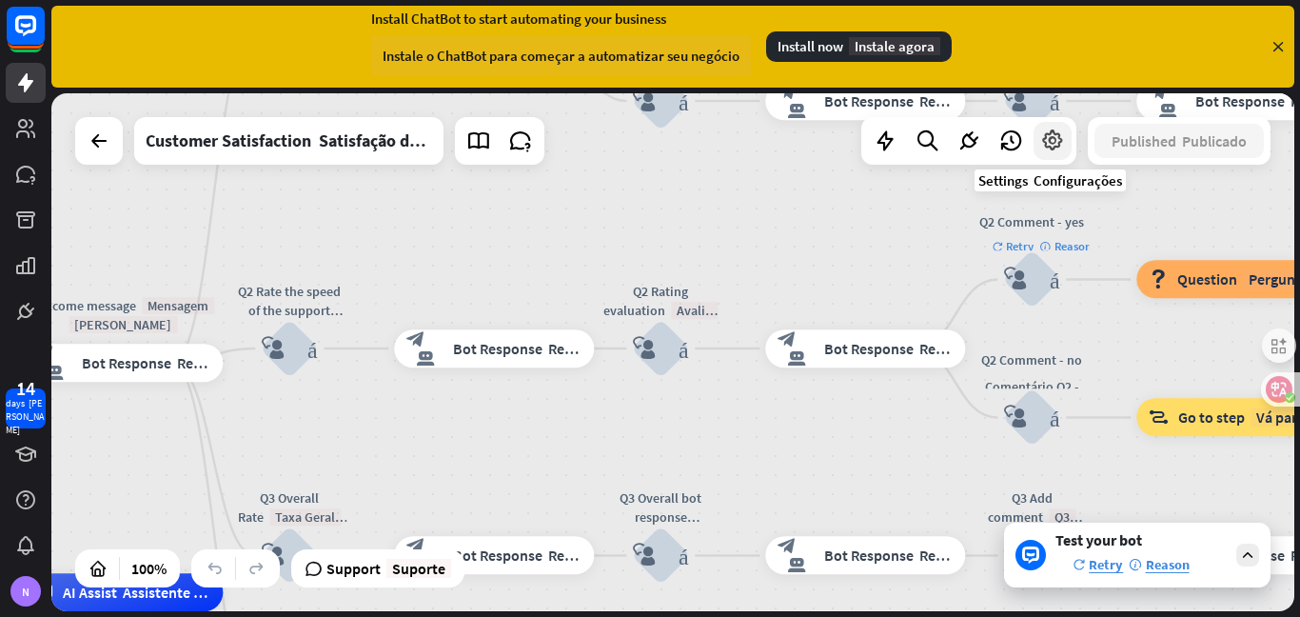
click at [1057, 132] on icon at bounding box center [1052, 141] width 25 height 25
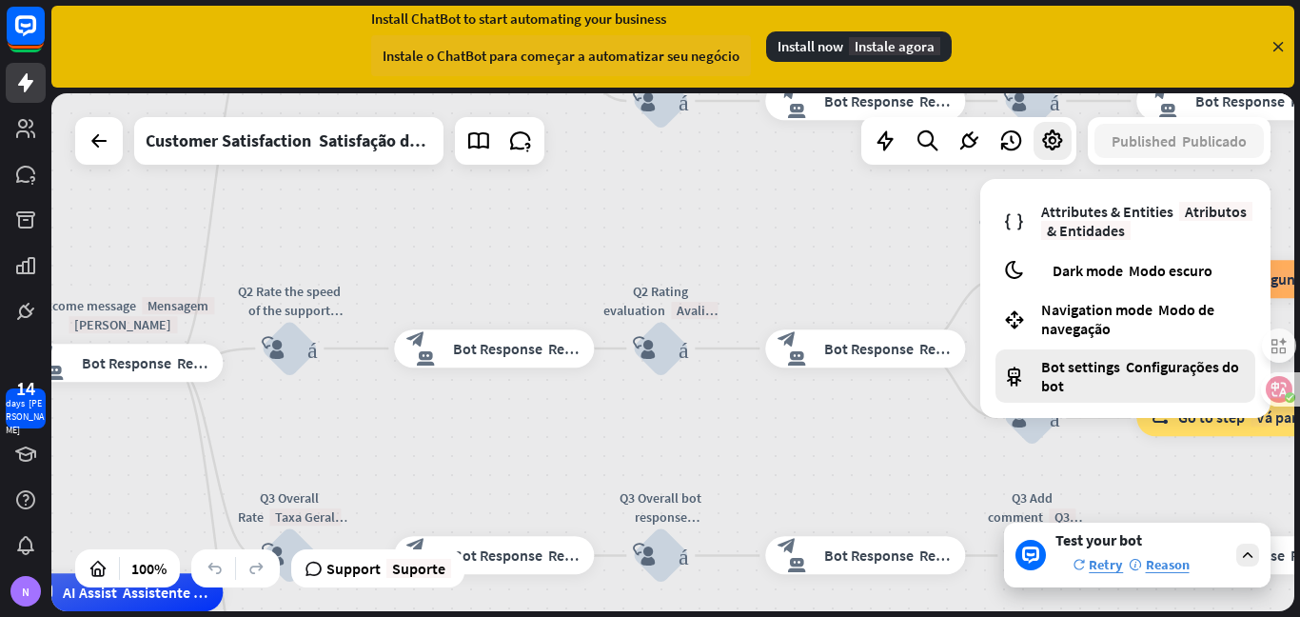
click at [1166, 360] on font "Configurações do bot" at bounding box center [1140, 376] width 198 height 38
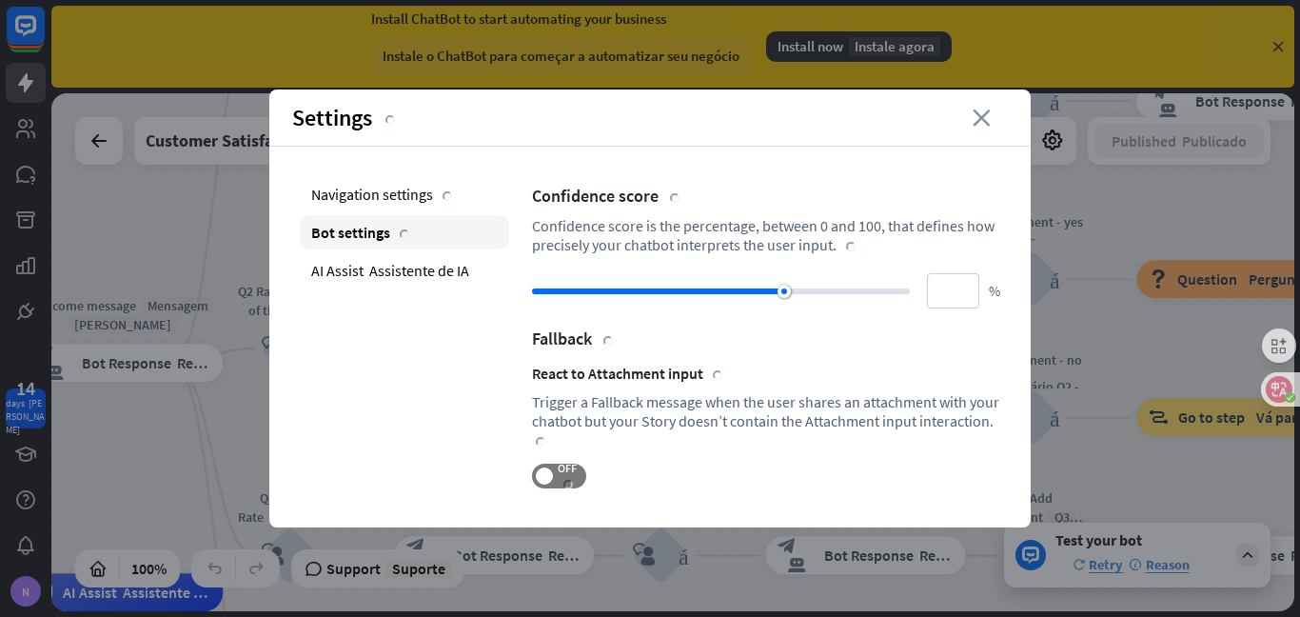
click at [974, 115] on icon "close fechar" at bounding box center [990, 117] width 35 height 17
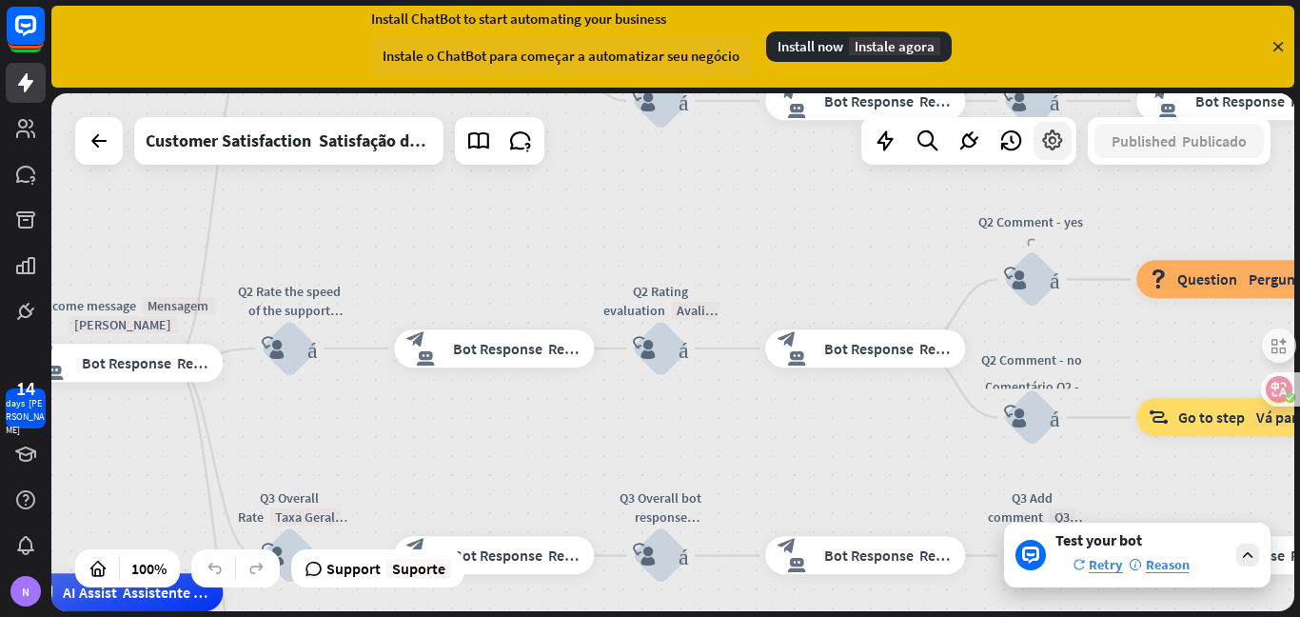
click at [1059, 148] on icon at bounding box center [1052, 141] width 25 height 25
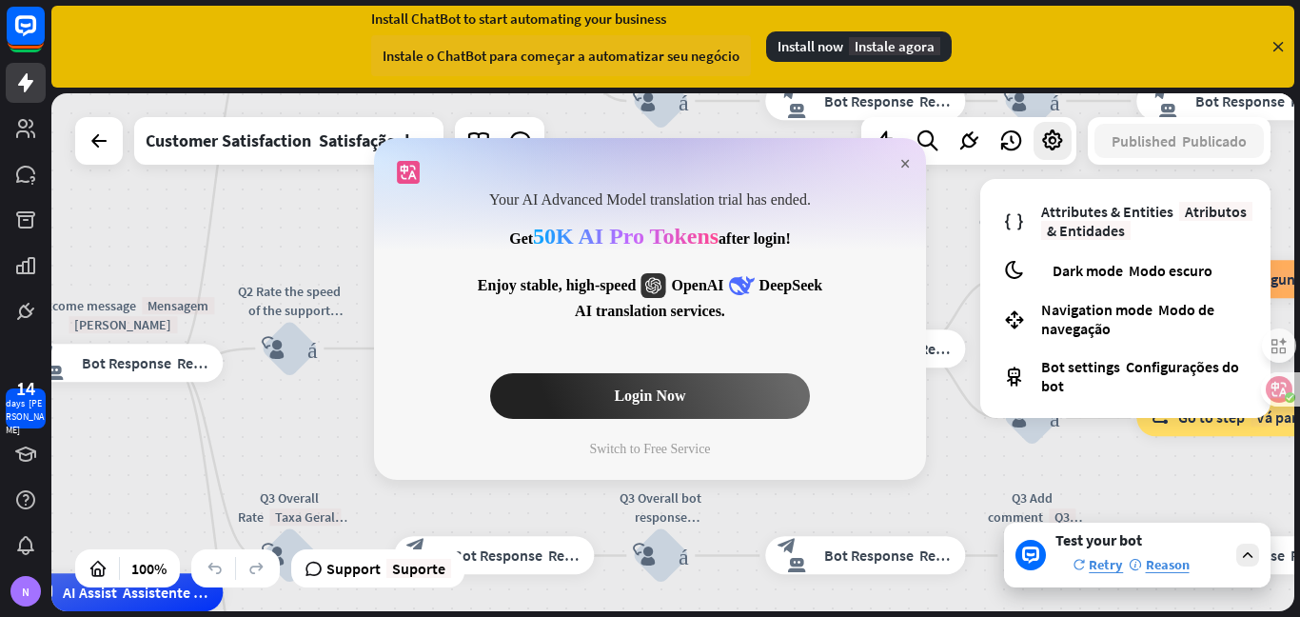
click at [899, 161] on div "× Your AI Advanced Model translation trial has ended. Get 50K AI Pro Tokens aft…" at bounding box center [650, 309] width 552 height 342
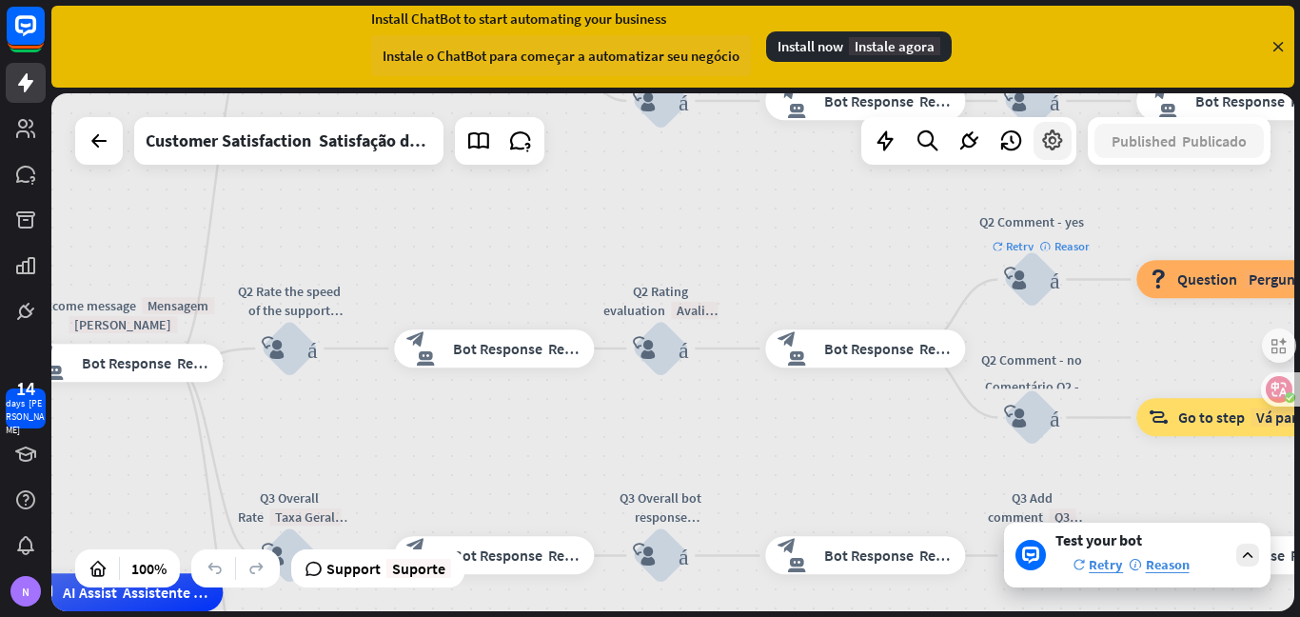
click at [1055, 142] on icon at bounding box center [1052, 141] width 25 height 25
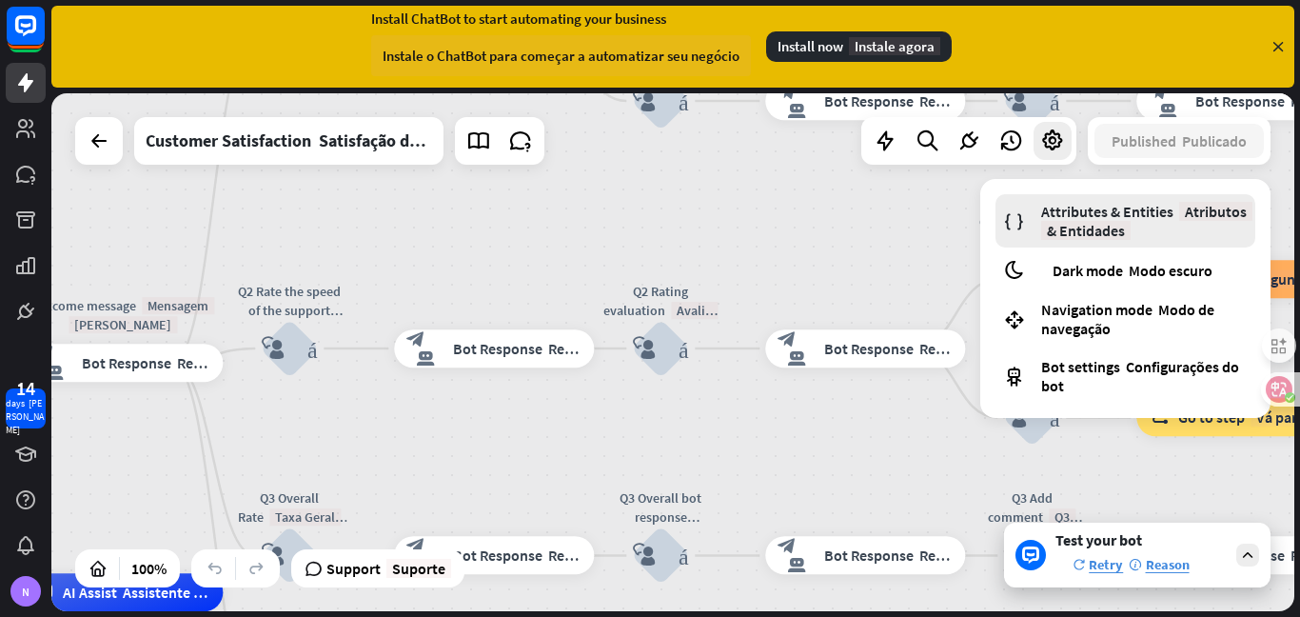
click at [1171, 224] on span "Attributes & Entities Atributos & Entidades" at bounding box center [1144, 221] width 207 height 38
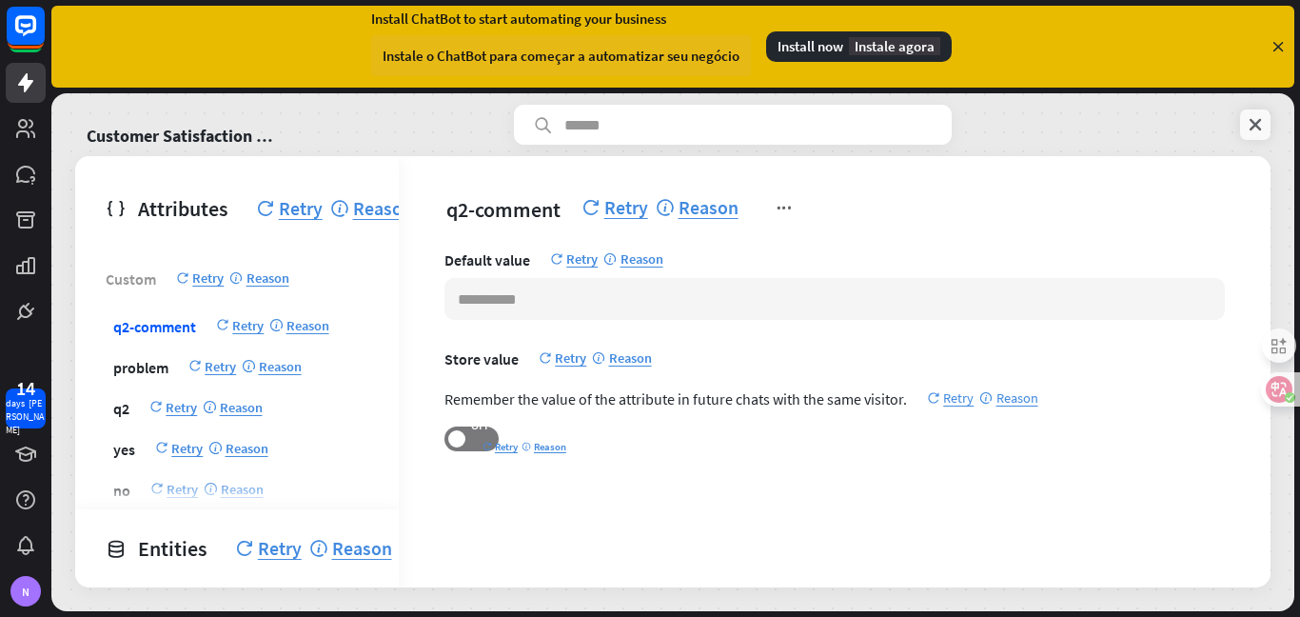
click at [1242, 129] on link at bounding box center [1255, 124] width 30 height 30
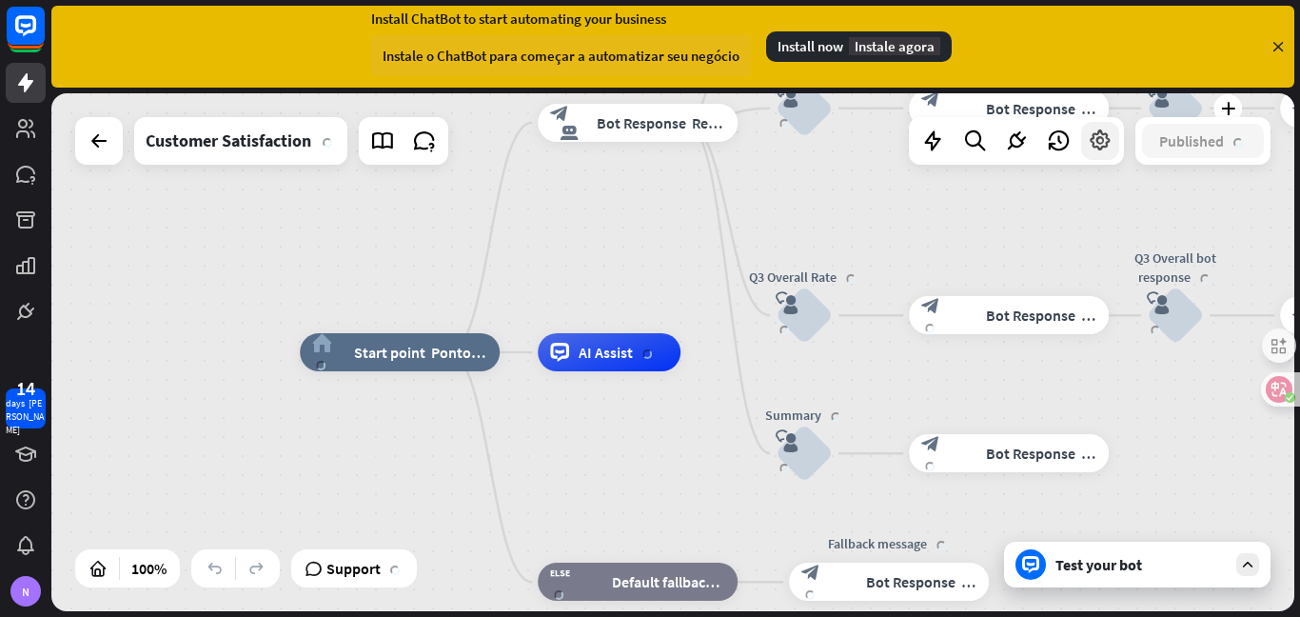
click at [1147, 137] on div "Edit name more_horiz plus Q2 Rating evaluation block_user_input" at bounding box center [1175, 108] width 57 height 57
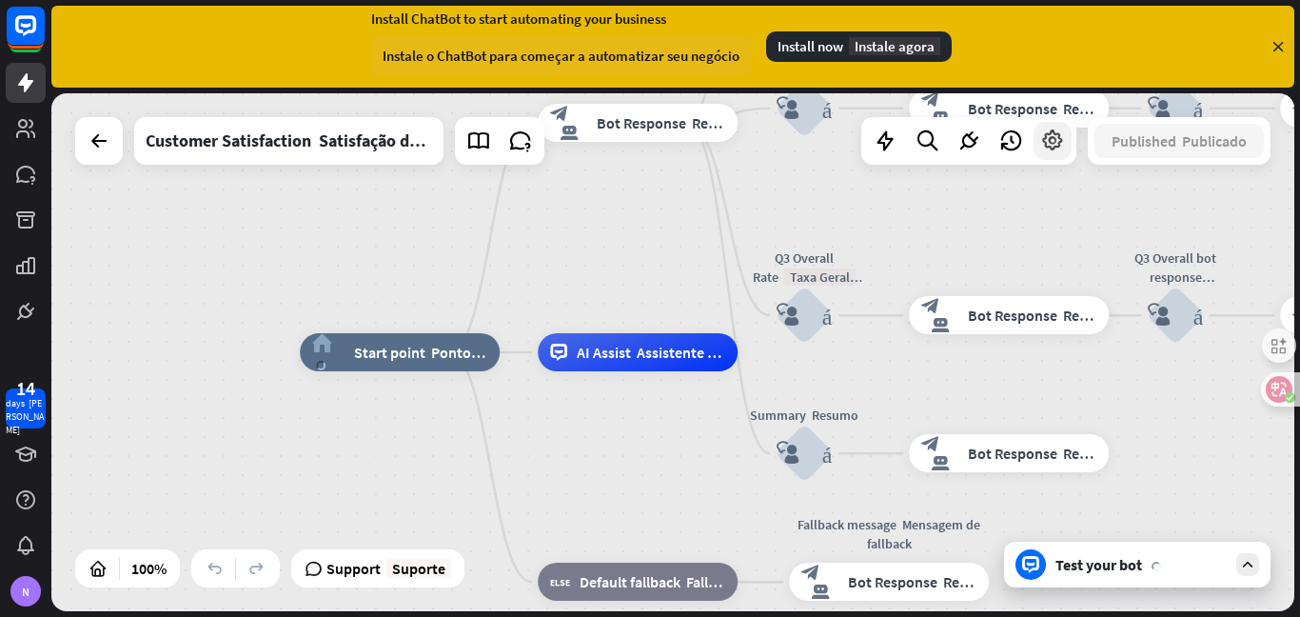
click at [1061, 140] on icon at bounding box center [1052, 141] width 25 height 25
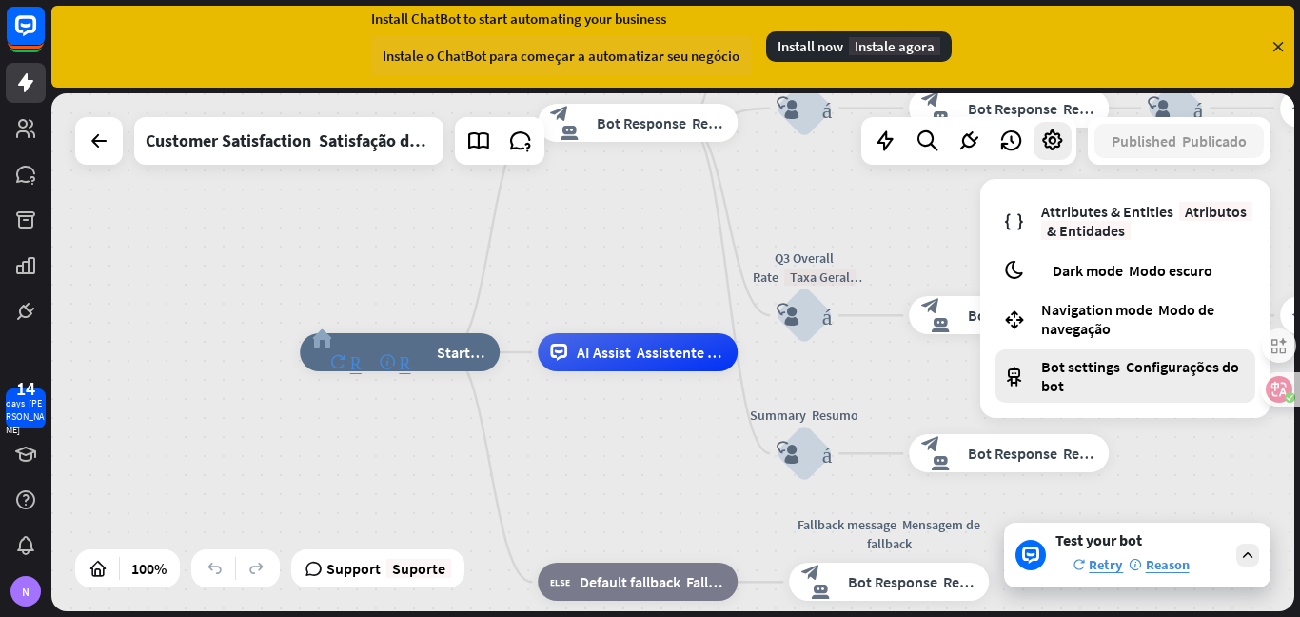
click at [1169, 376] on span "Bot settings Configurações do bot" at bounding box center [1144, 376] width 207 height 38
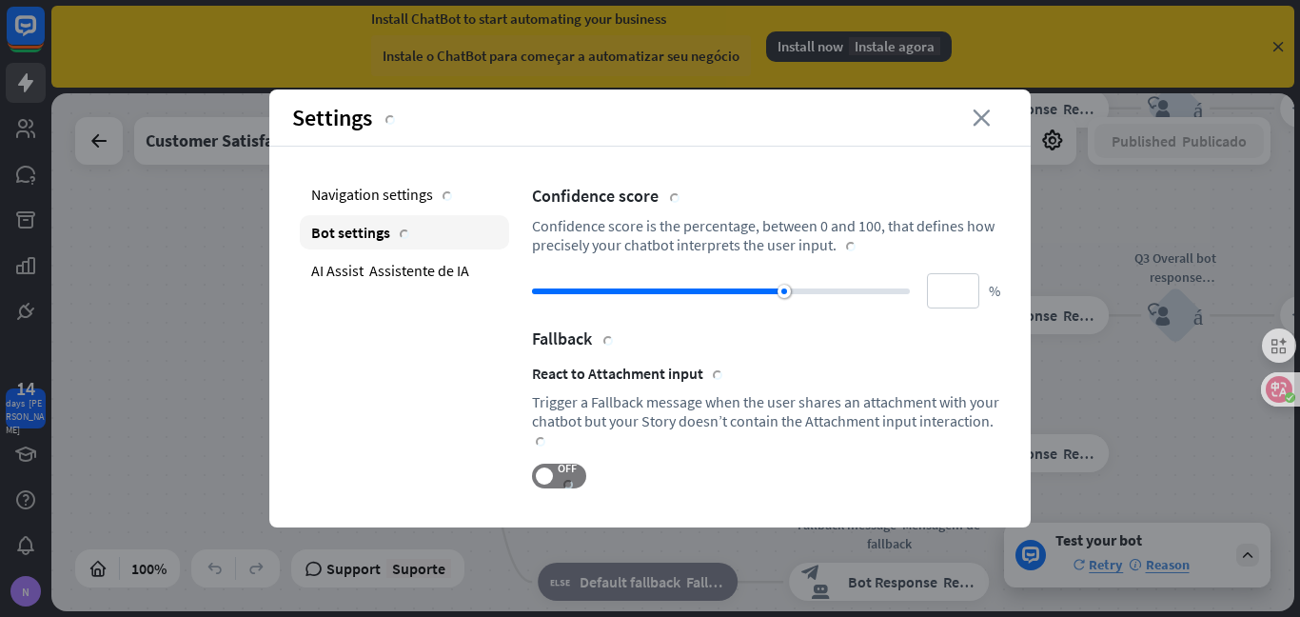
click at [985, 115] on icon "close fechar" at bounding box center [990, 117] width 35 height 17
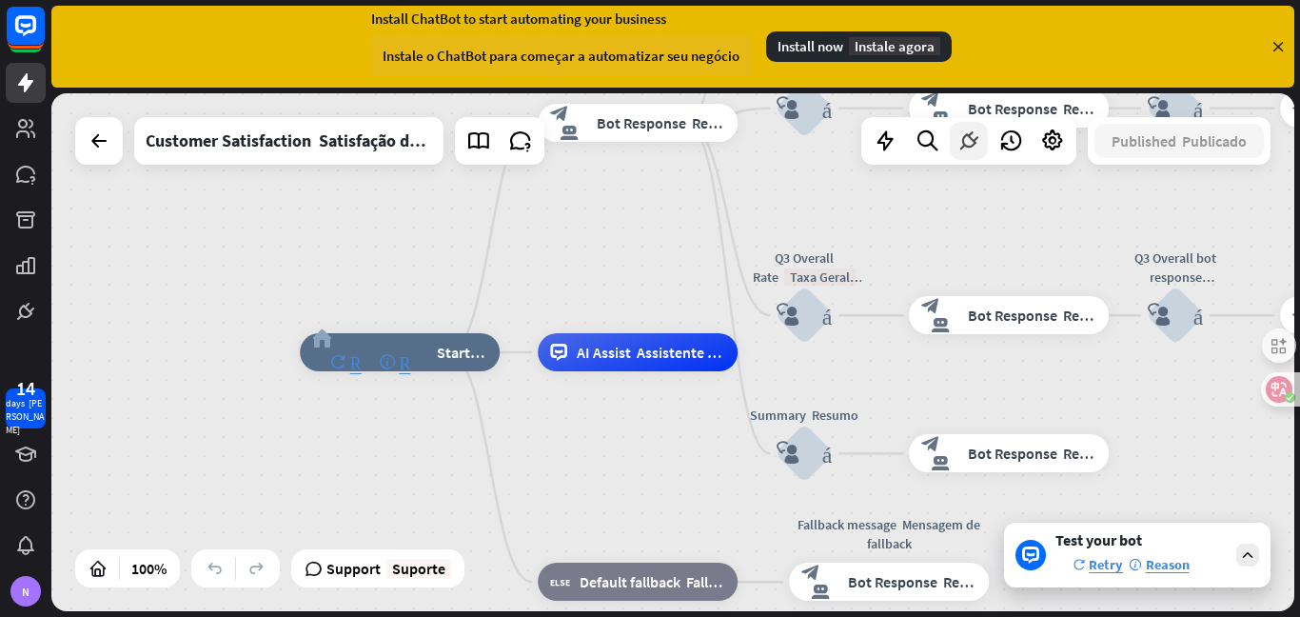
click at [968, 139] on icon at bounding box center [969, 141] width 25 height 25
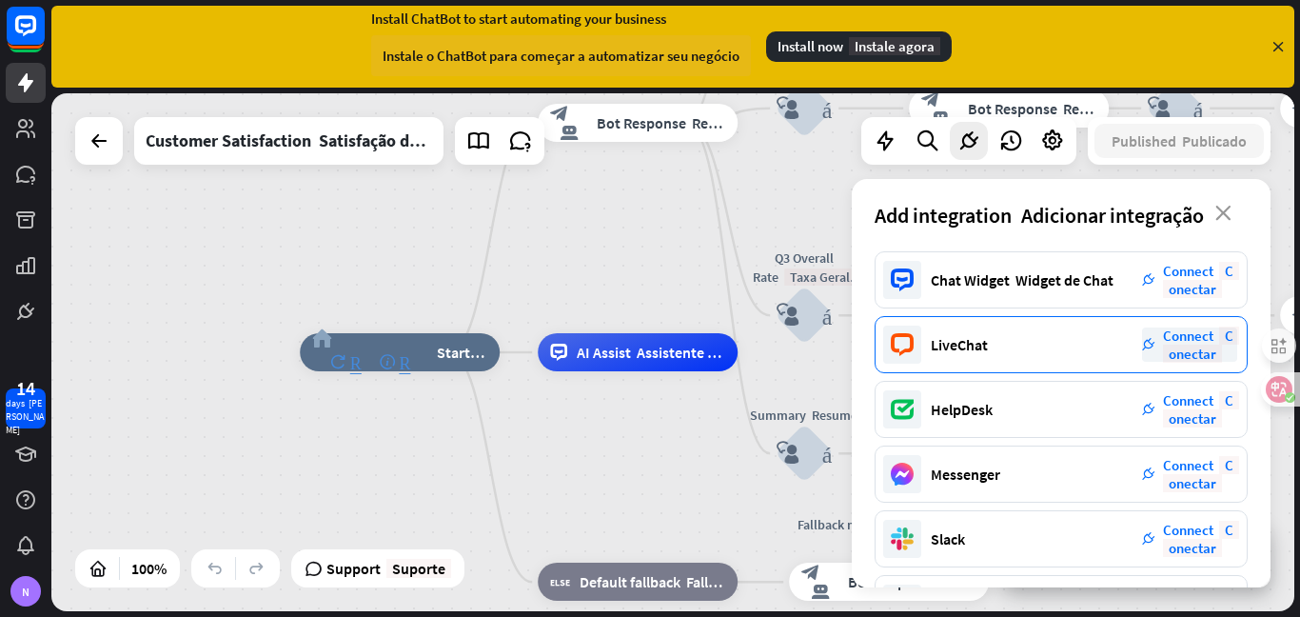
click at [1192, 344] on span "Connect Conectar" at bounding box center [1200, 345] width 74 height 36
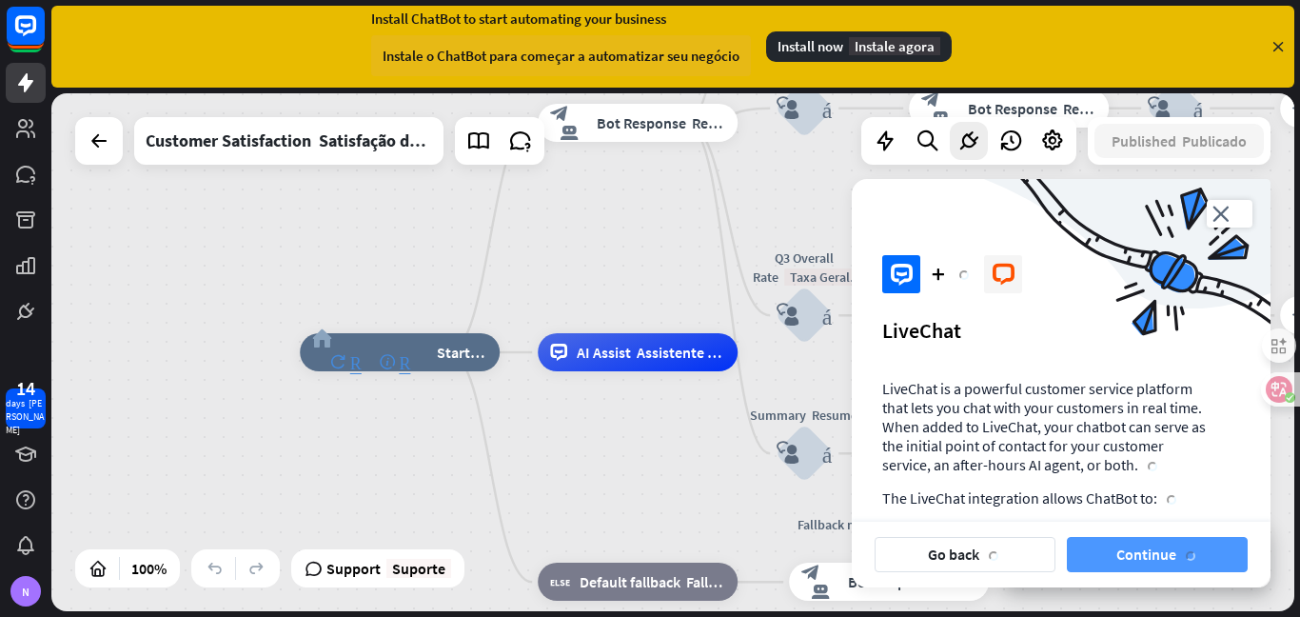
click at [1180, 565] on font "button" at bounding box center [1188, 554] width 23 height 33
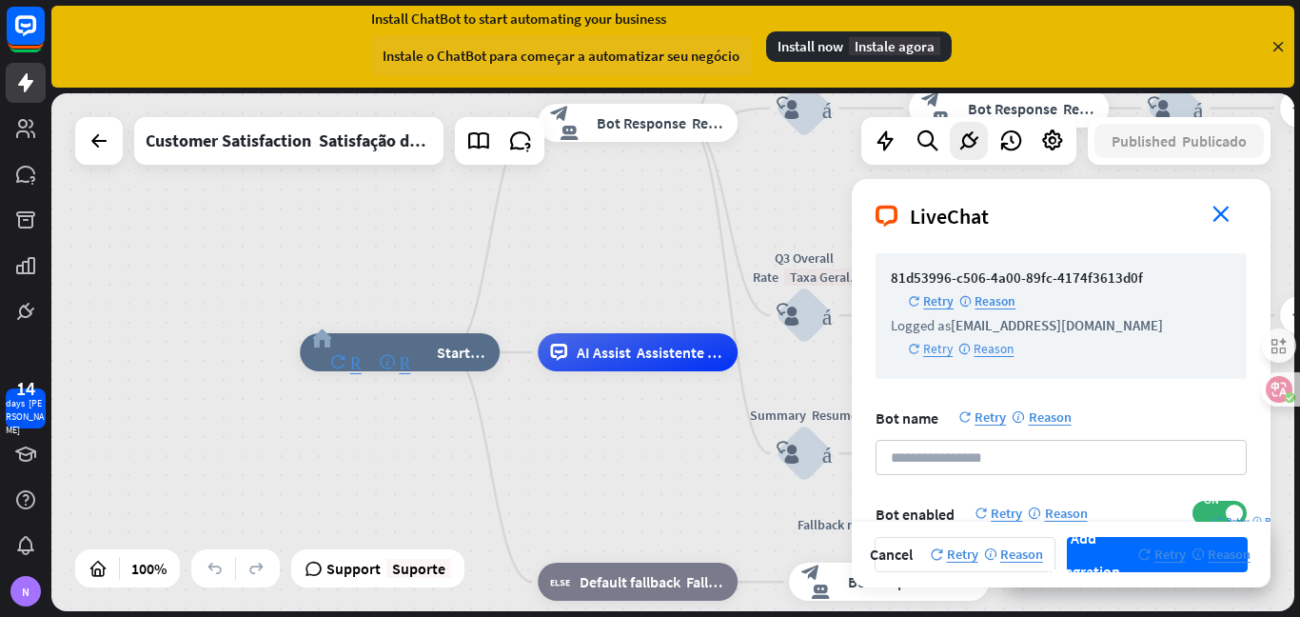
click at [1223, 210] on icon "close fechar" at bounding box center [1230, 214] width 34 height 16
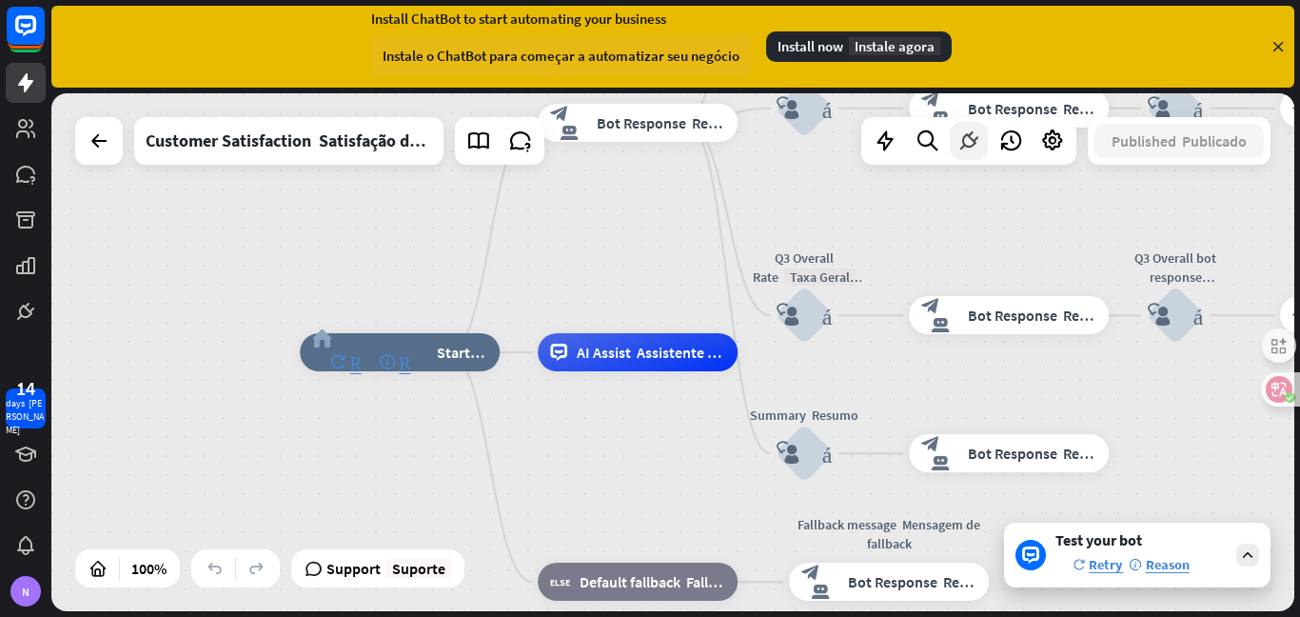
click at [957, 135] on icon at bounding box center [969, 141] width 25 height 25
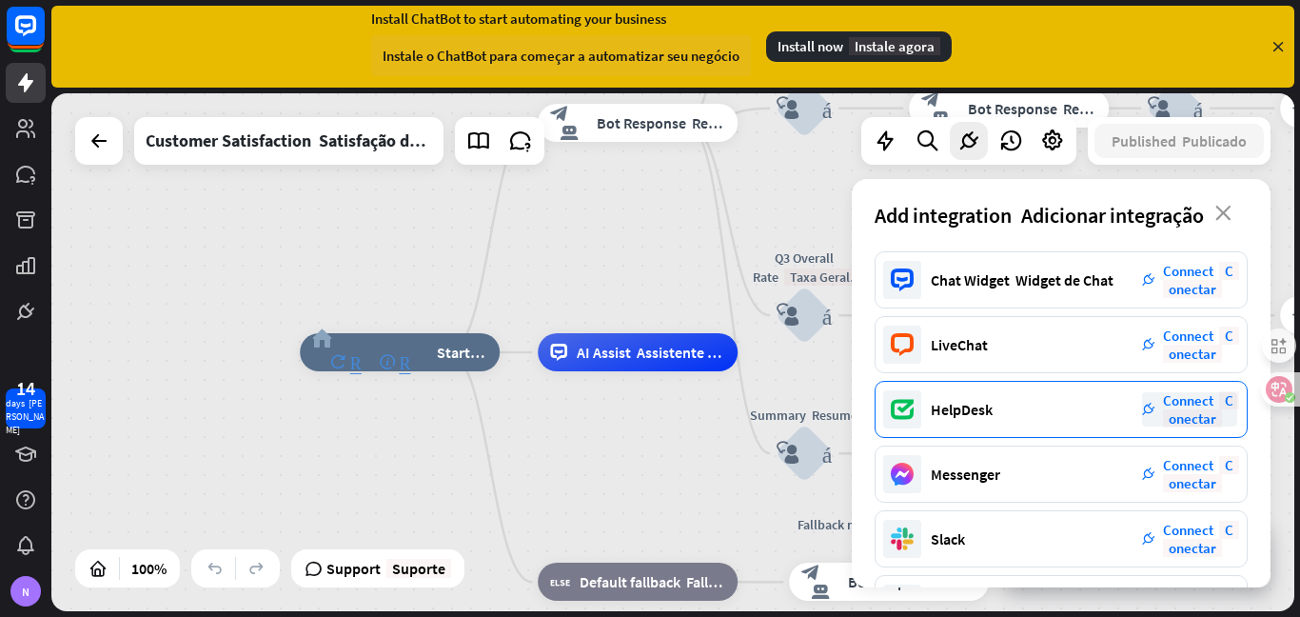
click at [1151, 411] on icon "plug_integration" at bounding box center [1148, 409] width 13 height 13
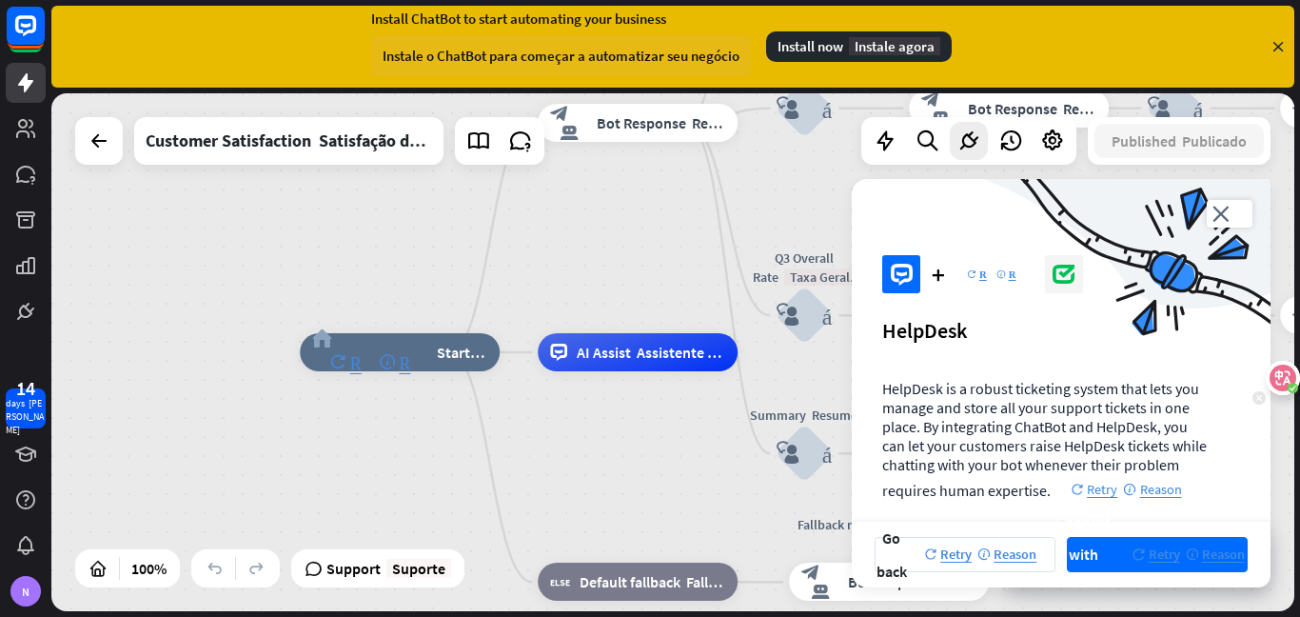
click at [1287, 378] on div at bounding box center [1283, 378] width 34 height 34
click at [1299, 561] on div "home_2 Retry Reason Start point Ponto [PERSON_NAME] Welcome message Mensagem [P…" at bounding box center [675, 355] width 1249 height 524
click at [903, 557] on button "Go back Retry Reason" at bounding box center [965, 554] width 181 height 35
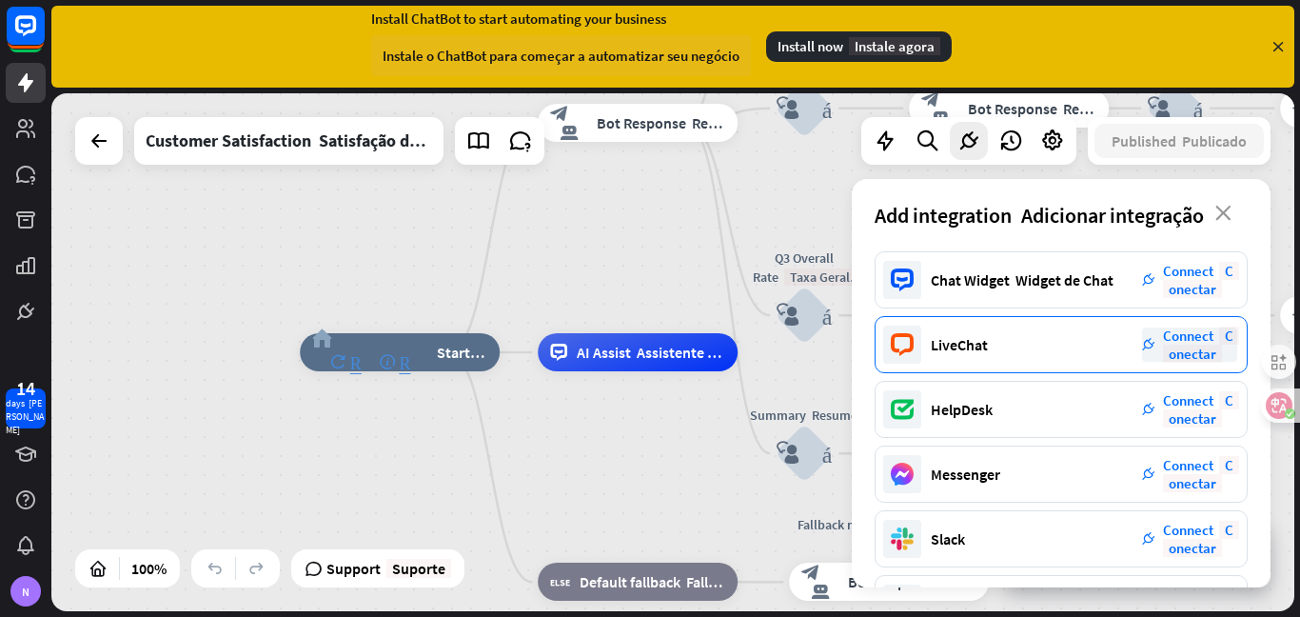
click at [1202, 344] on span "Connect Conectar" at bounding box center [1200, 345] width 74 height 36
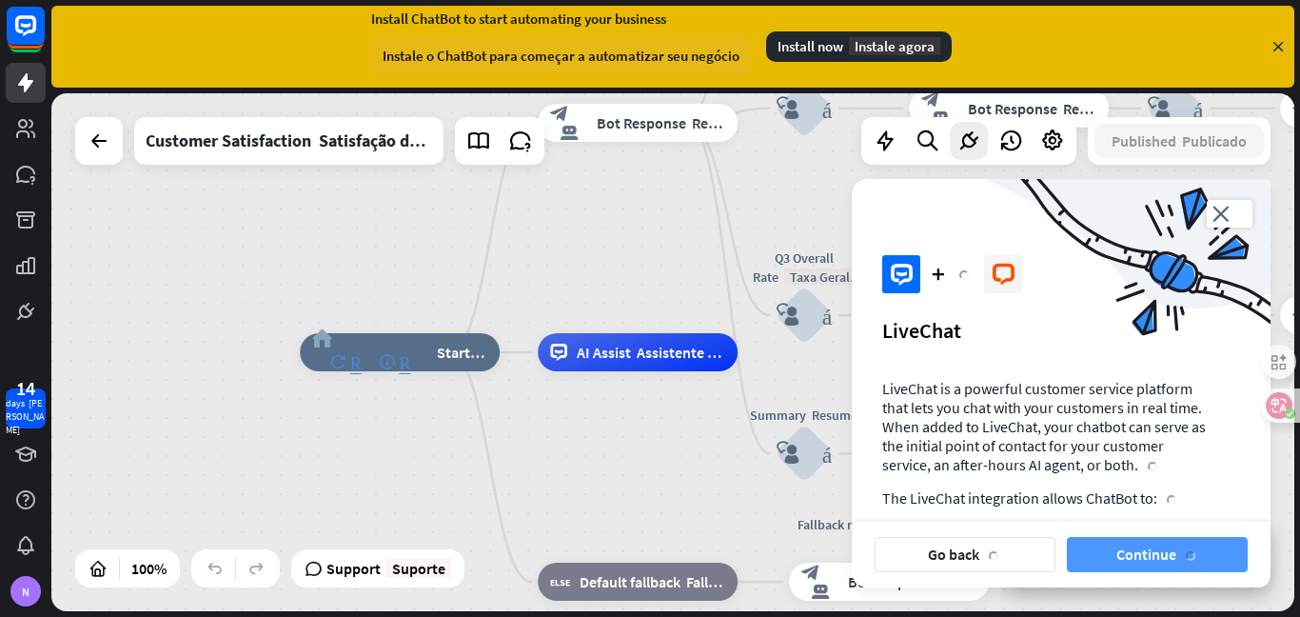
click at [1187, 559] on font "button" at bounding box center [1191, 556] width 10 height 10
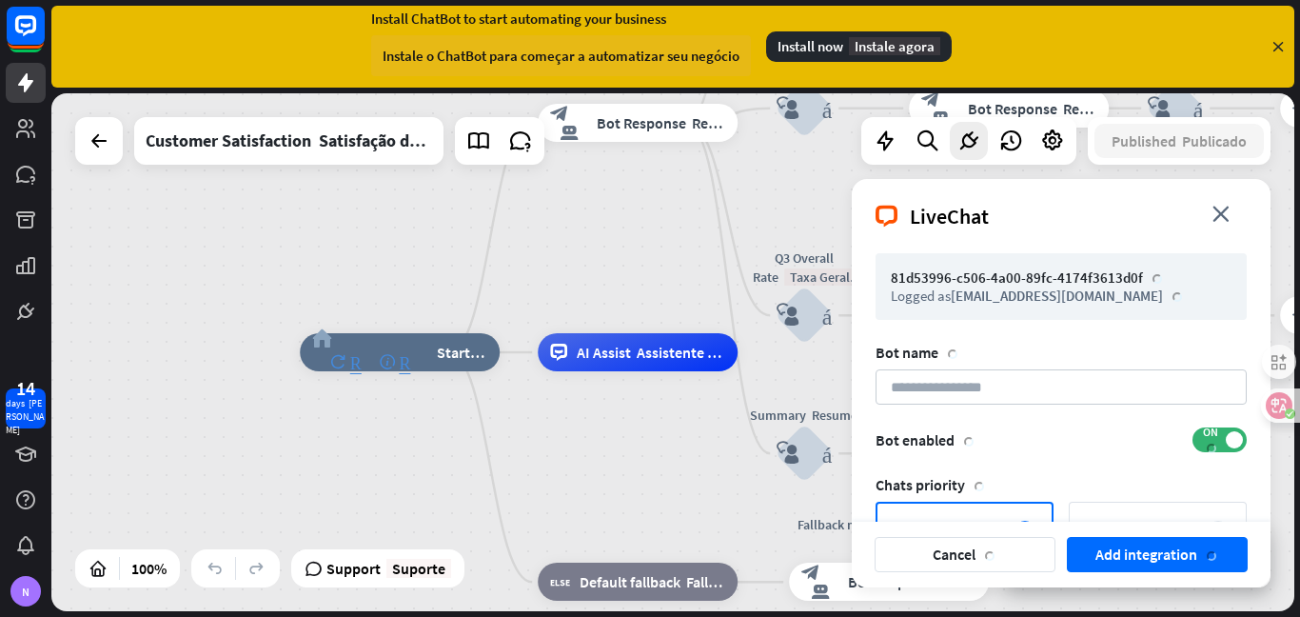
click at [1187, 559] on button "Add integration" at bounding box center [1157, 554] width 181 height 35
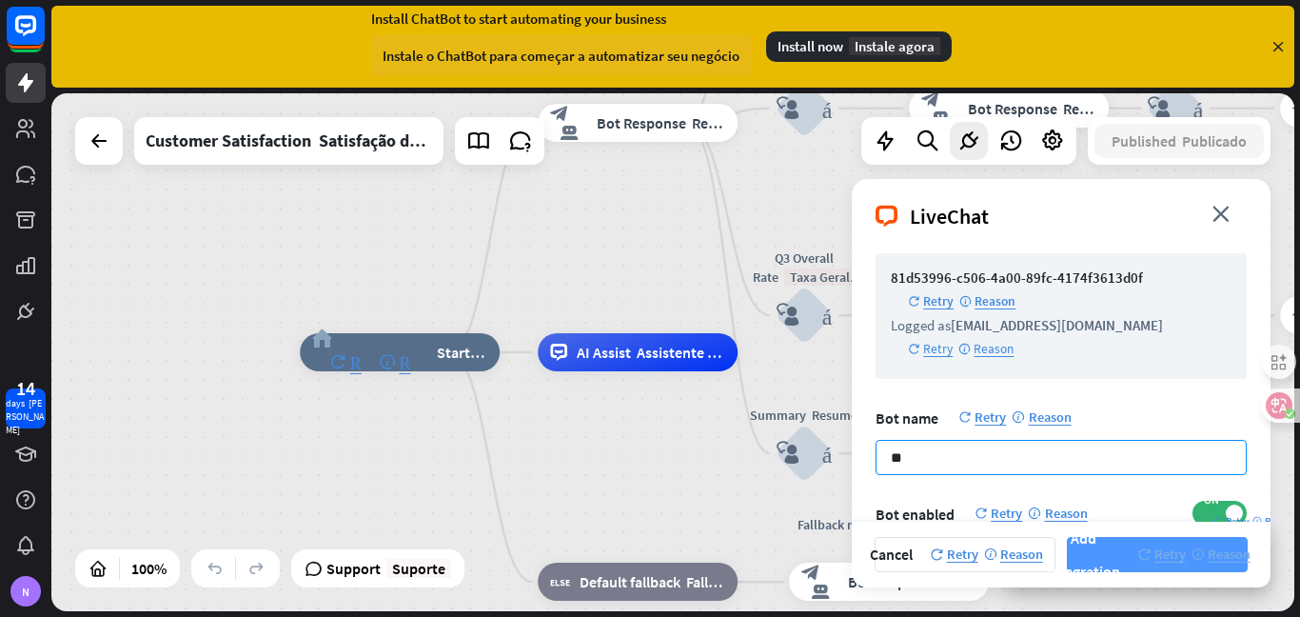
type input "**"
click at [1171, 569] on font "Retry" at bounding box center [1162, 554] width 48 height 33
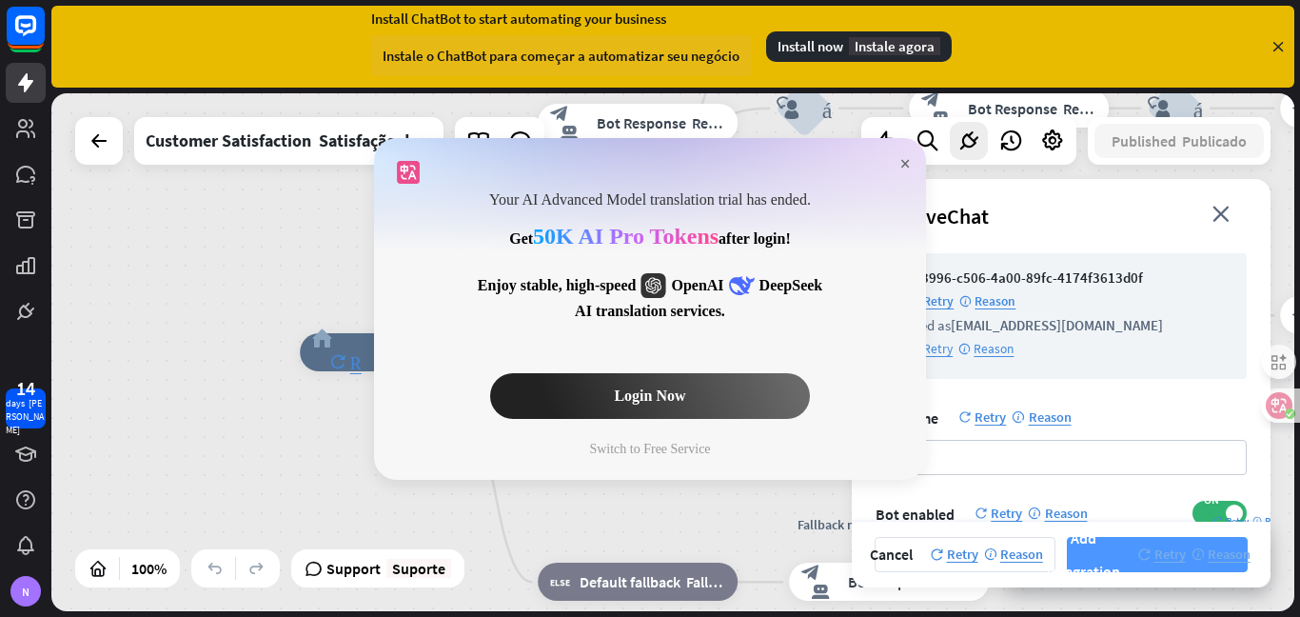
click at [902, 160] on span "×" at bounding box center [906, 164] width 10 height 22
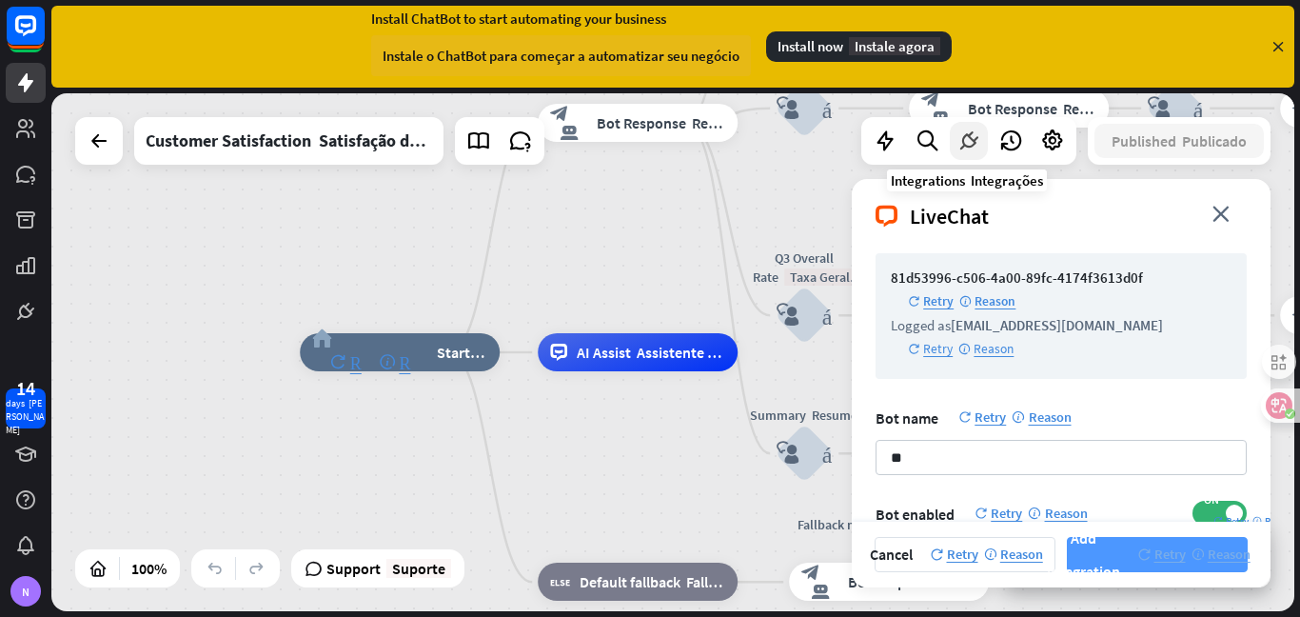
click at [957, 151] on icon at bounding box center [969, 141] width 25 height 25
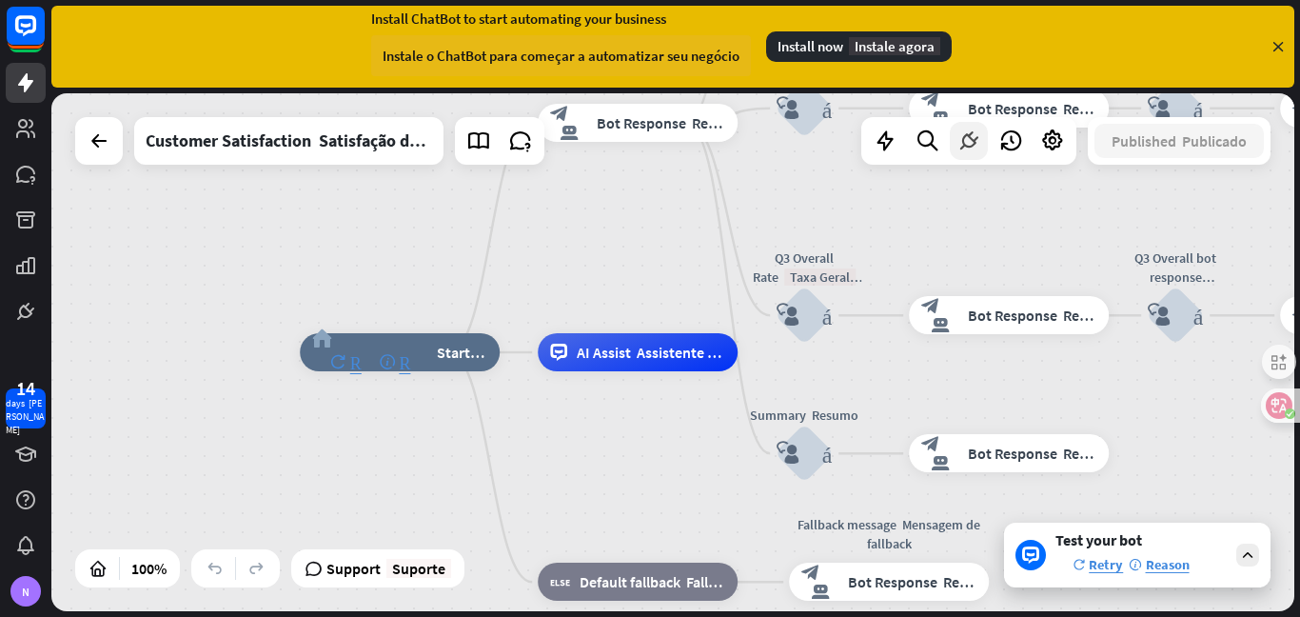
click at [962, 141] on icon at bounding box center [969, 141] width 25 height 25
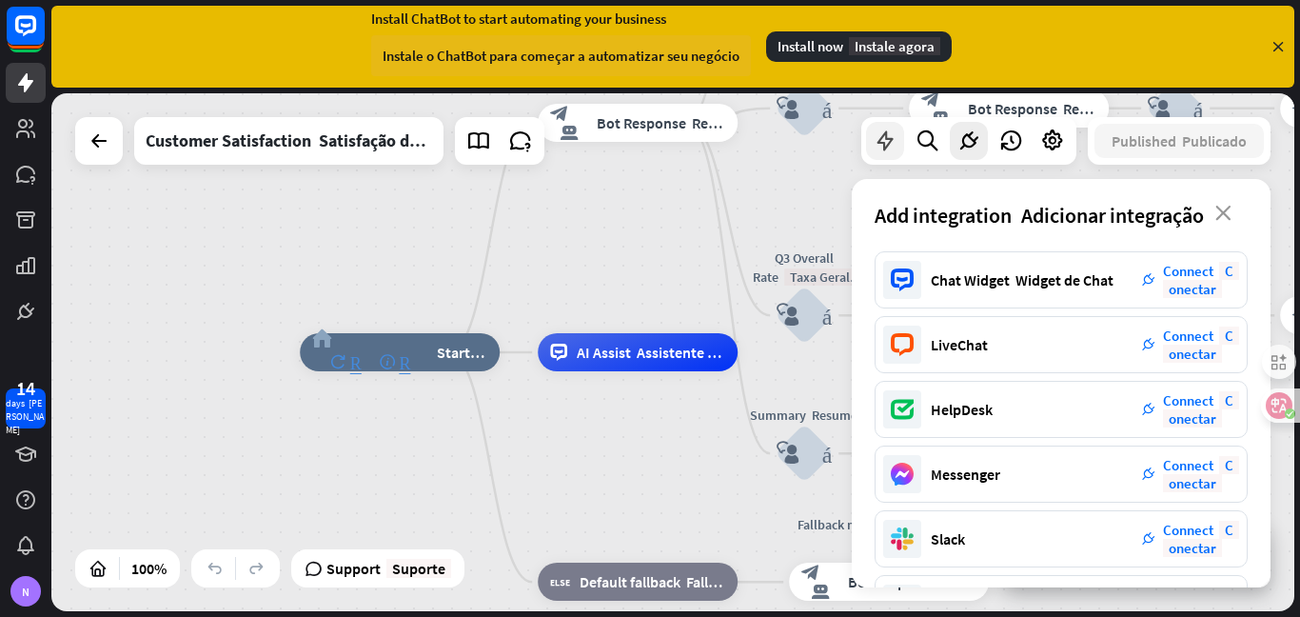
click at [888, 129] on icon at bounding box center [885, 141] width 25 height 25
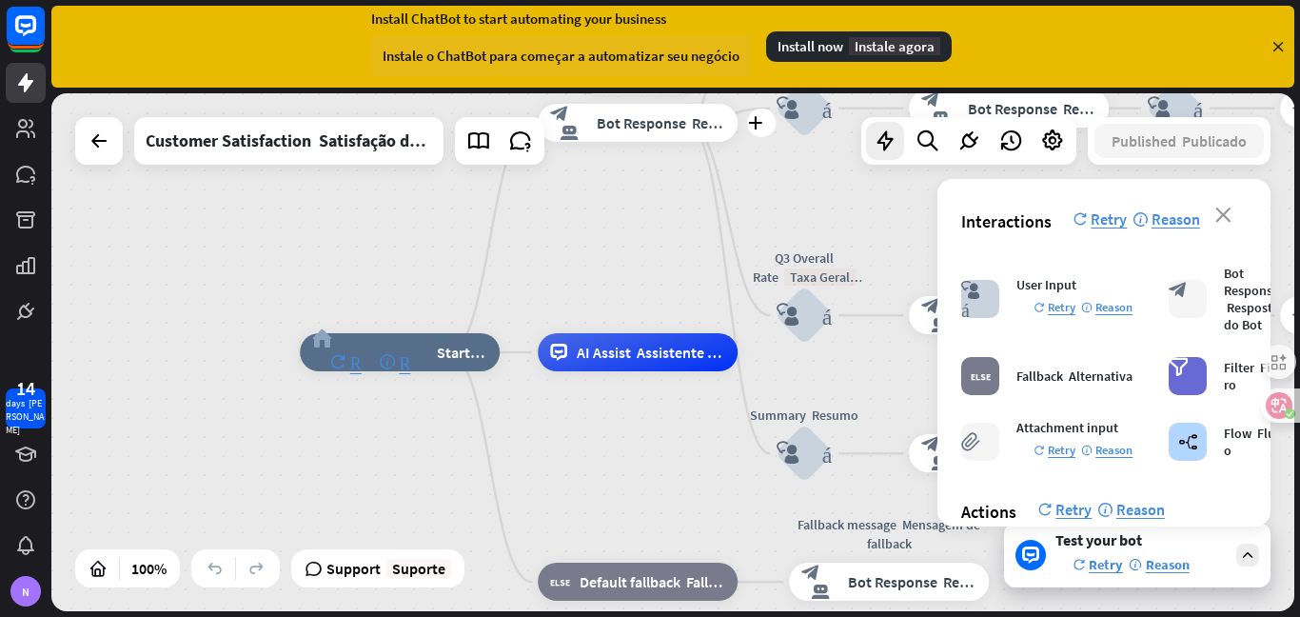
click at [738, 142] on div "Edit name more_horiz plus mais Welcome message Mensagem [PERSON_NAME] block_bot…" at bounding box center [638, 123] width 200 height 38
click at [640, 118] on span "Bot Response Resposta do Bot" at bounding box center [661, 122] width 129 height 19
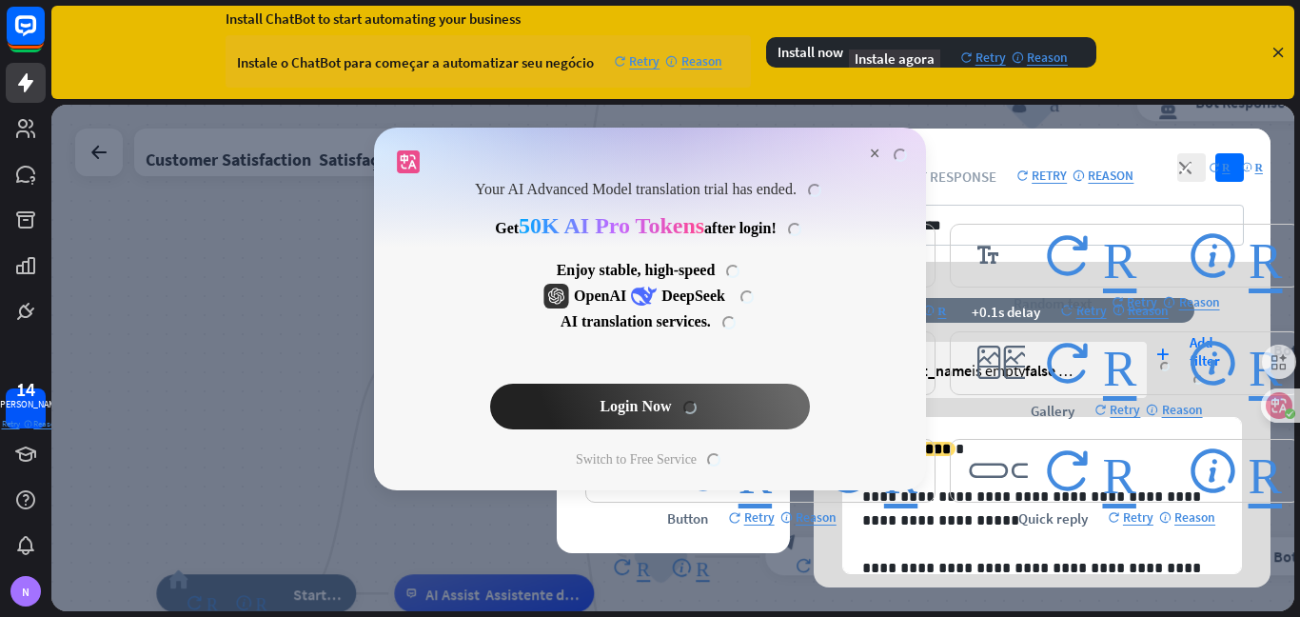
click at [874, 148] on span "×" at bounding box center [890, 154] width 41 height 22
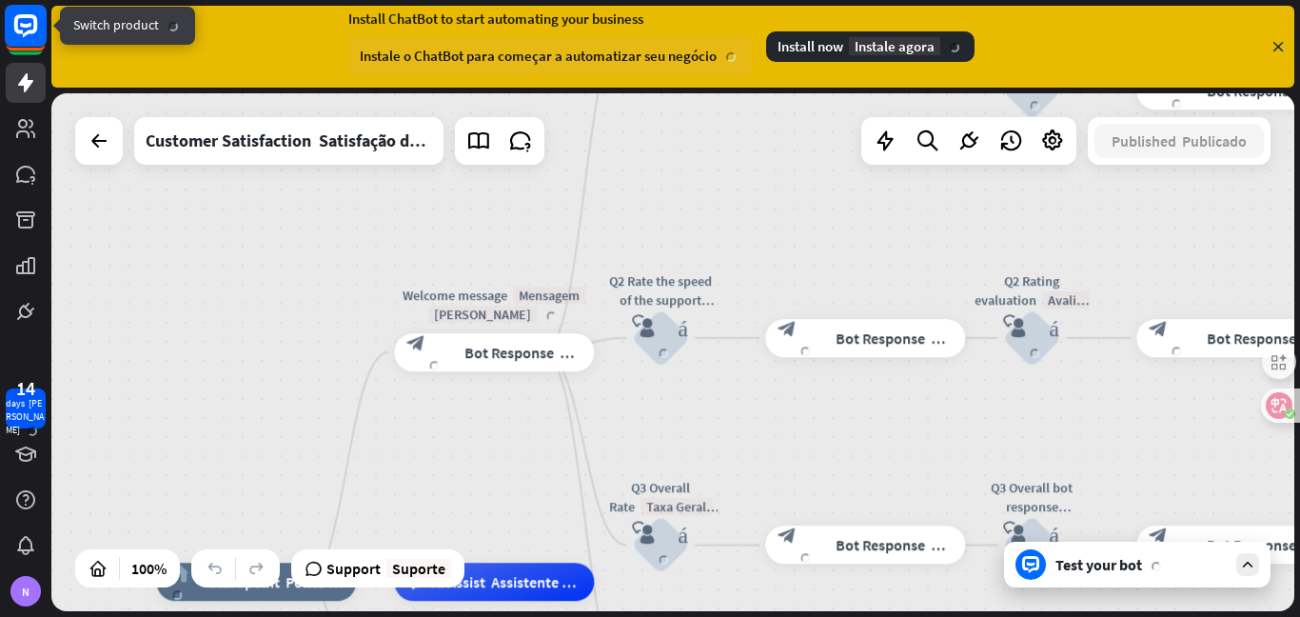
click at [28, 30] on rect at bounding box center [26, 26] width 42 height 42
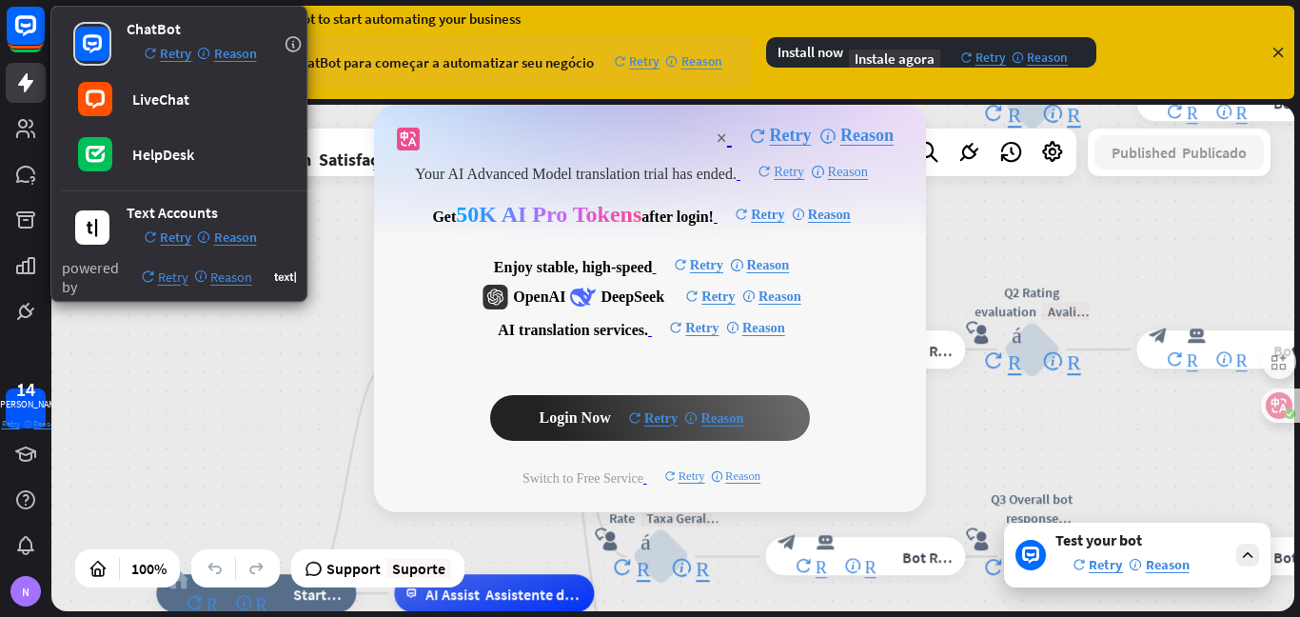
click at [1282, 50] on icon at bounding box center [1278, 52] width 17 height 17
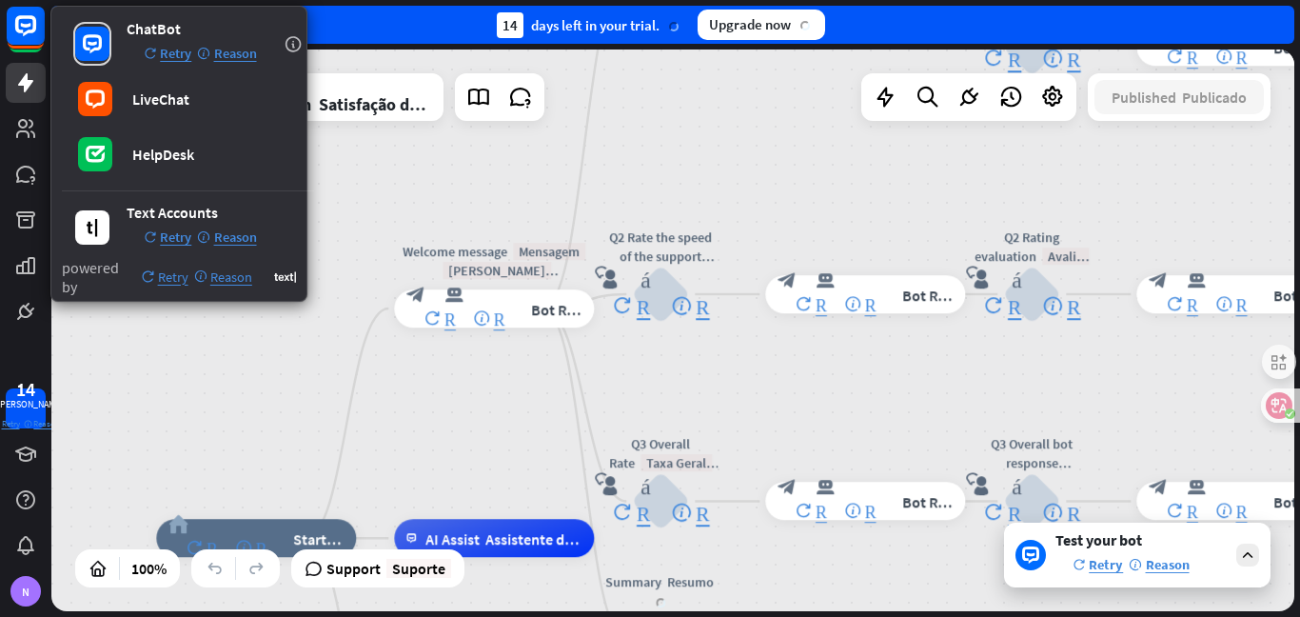
click at [711, 116] on div "home_2 Retry Reason Start point Ponto [PERSON_NAME] Retry Reason Welcome messag…" at bounding box center [672, 331] width 1243 height 562
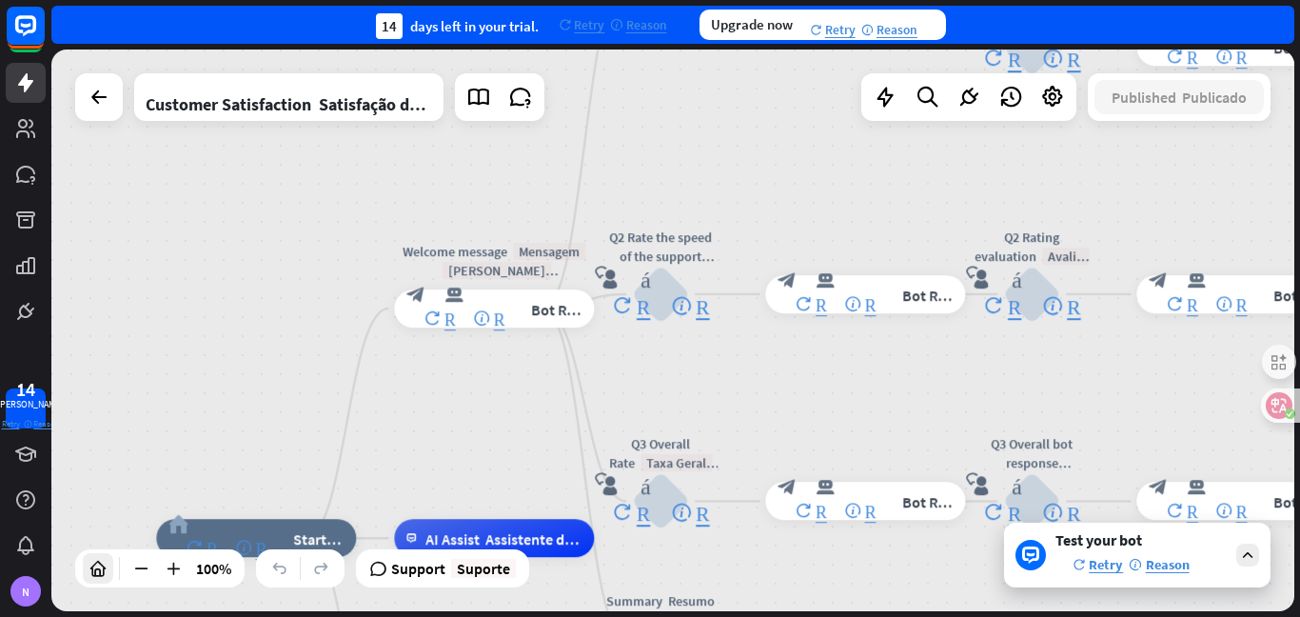
click at [97, 566] on icon at bounding box center [98, 568] width 19 height 19
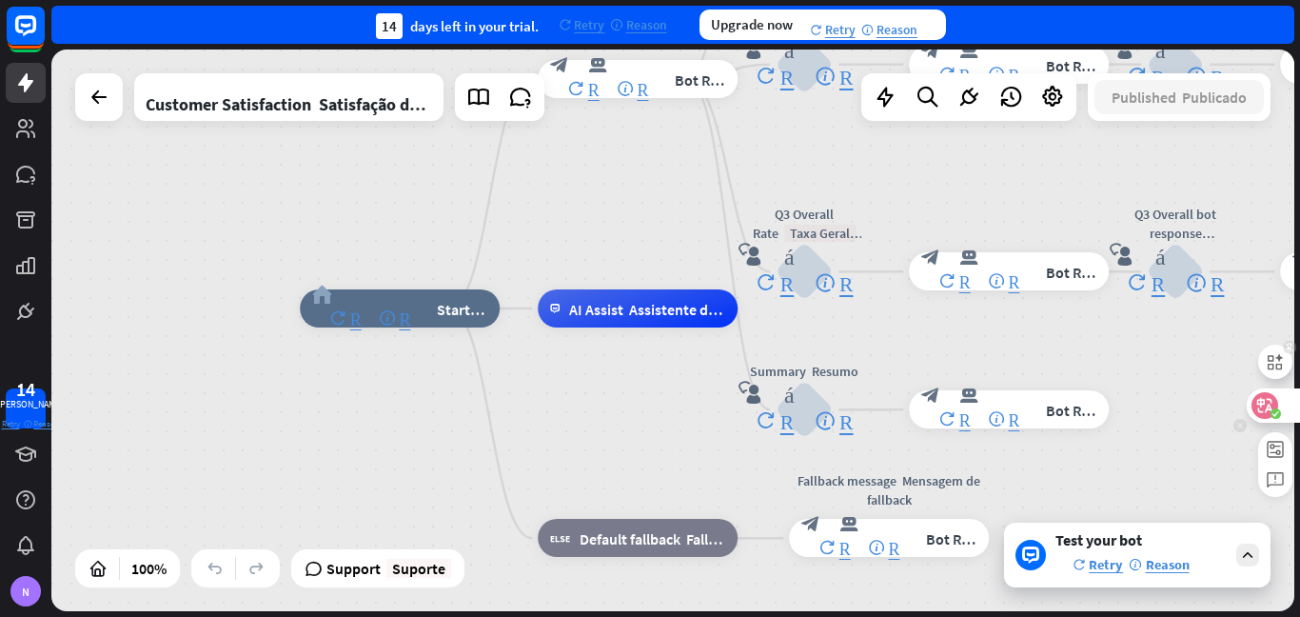
click at [1289, 347] on icon at bounding box center [1289, 348] width 9 height 10
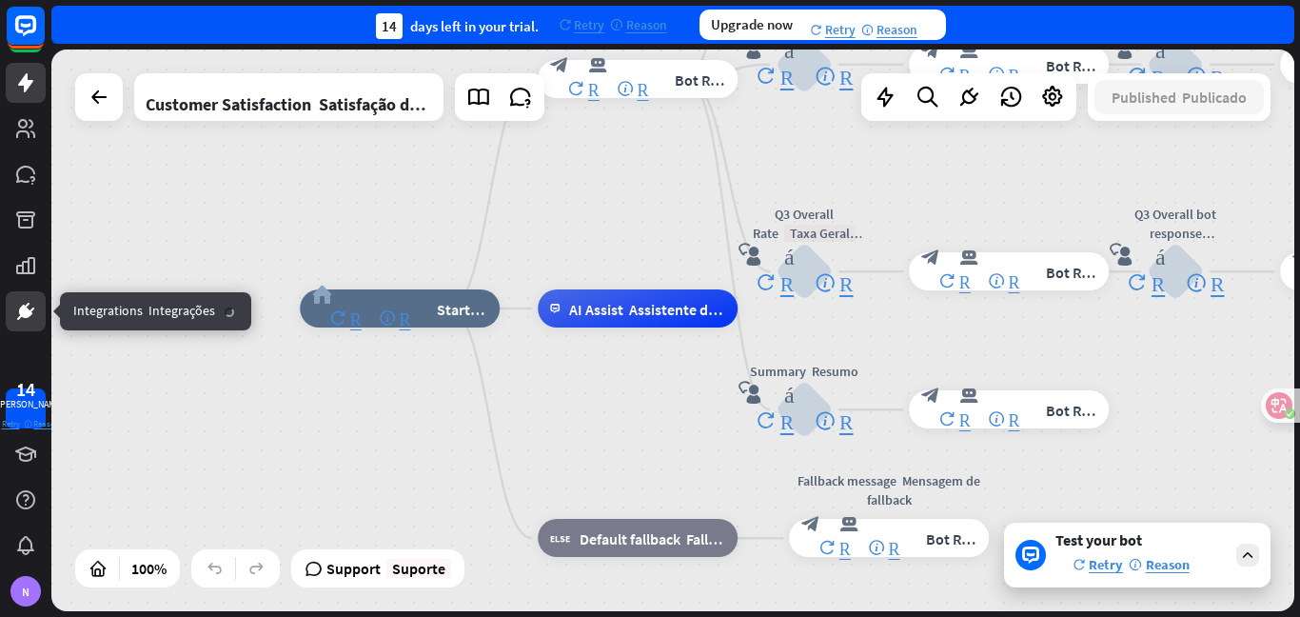
click at [25, 313] on icon at bounding box center [25, 311] width 11 height 11
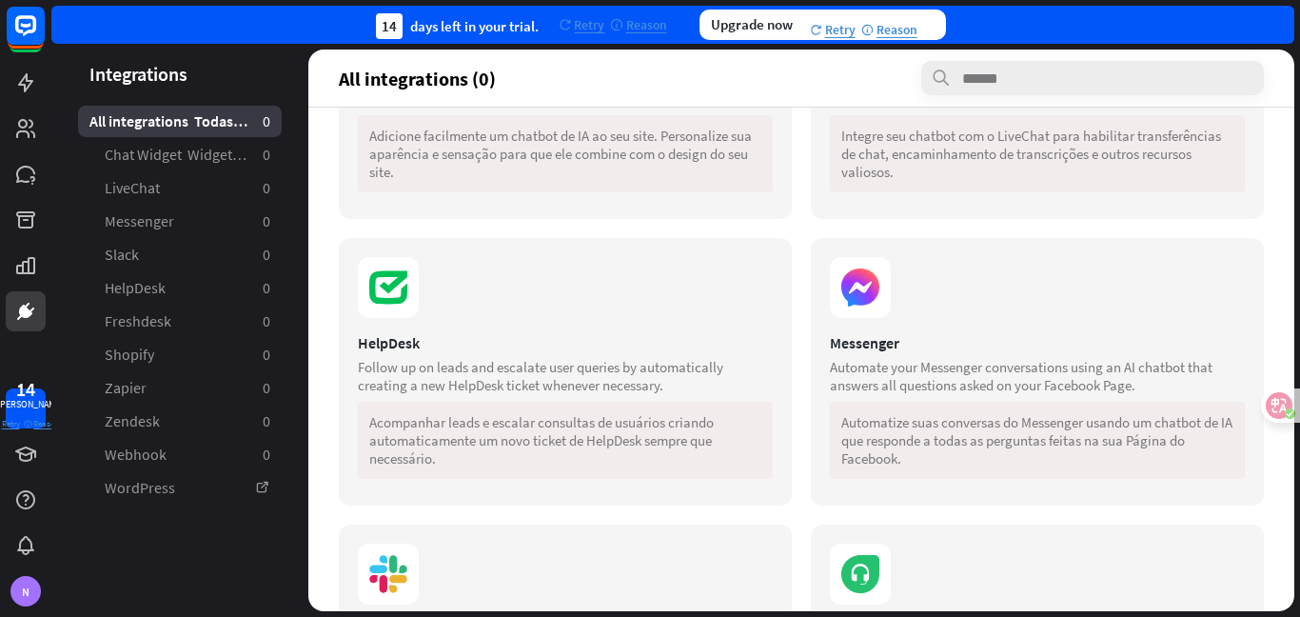
scroll to position [190, 0]
